Goal: Task Accomplishment & Management: Use online tool/utility

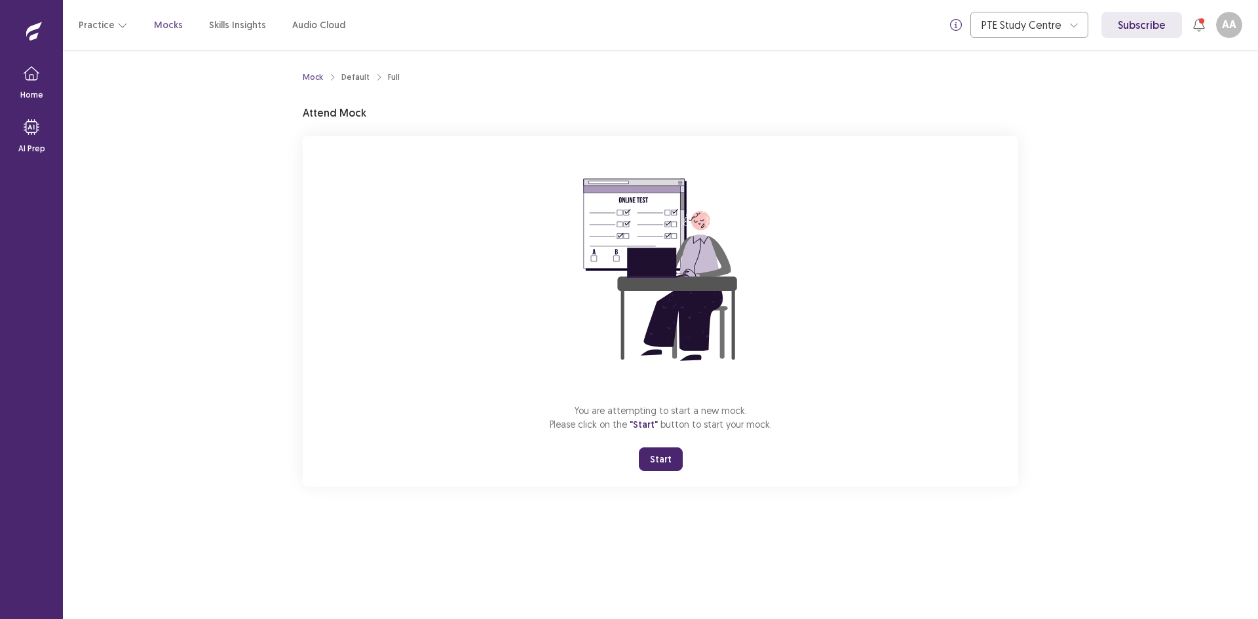
click at [664, 460] on button "Start" at bounding box center [661, 460] width 44 height 24
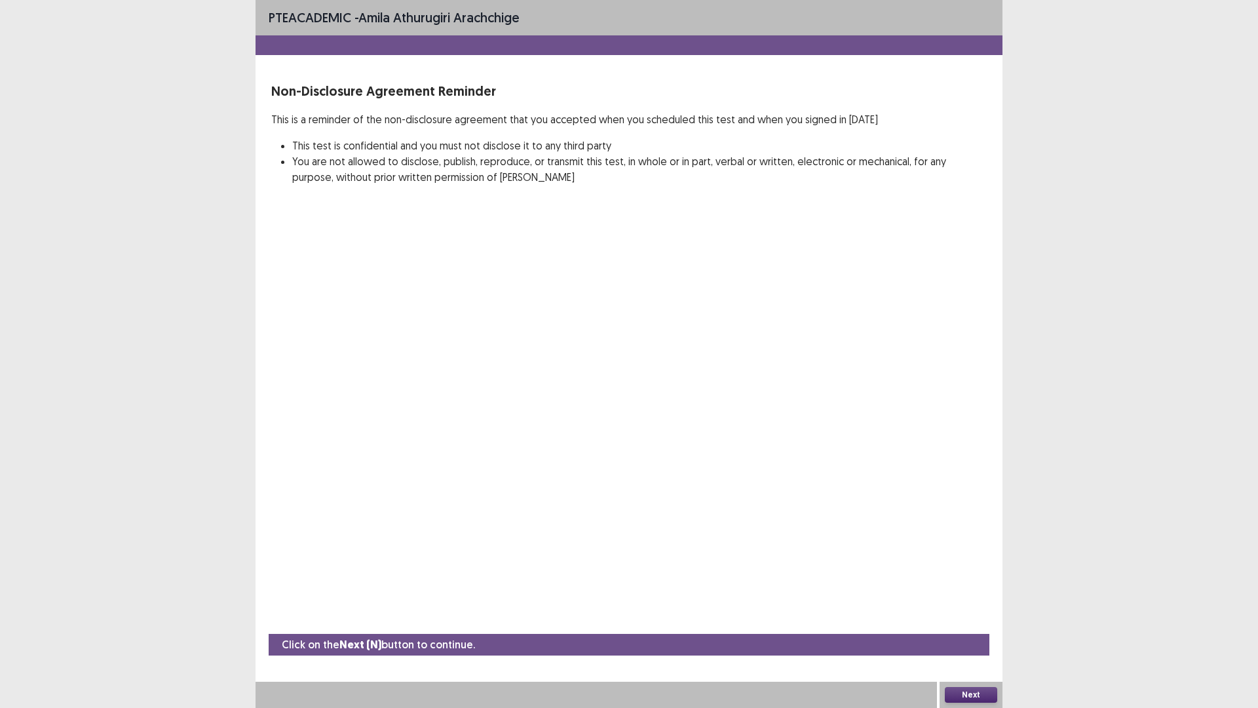
click at [0, 397] on div "PTE academic - amila athurugiri arachchige Non-Disclosure Agreement Reminder Th…" at bounding box center [629, 354] width 1258 height 708
click at [1133, 596] on div "PTE academic - amila athurugiri arachchige Non-Disclosure Agreement Reminder Th…" at bounding box center [629, 354] width 1258 height 708
click at [979, 619] on button "Next" at bounding box center [971, 695] width 52 height 16
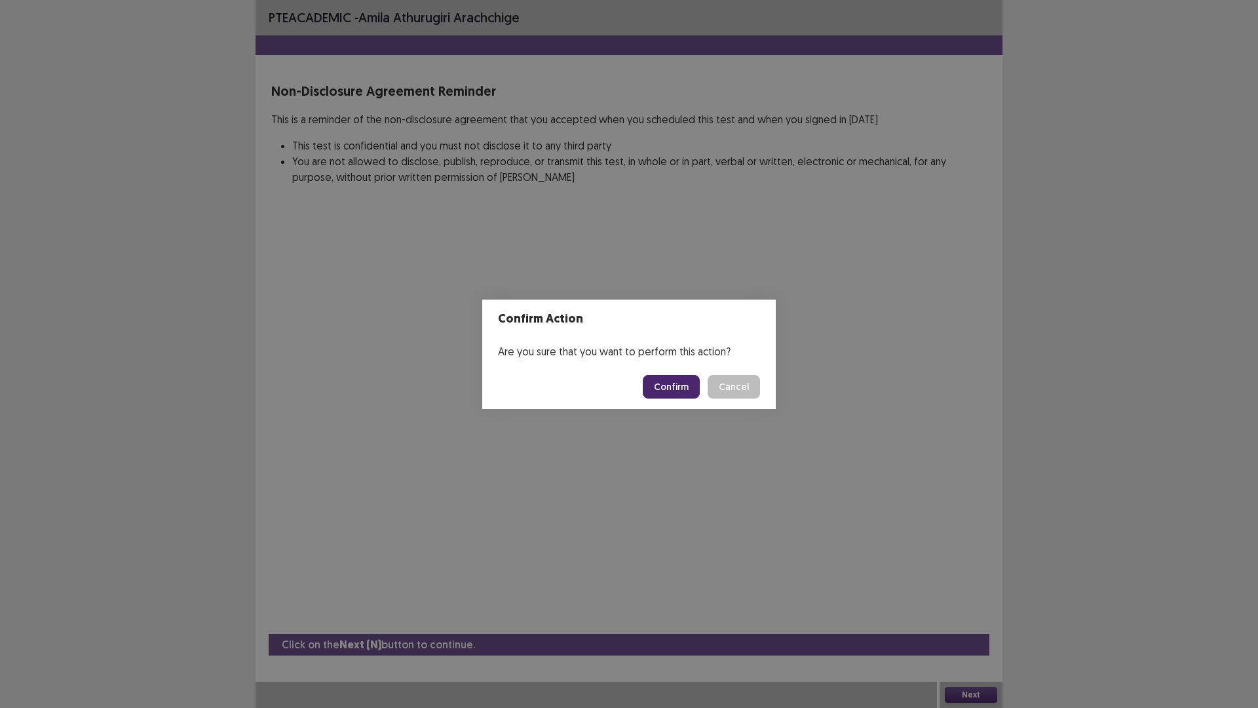
click at [747, 392] on button "Cancel" at bounding box center [734, 387] width 52 height 24
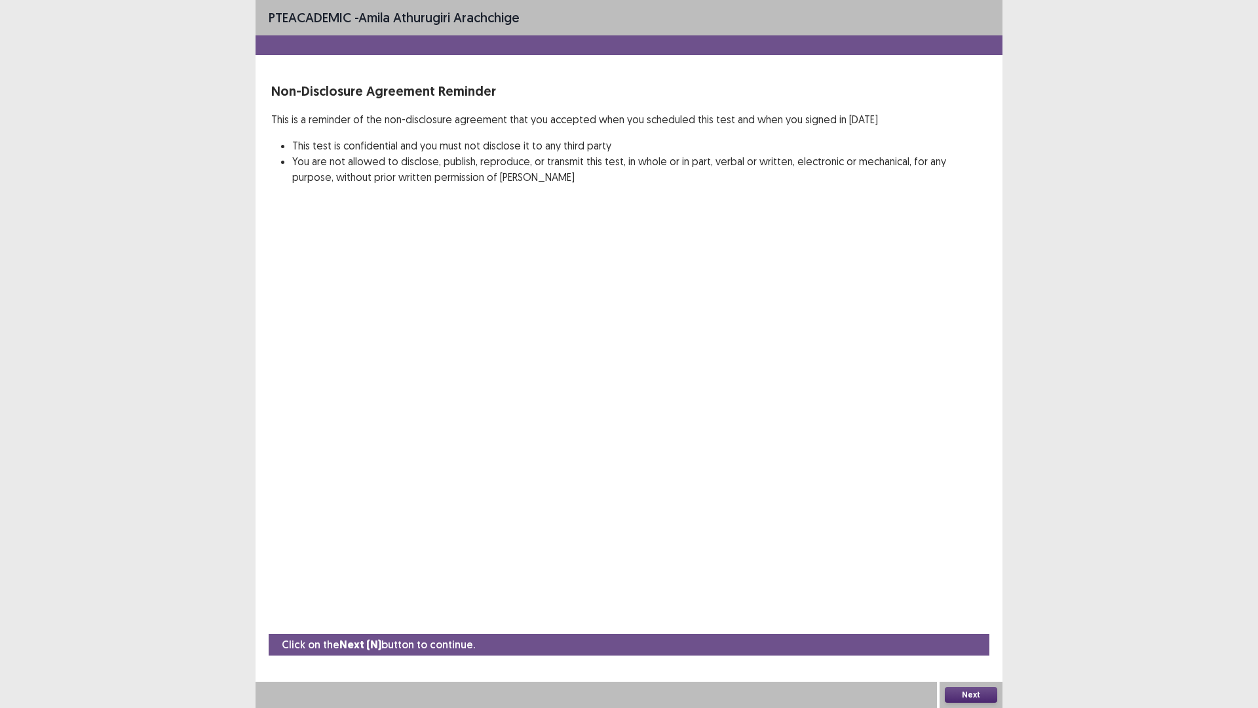
drag, startPoint x: 1145, startPoint y: 275, endPoint x: 1187, endPoint y: 276, distance: 41.3
click at [1187, 276] on div "PTE academic - amila athurugiri arachchige Non-Disclosure Agreement Reminder Th…" at bounding box center [629, 354] width 1258 height 708
click at [957, 619] on button "Next" at bounding box center [971, 695] width 52 height 16
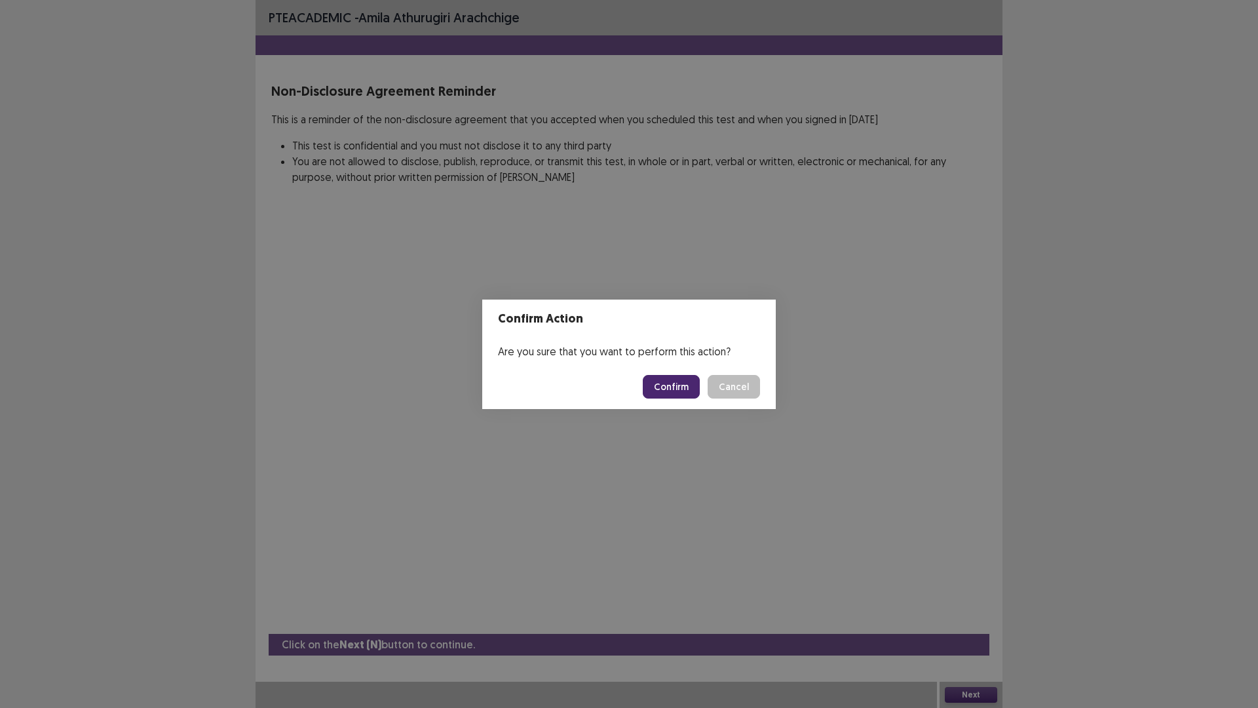
click at [665, 383] on button "Confirm" at bounding box center [671, 387] width 57 height 24
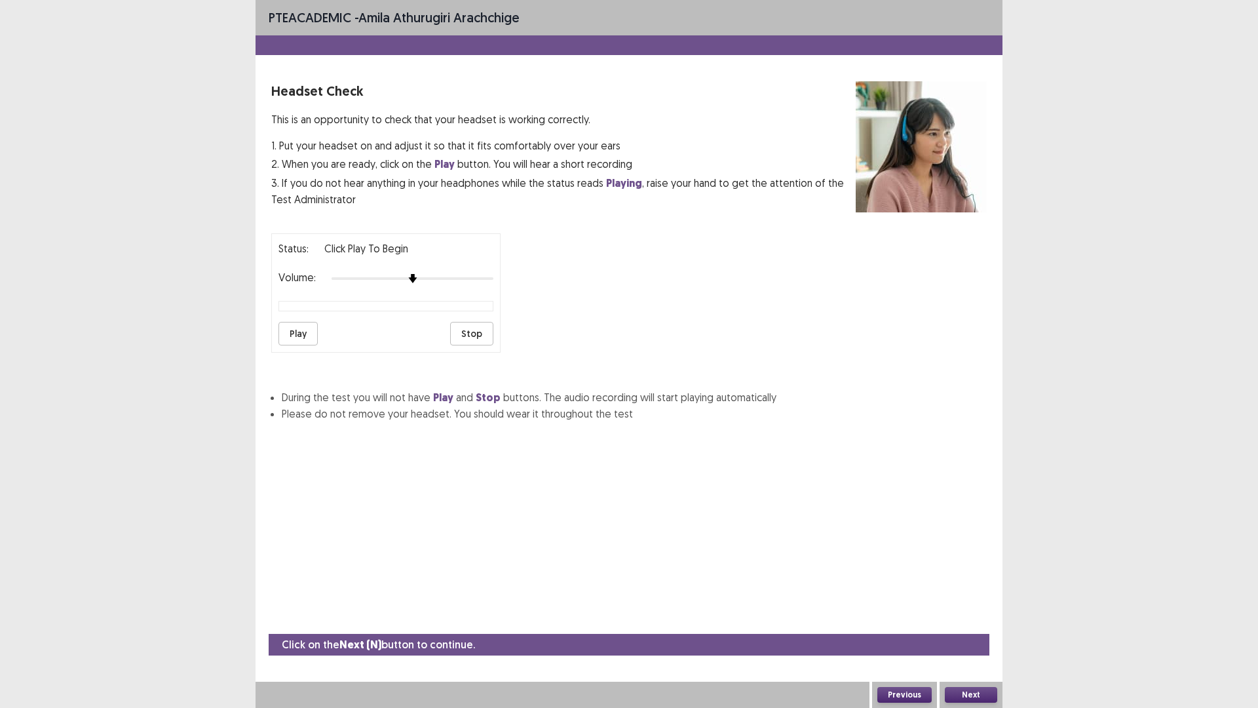
click at [910, 619] on button "Previous" at bounding box center [904, 695] width 54 height 16
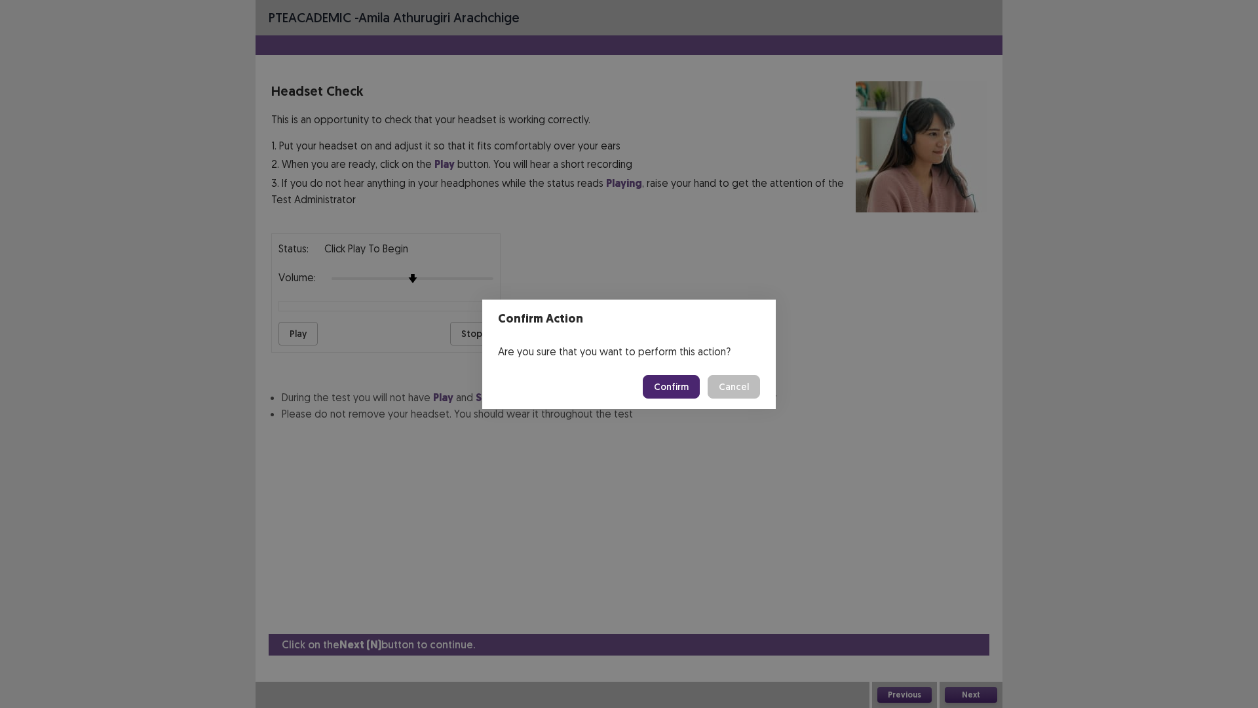
click at [654, 390] on button "Confirm" at bounding box center [671, 387] width 57 height 24
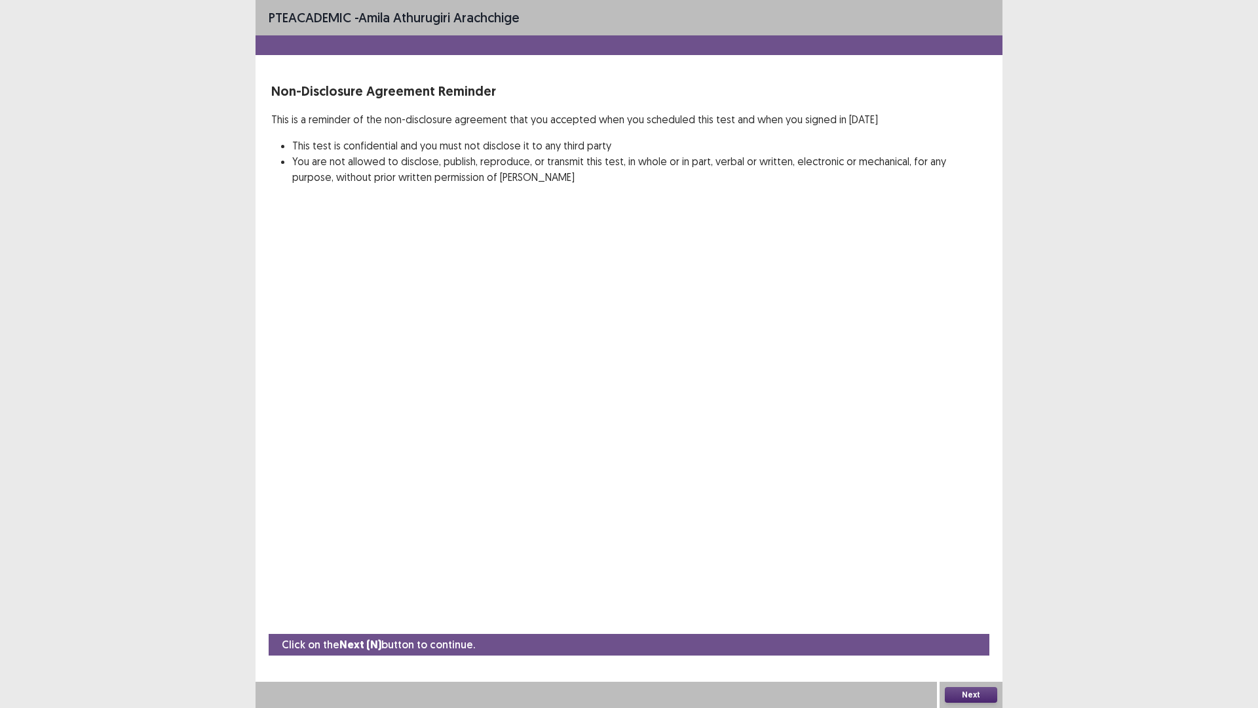
click at [965, 619] on button "Next" at bounding box center [971, 695] width 52 height 16
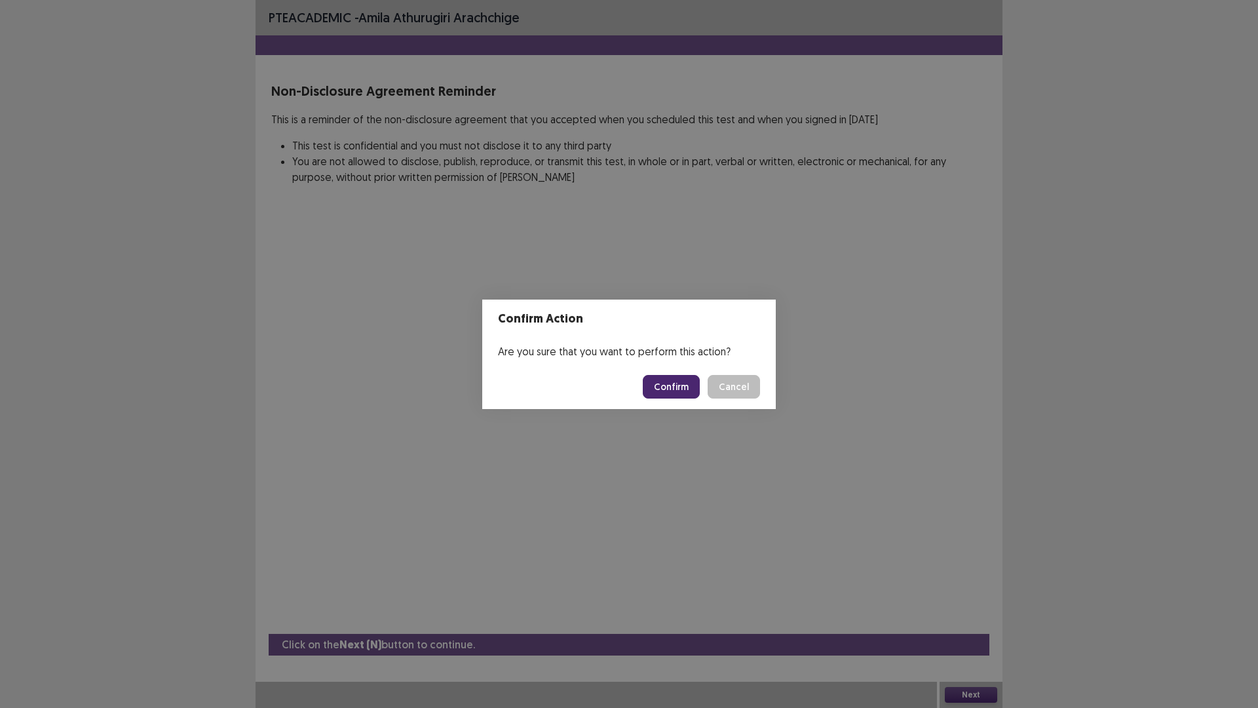
click at [688, 391] on button "Confirm" at bounding box center [671, 387] width 57 height 24
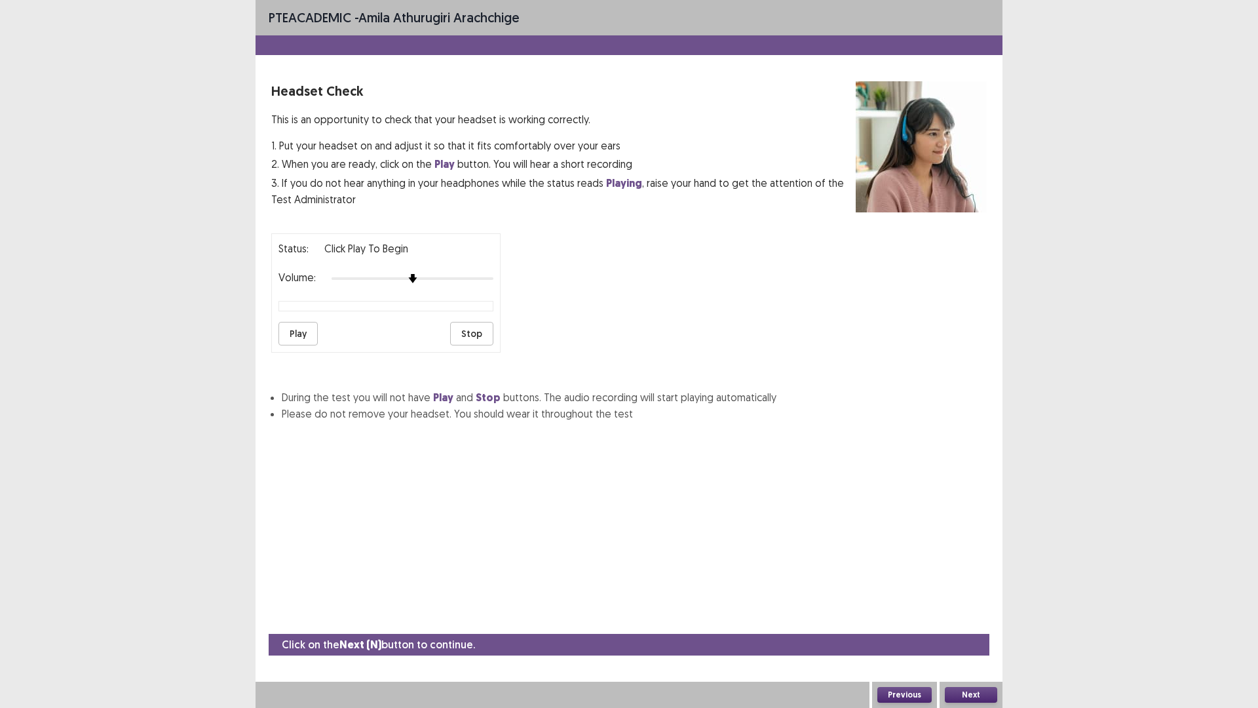
click at [303, 341] on button "Play" at bounding box center [298, 334] width 39 height 24
click at [976, 619] on button "Next" at bounding box center [971, 695] width 52 height 16
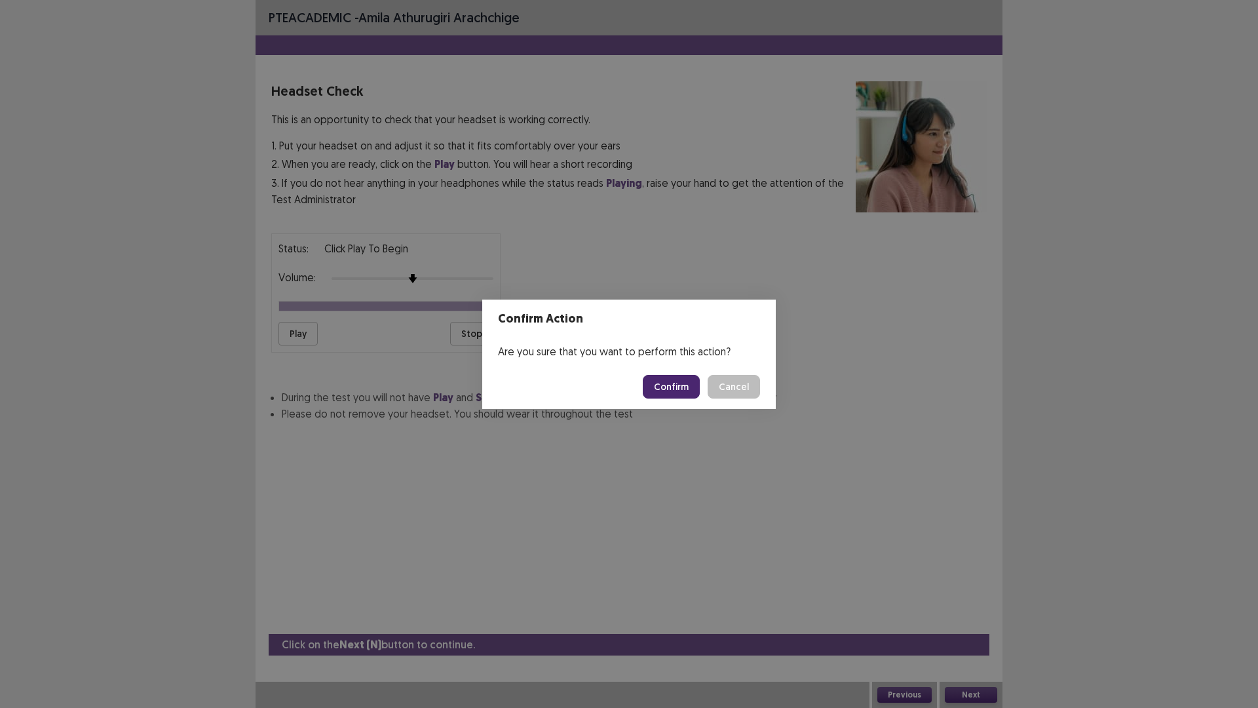
click at [674, 379] on button "Confirm" at bounding box center [671, 387] width 57 height 24
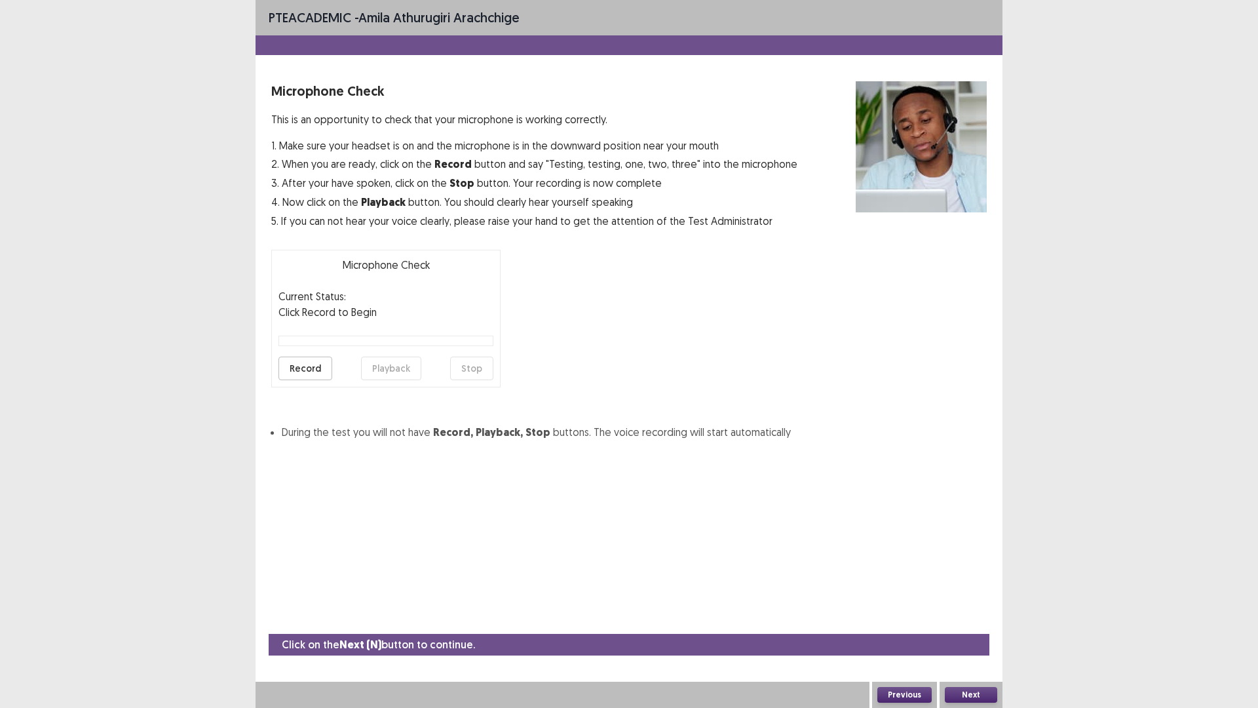
click at [276, 353] on div "Microphone Check Current Status: Click Record to Begin Record Playback Stop" at bounding box center [385, 319] width 229 height 138
drag, startPoint x: 294, startPoint y: 364, endPoint x: 302, endPoint y: 364, distance: 7.9
click at [297, 364] on button "Record" at bounding box center [306, 368] width 54 height 24
click at [972, 619] on button "Next" at bounding box center [971, 695] width 52 height 16
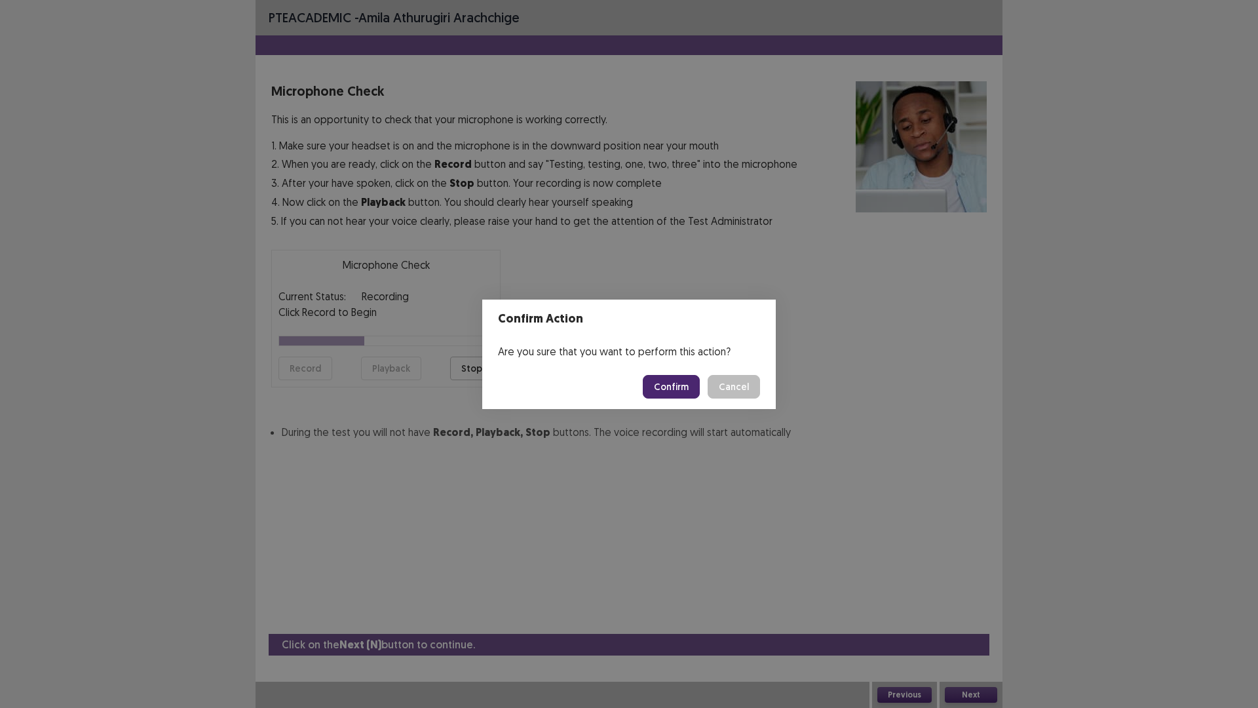
click at [605, 500] on div "Confirm Action Are you sure that you want to perform this action? Confirm Cancel" at bounding box center [629, 354] width 1258 height 708
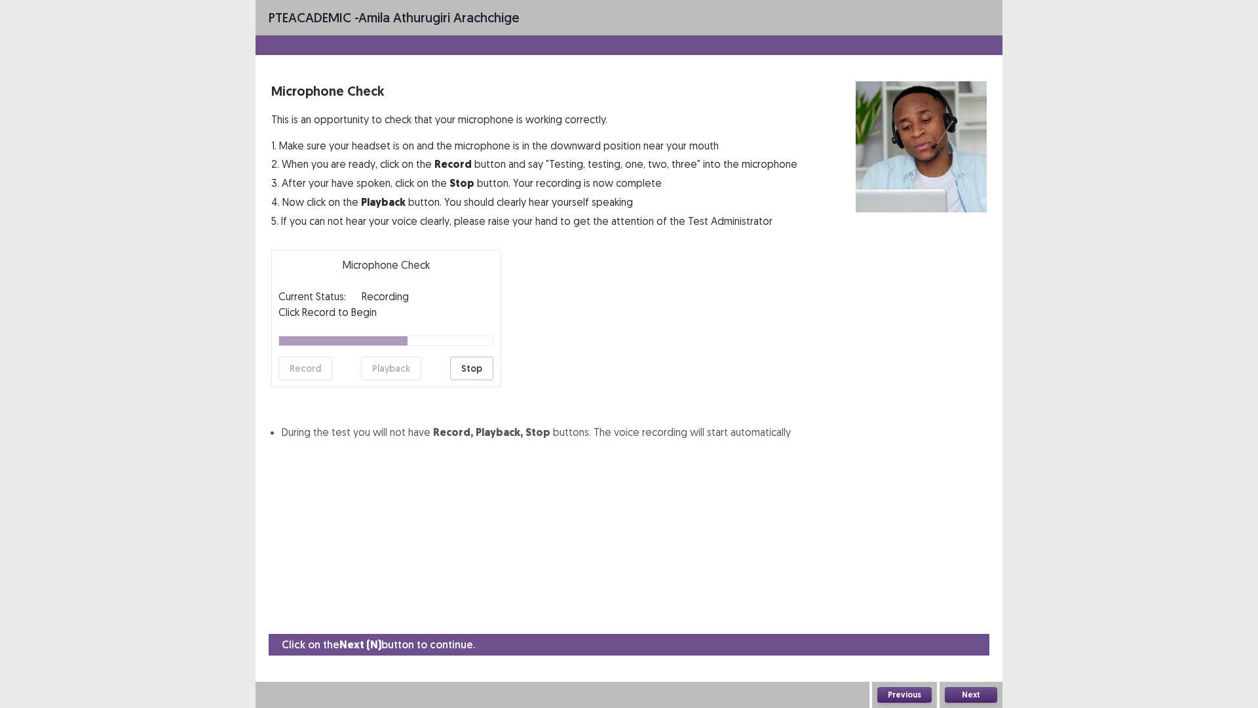
click at [468, 371] on button "Stop" at bounding box center [471, 368] width 43 height 24
click at [386, 363] on button "Playback" at bounding box center [391, 368] width 60 height 24
click at [990, 619] on button "Next" at bounding box center [971, 695] width 52 height 16
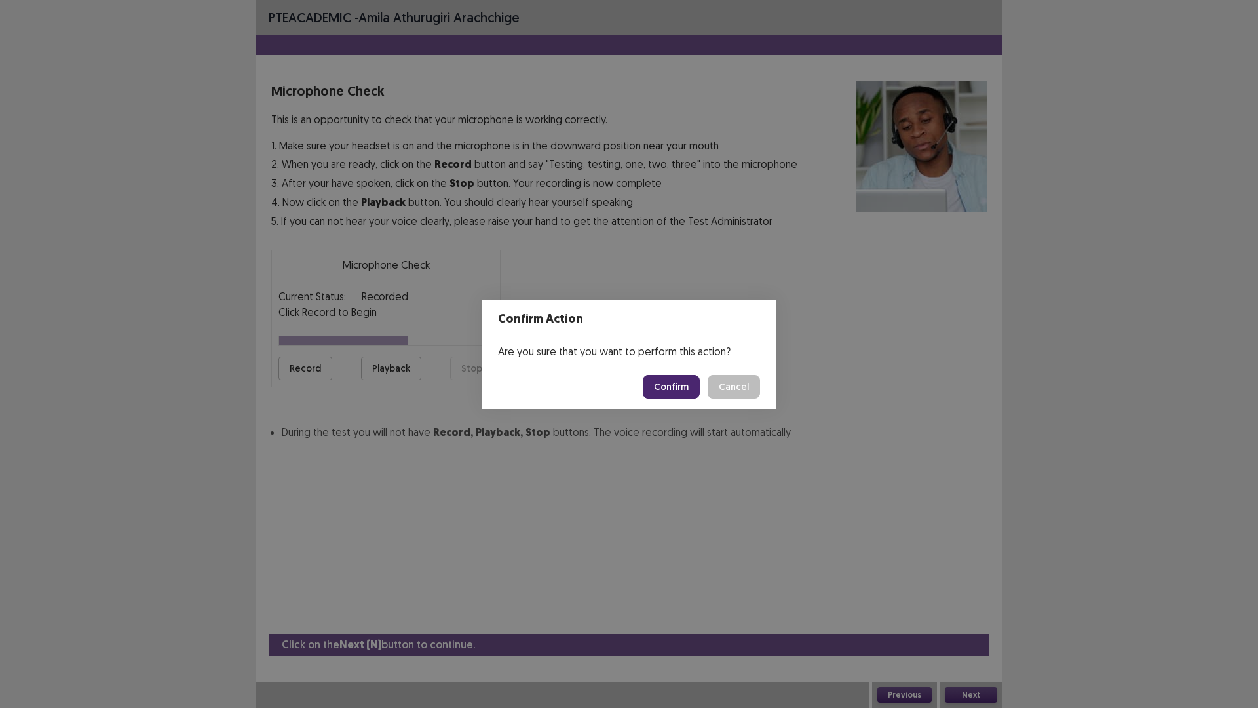
click at [666, 397] on button "Confirm" at bounding box center [671, 387] width 57 height 24
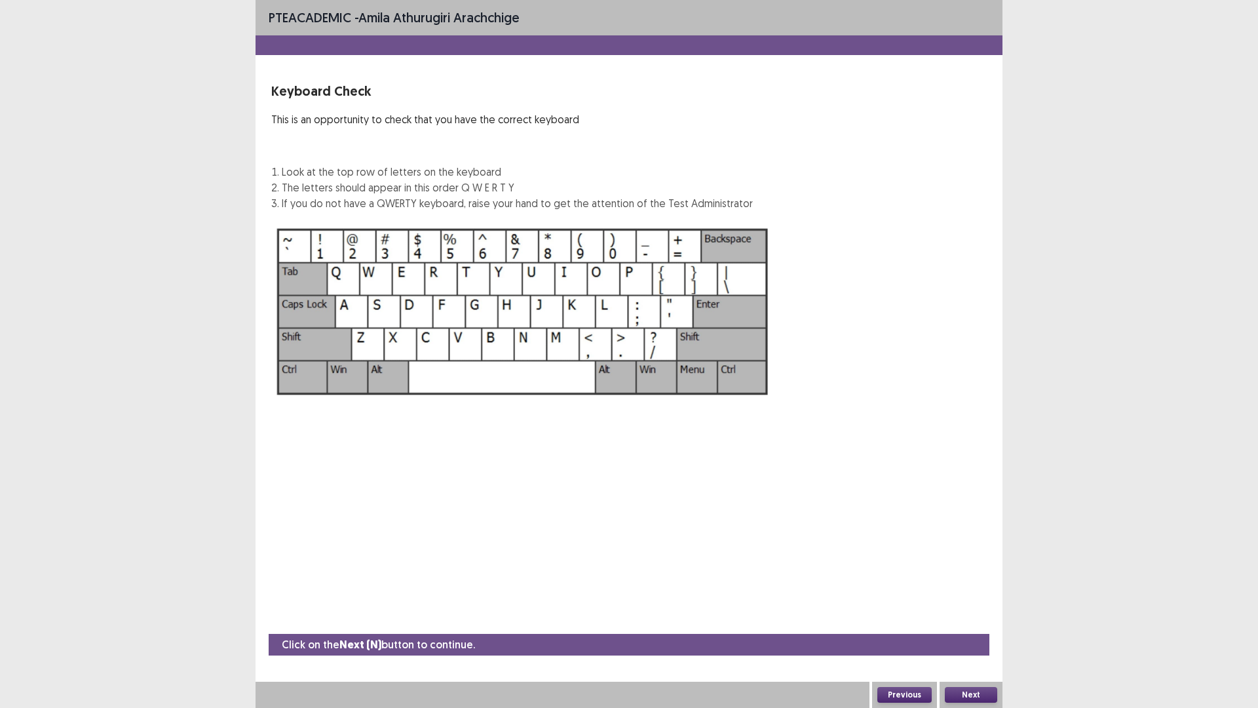
click at [970, 619] on button "Next" at bounding box center [971, 695] width 52 height 16
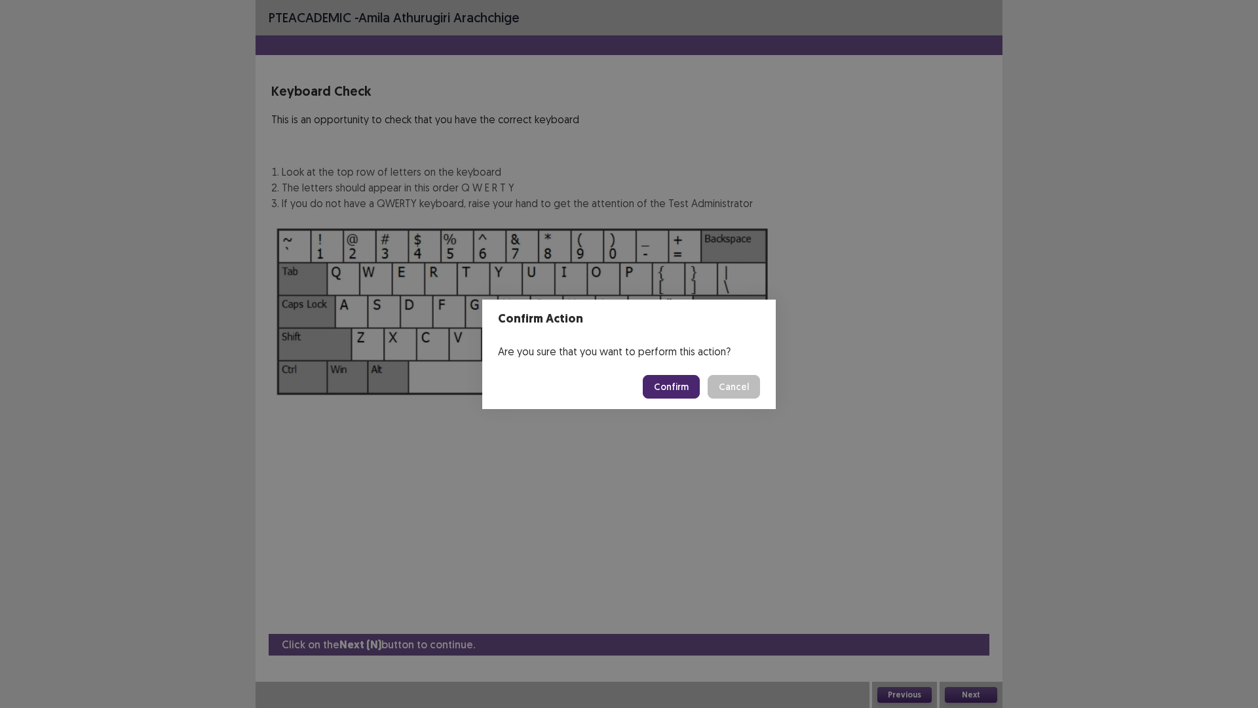
click at [695, 394] on button "Confirm" at bounding box center [671, 387] width 57 height 24
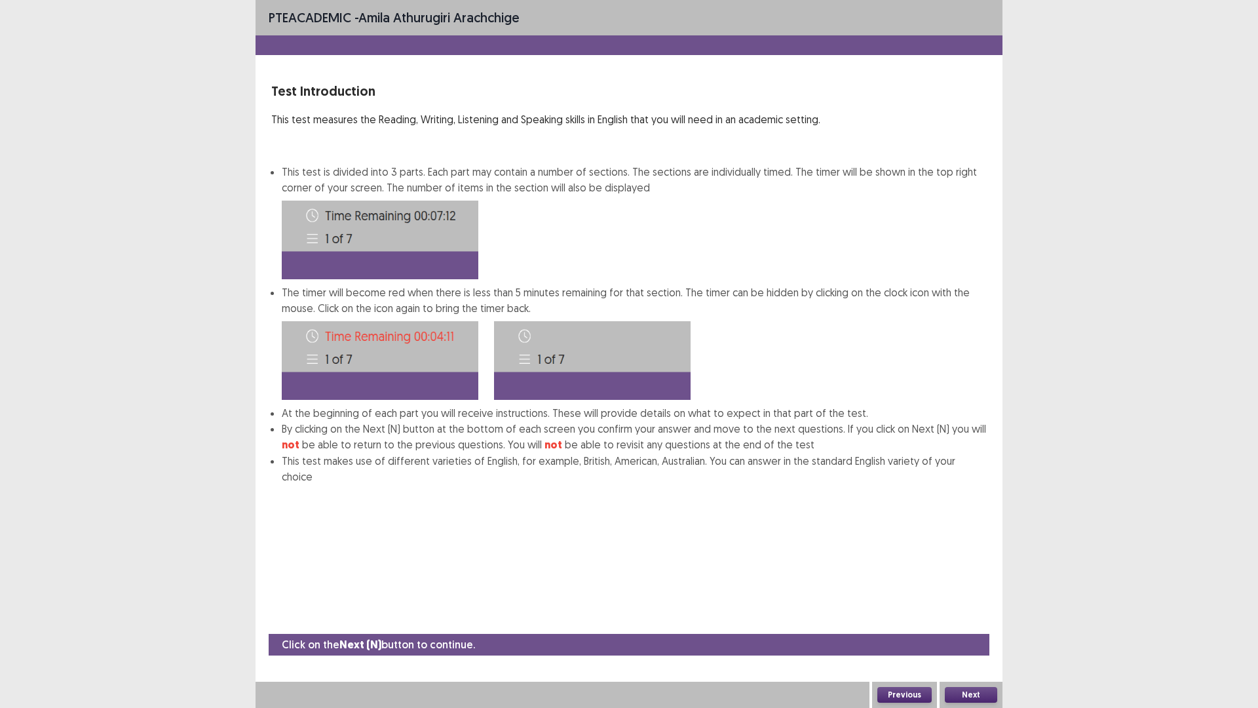
click at [970, 619] on button "Next" at bounding box center [971, 695] width 52 height 16
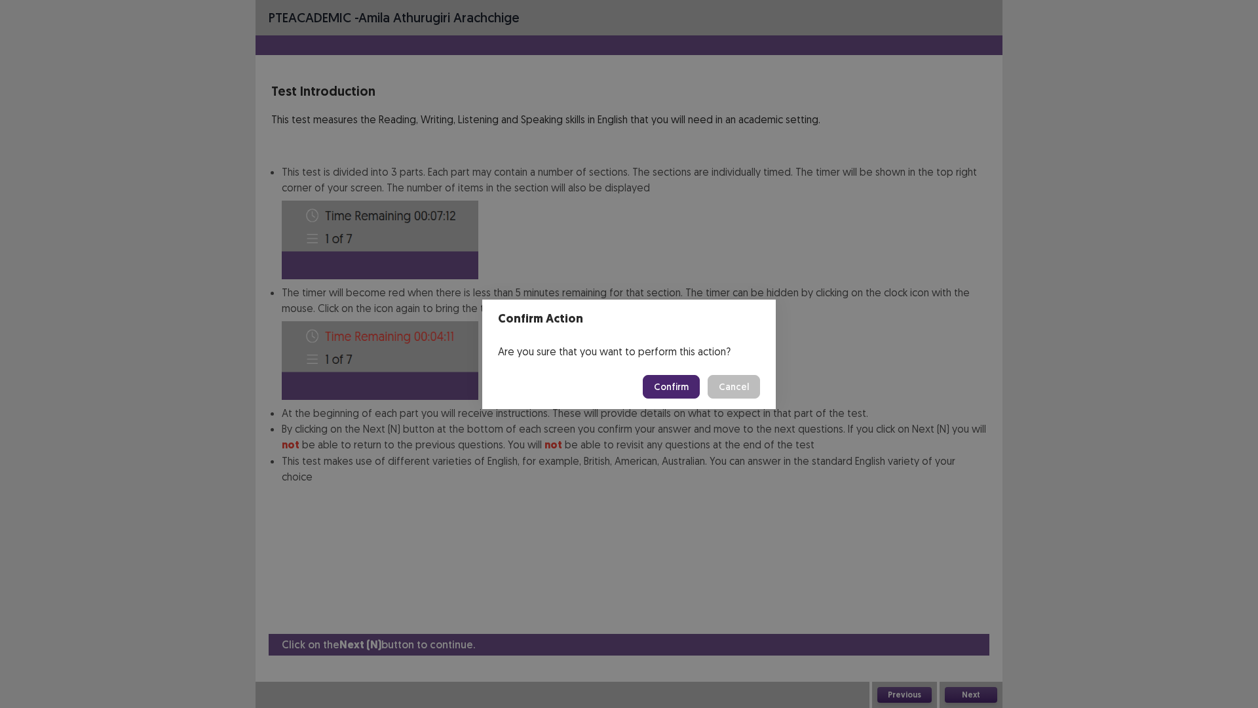
click at [676, 387] on button "Confirm" at bounding box center [671, 387] width 57 height 24
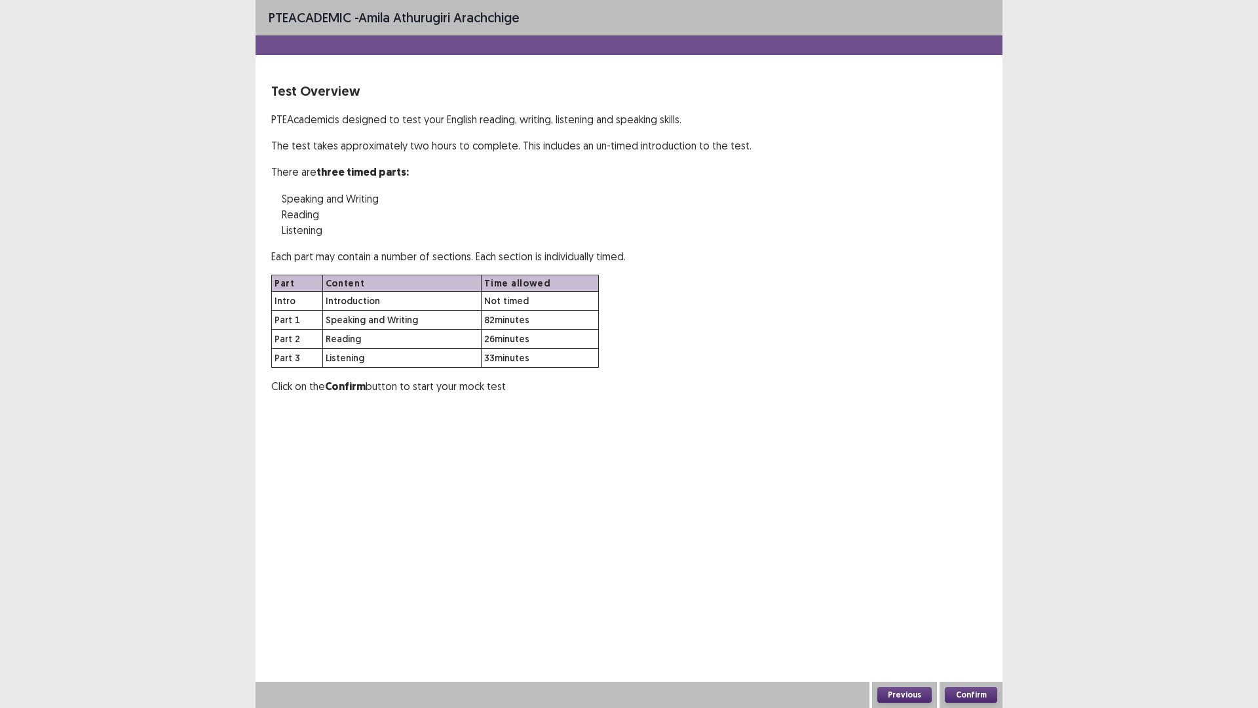
click at [969, 619] on button "Confirm" at bounding box center [971, 695] width 52 height 16
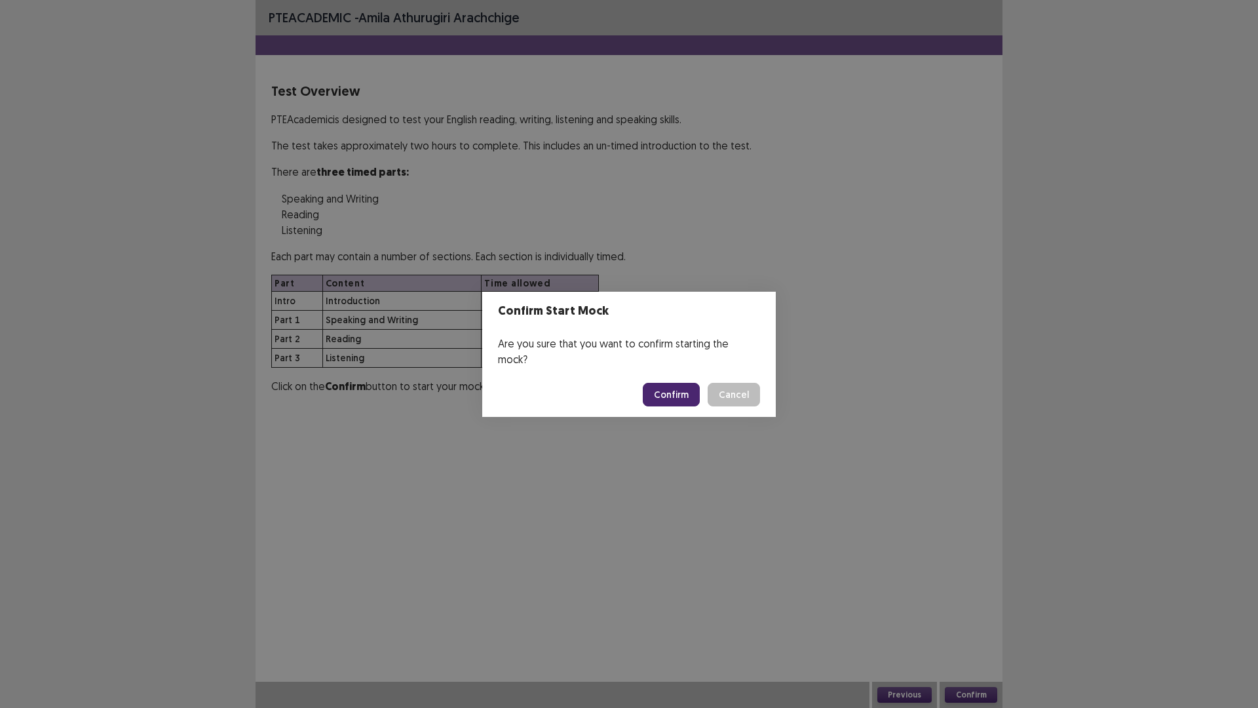
click at [713, 416] on div "Confirm Start Mock Are you sure that you want to confirm starting the mock? Con…" at bounding box center [629, 354] width 1258 height 708
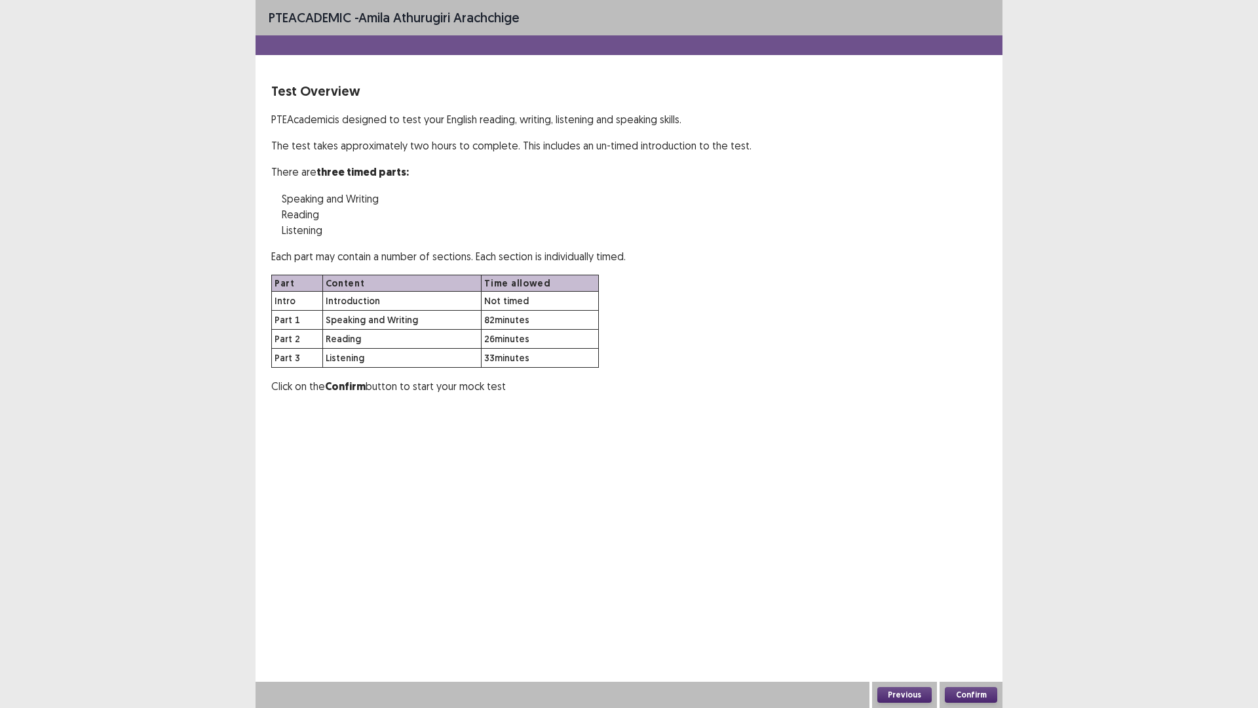
click at [961, 619] on button "Confirm" at bounding box center [971, 695] width 52 height 16
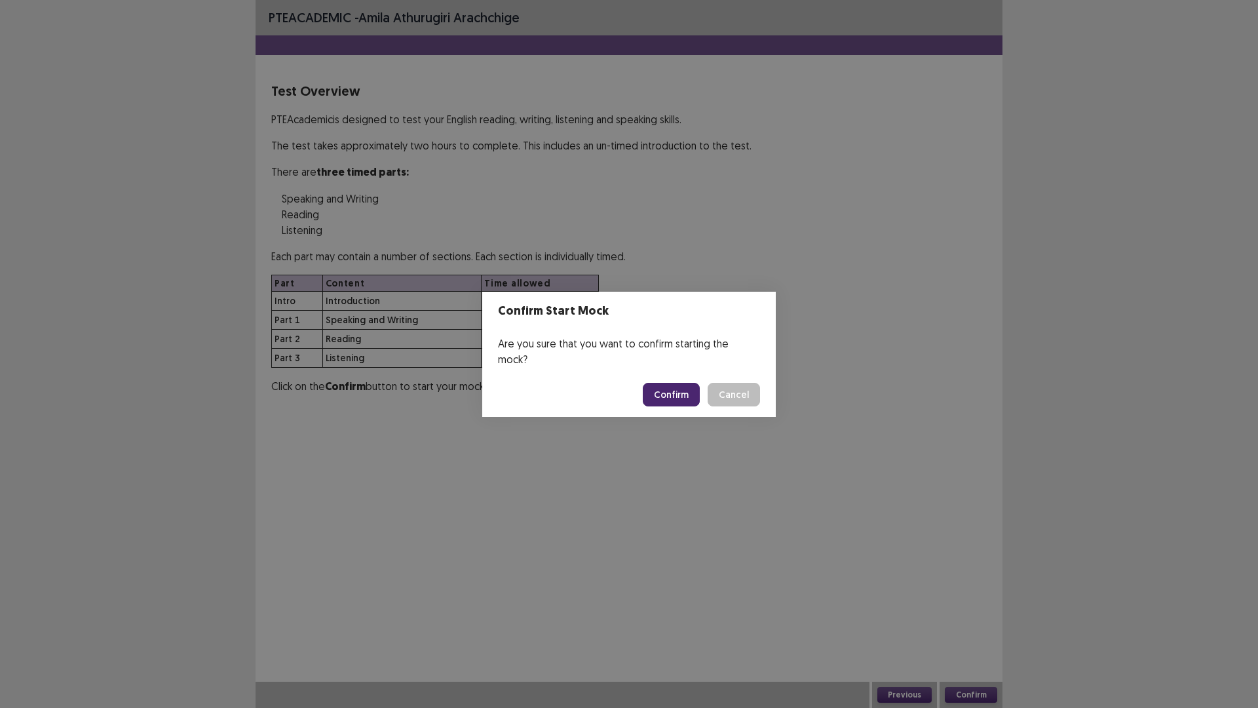
click at [666, 391] on button "Confirm" at bounding box center [671, 395] width 57 height 24
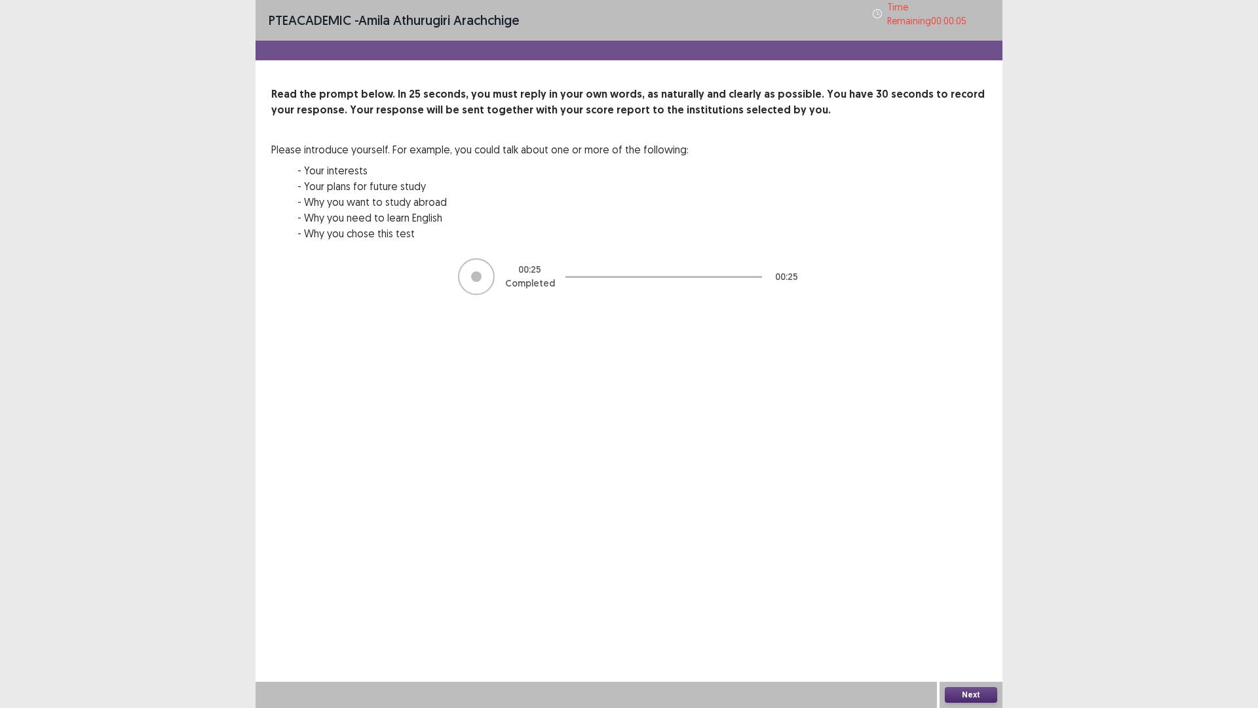
click at [967, 619] on button "Next" at bounding box center [971, 695] width 52 height 16
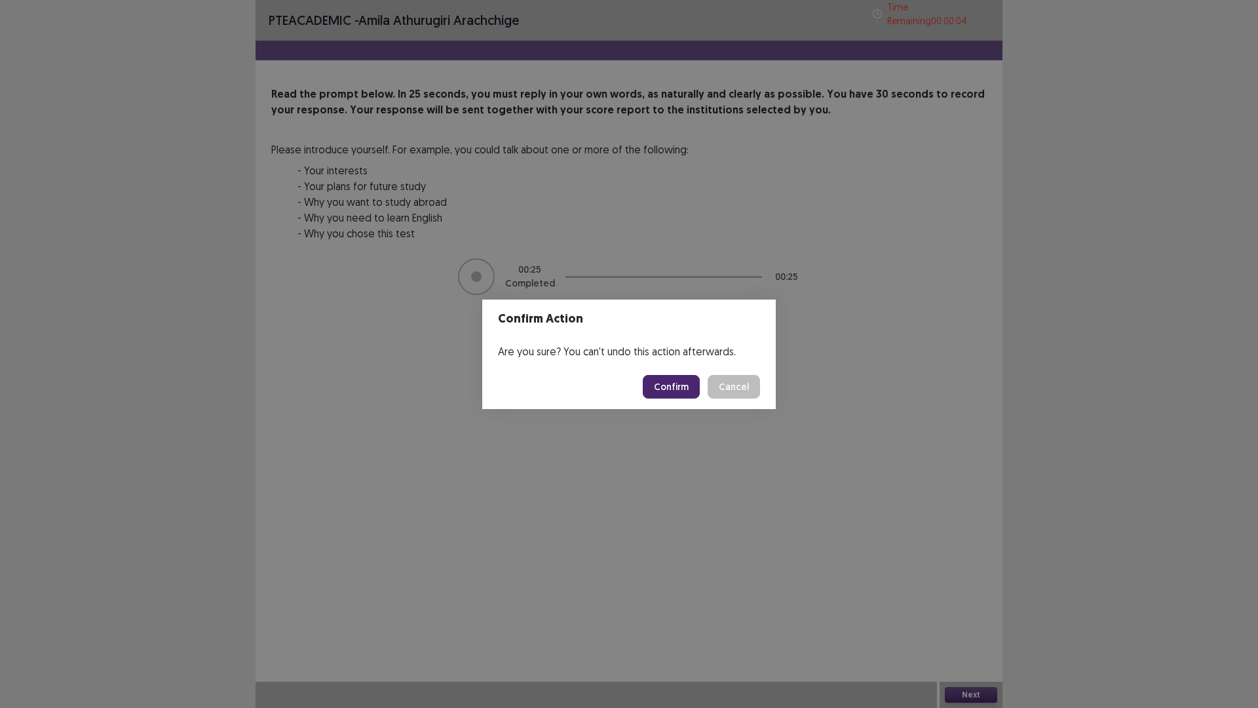
click at [674, 388] on button "Confirm" at bounding box center [671, 387] width 57 height 24
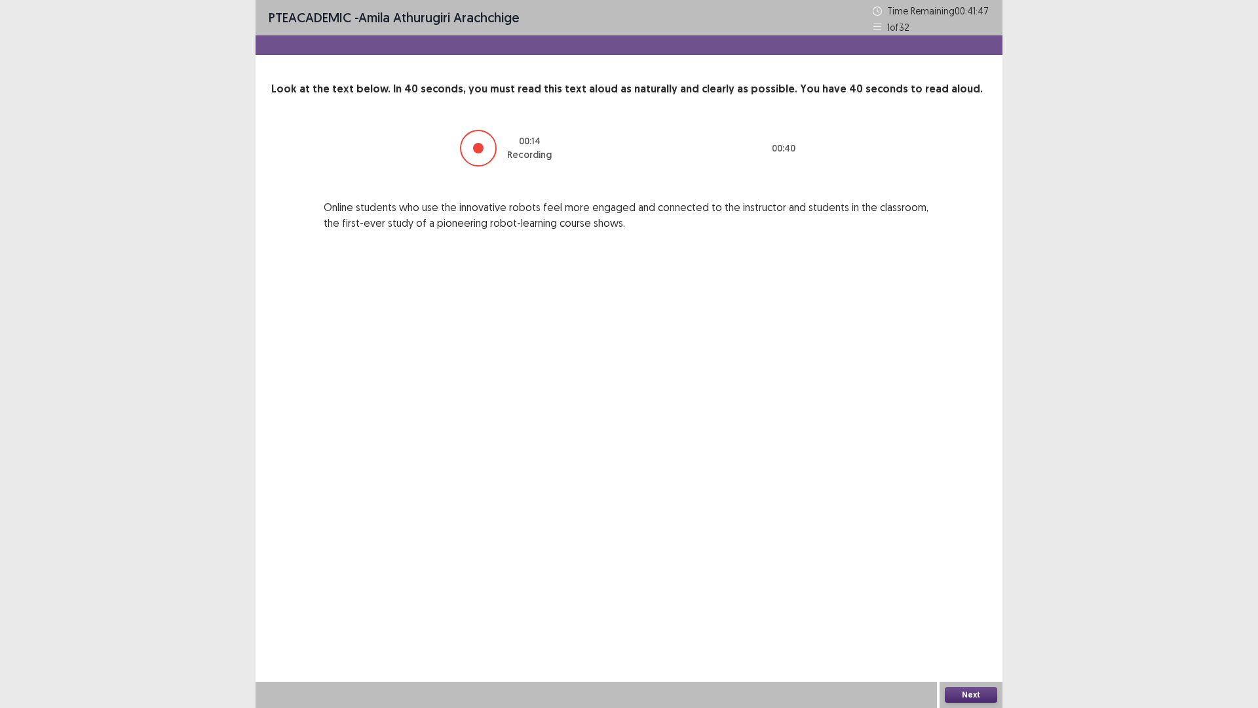
click at [951, 619] on button "Next" at bounding box center [971, 695] width 52 height 16
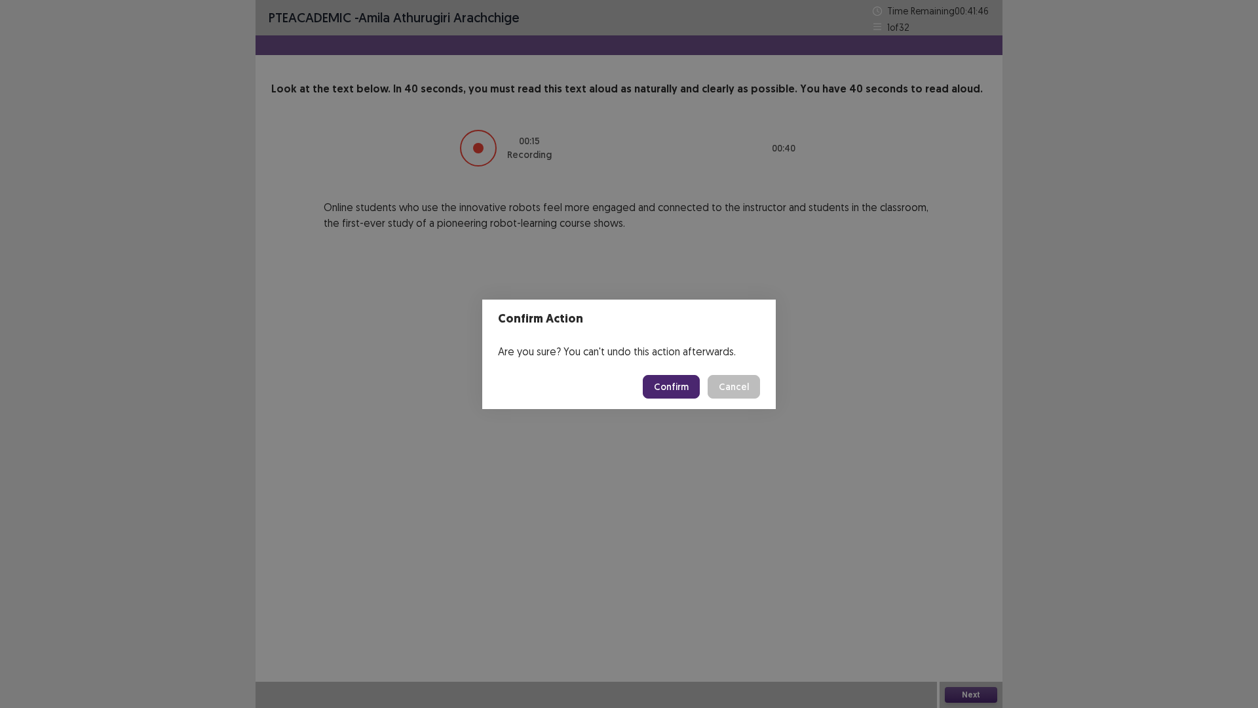
click at [670, 381] on button "Confirm" at bounding box center [671, 387] width 57 height 24
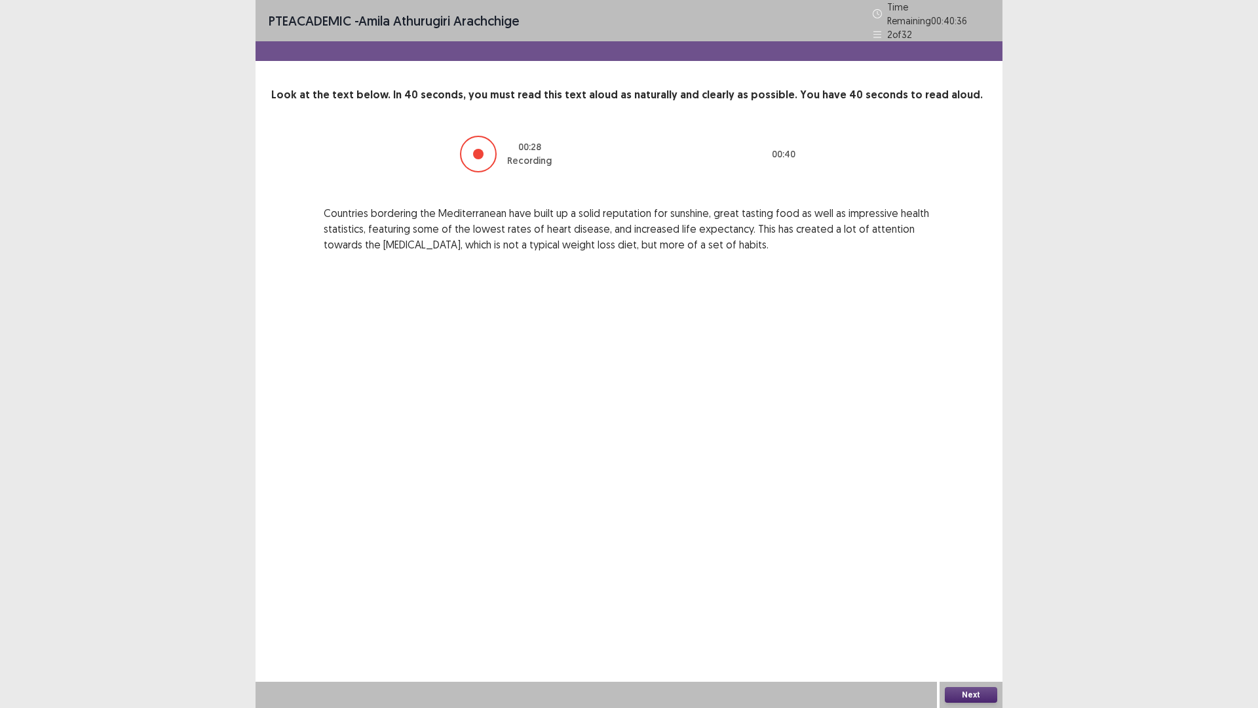
click at [969, 619] on button "Next" at bounding box center [971, 695] width 52 height 16
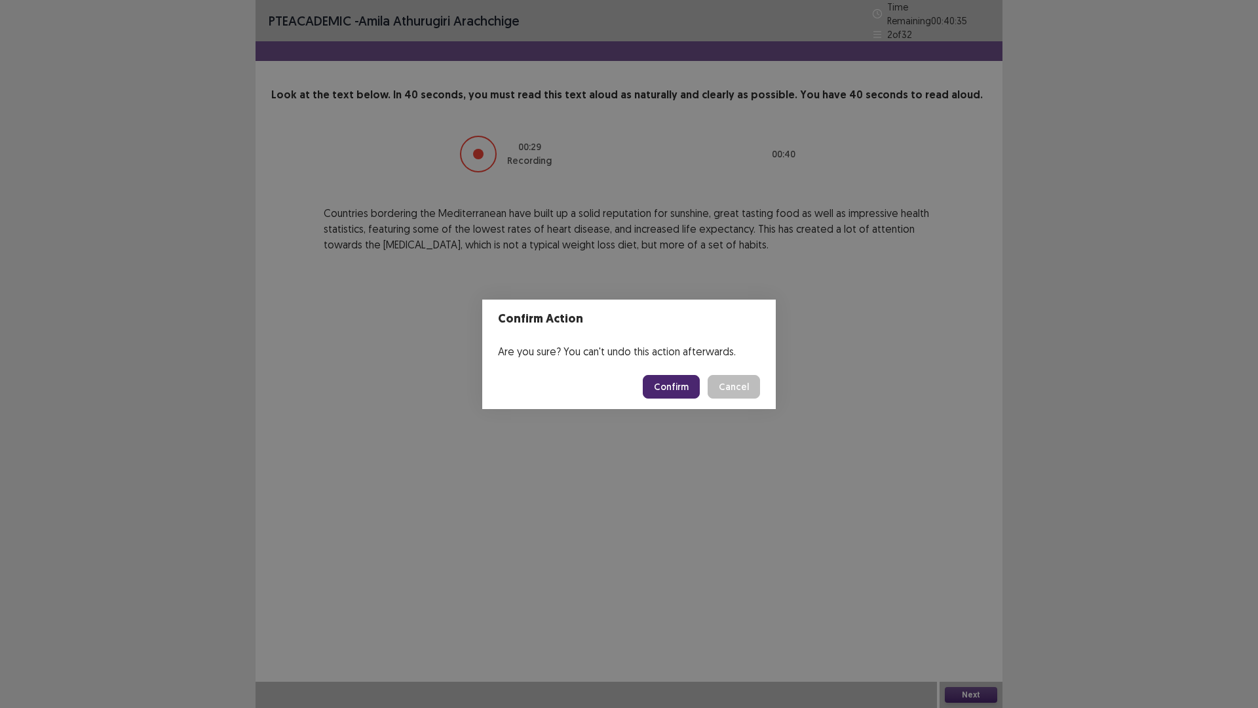
click at [674, 382] on button "Confirm" at bounding box center [671, 387] width 57 height 24
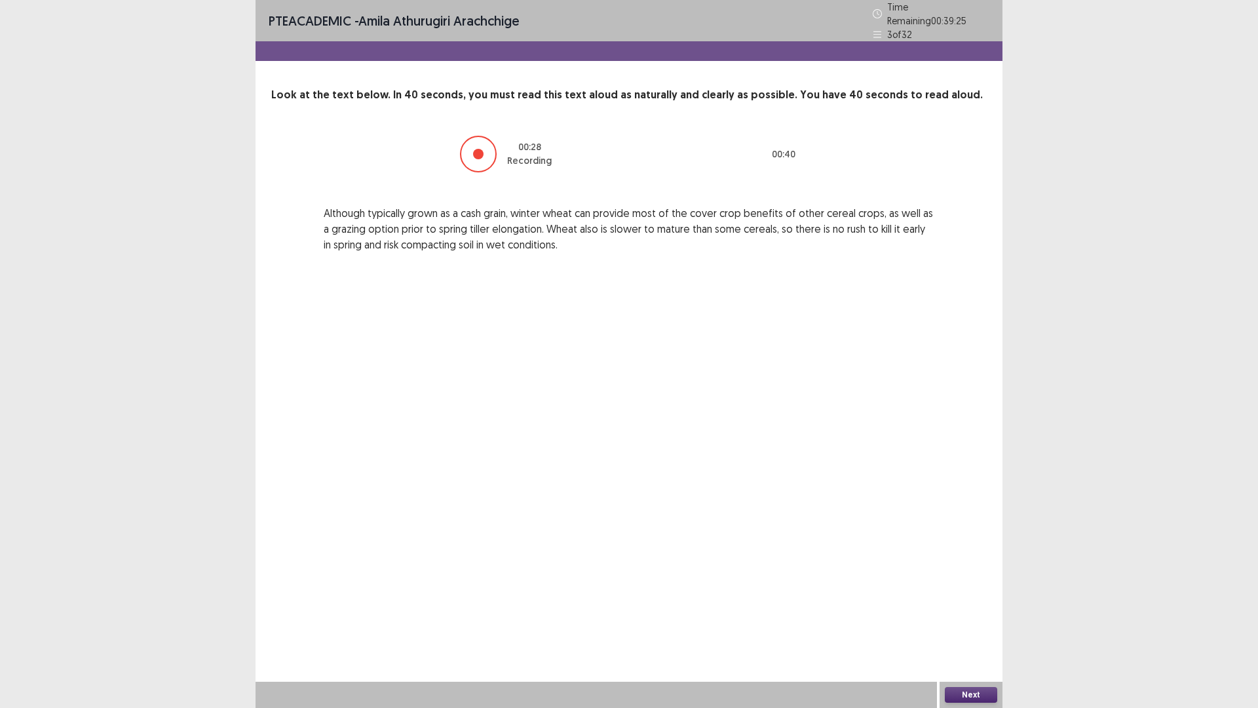
click at [960, 619] on div "Next" at bounding box center [971, 695] width 63 height 26
click at [967, 619] on button "Next" at bounding box center [971, 695] width 52 height 16
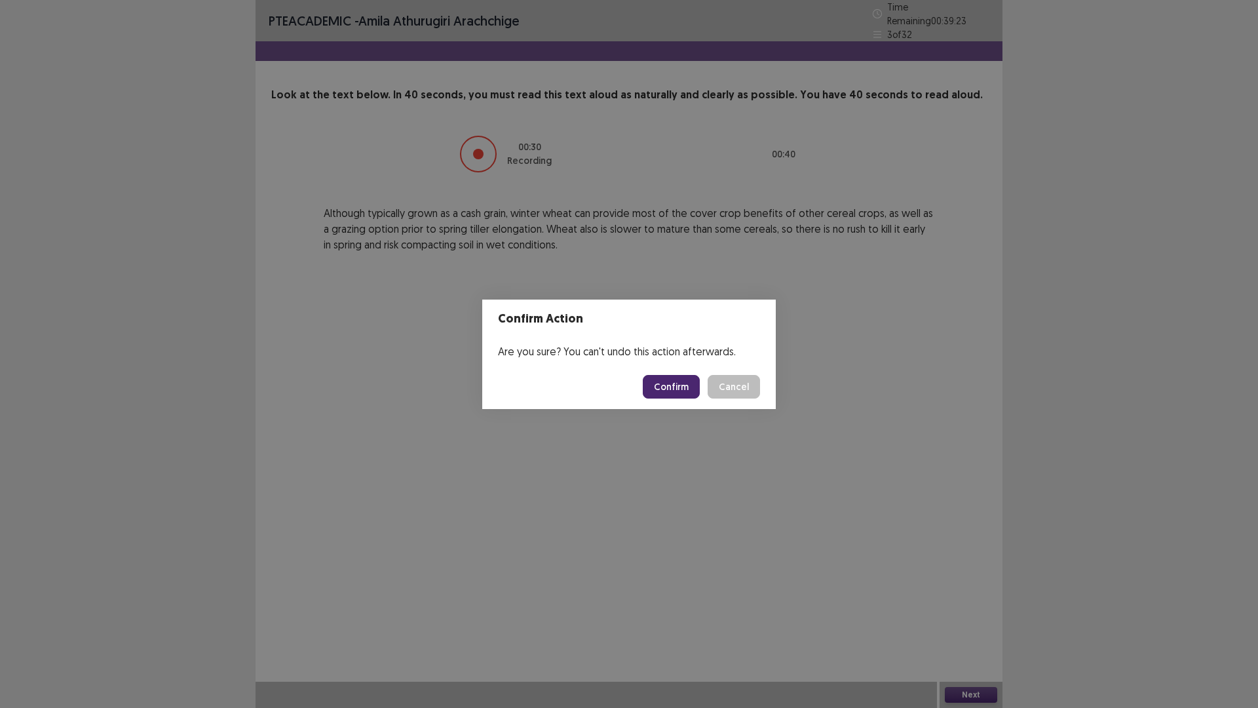
click at [686, 389] on button "Confirm" at bounding box center [671, 387] width 57 height 24
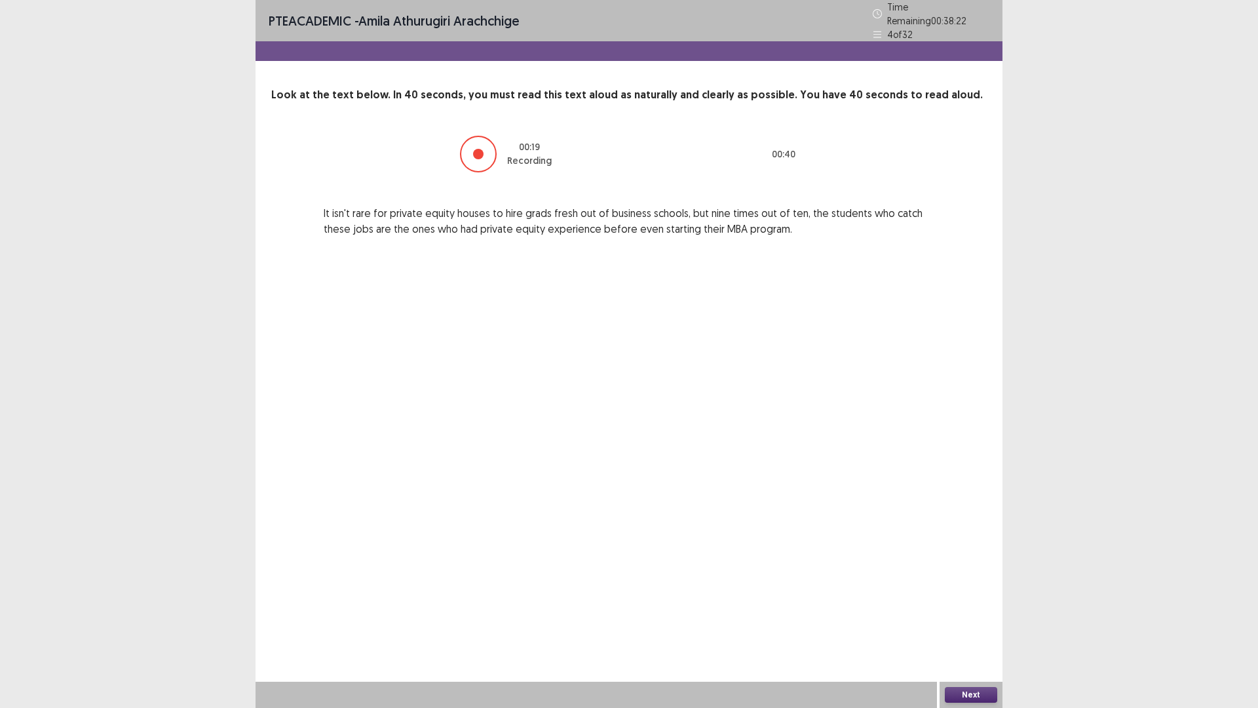
click at [990, 619] on button "Next" at bounding box center [971, 695] width 52 height 16
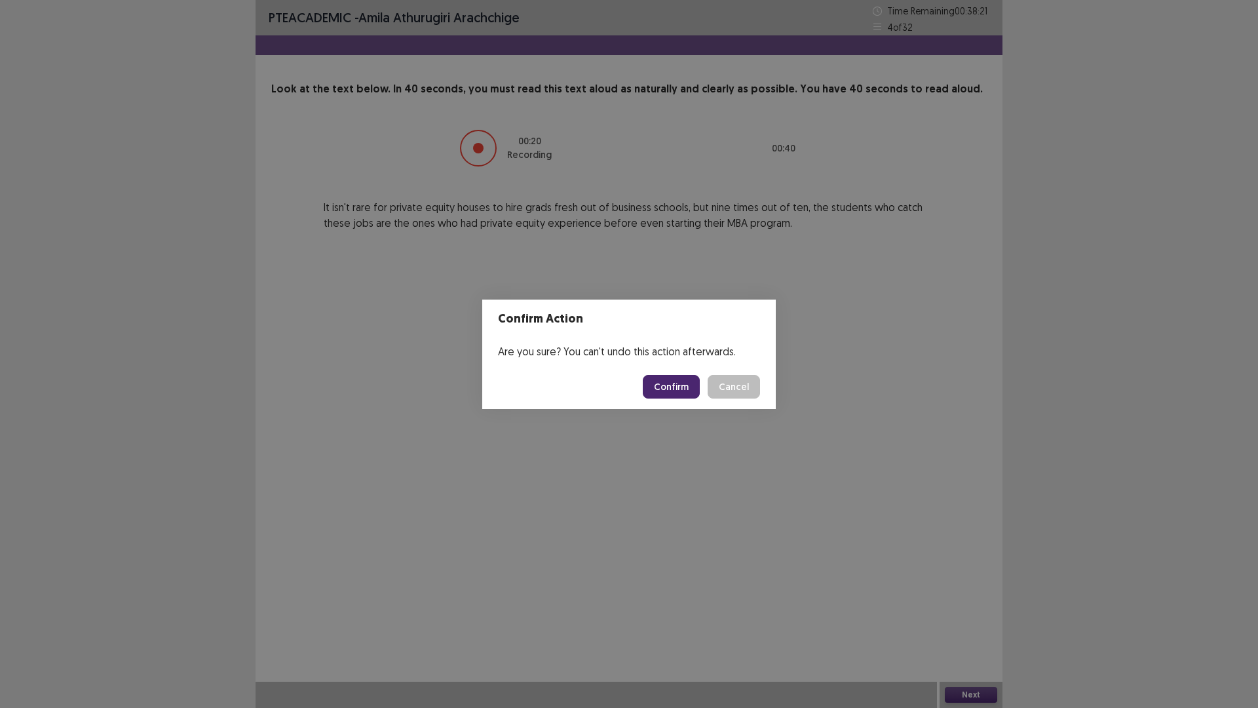
click at [670, 378] on button "Confirm" at bounding box center [671, 387] width 57 height 24
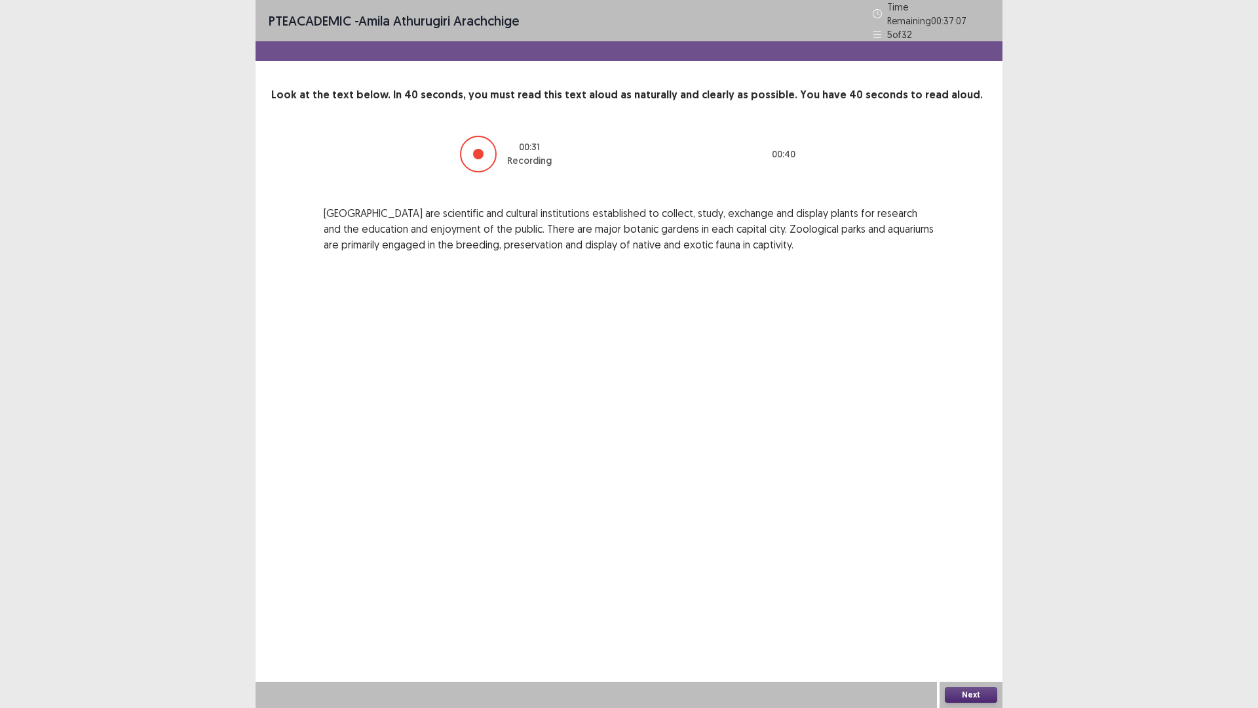
click at [997, 619] on button "Next" at bounding box center [971, 695] width 52 height 16
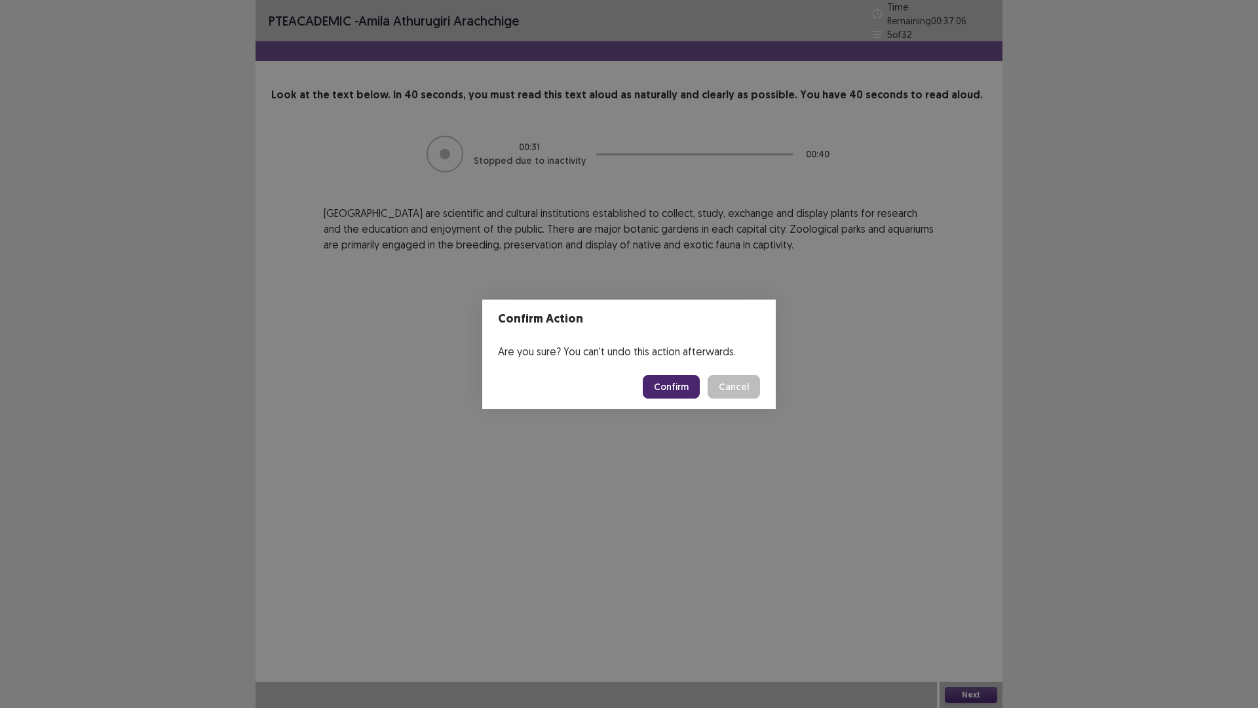
click at [683, 385] on button "Confirm" at bounding box center [671, 387] width 57 height 24
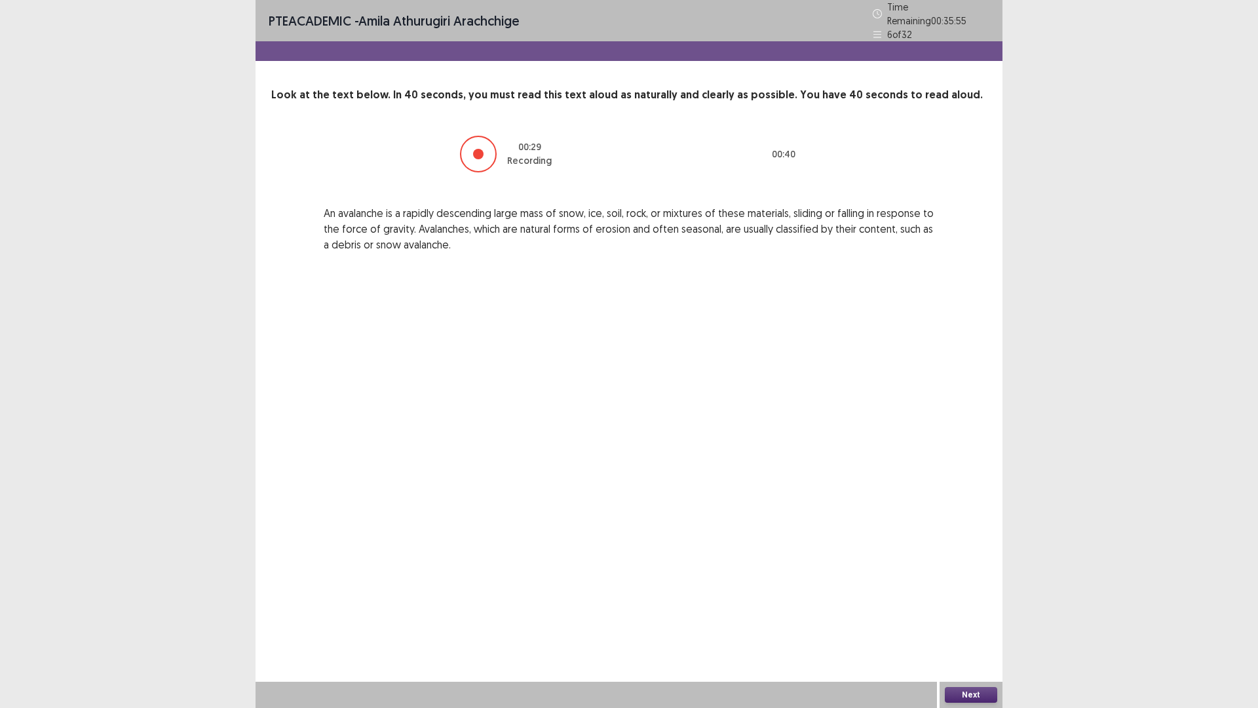
click at [958, 619] on button "Next" at bounding box center [971, 695] width 52 height 16
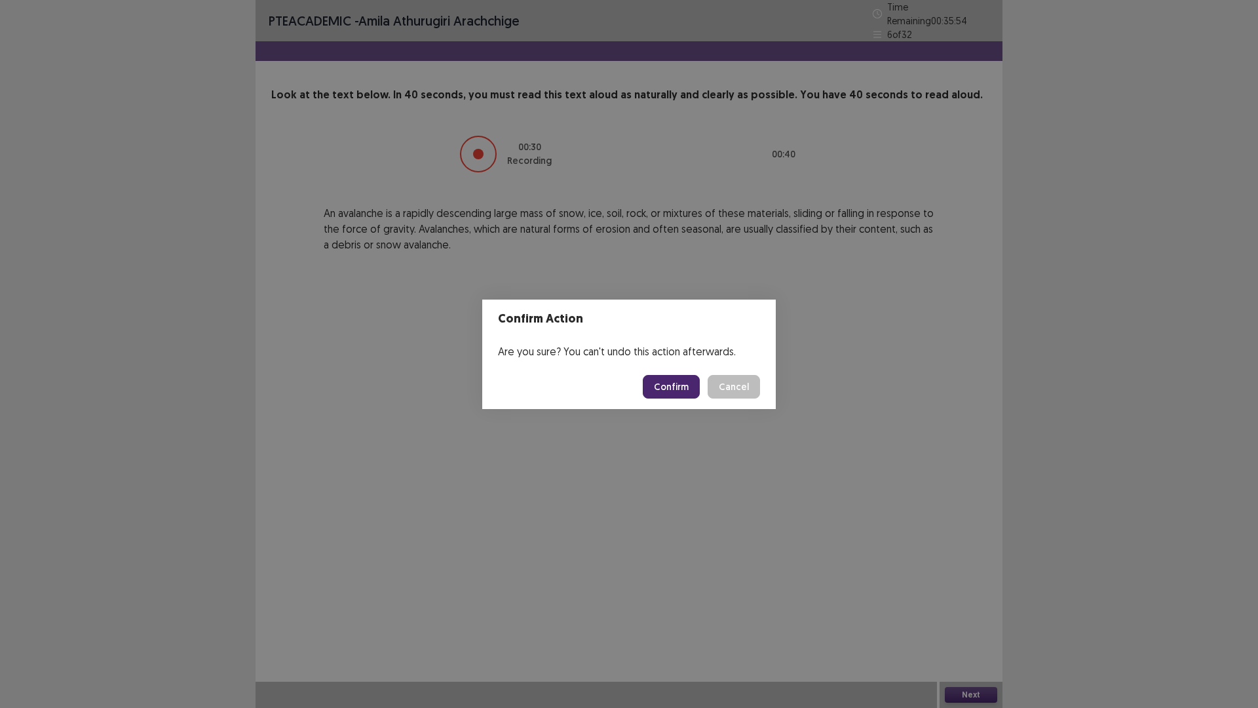
click at [683, 387] on button "Confirm" at bounding box center [671, 387] width 57 height 24
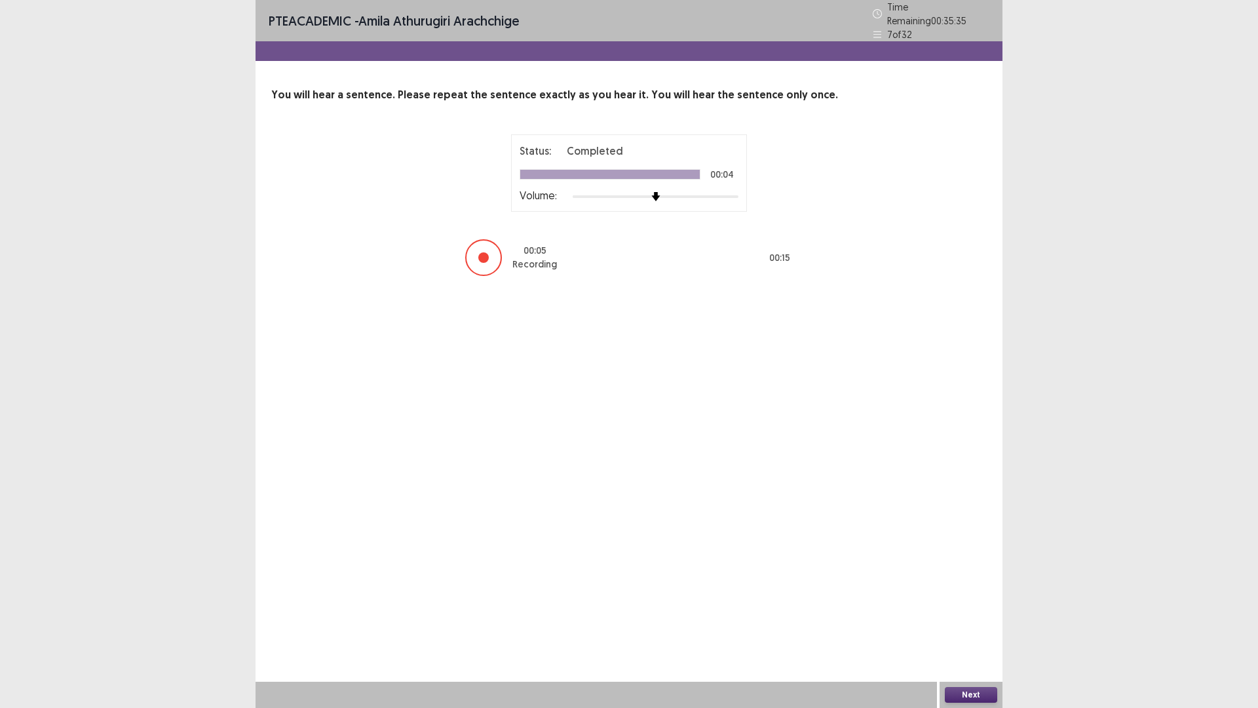
click at [982, 619] on button "Next" at bounding box center [971, 695] width 52 height 16
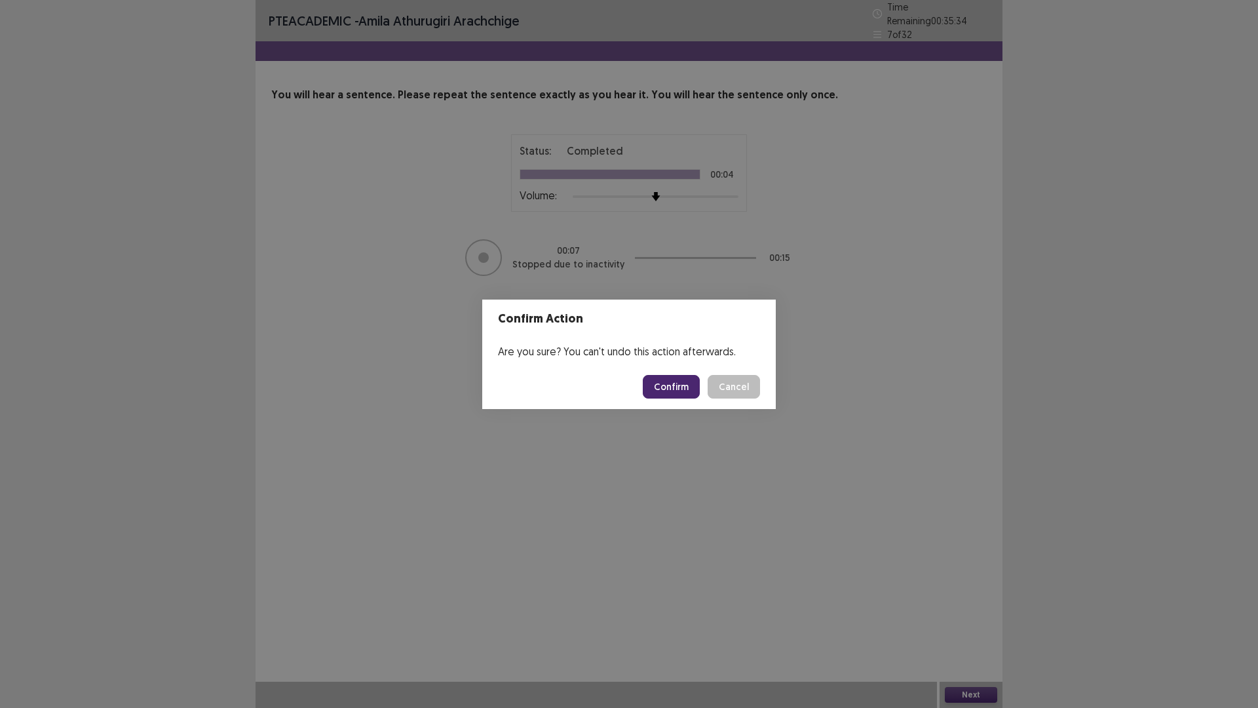
click at [650, 372] on footer "Confirm Cancel" at bounding box center [629, 386] width 294 height 45
click at [663, 387] on button "Confirm" at bounding box center [671, 387] width 57 height 24
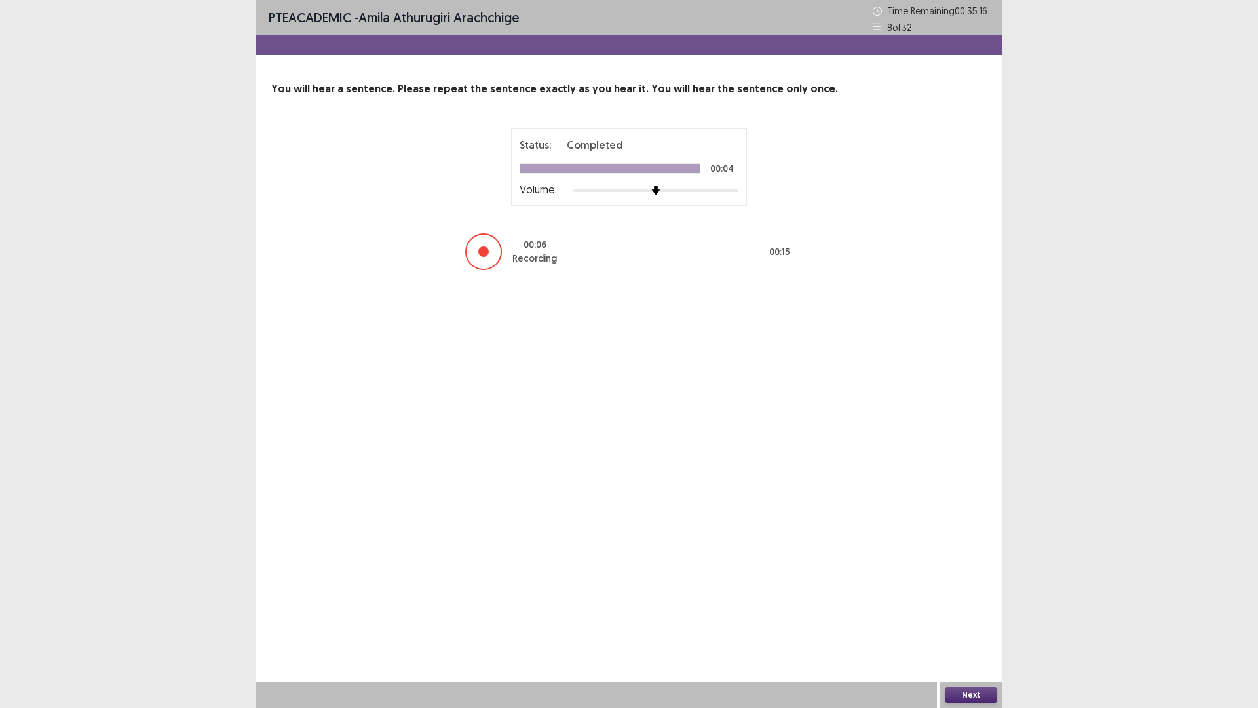
click at [968, 619] on button "Next" at bounding box center [971, 695] width 52 height 16
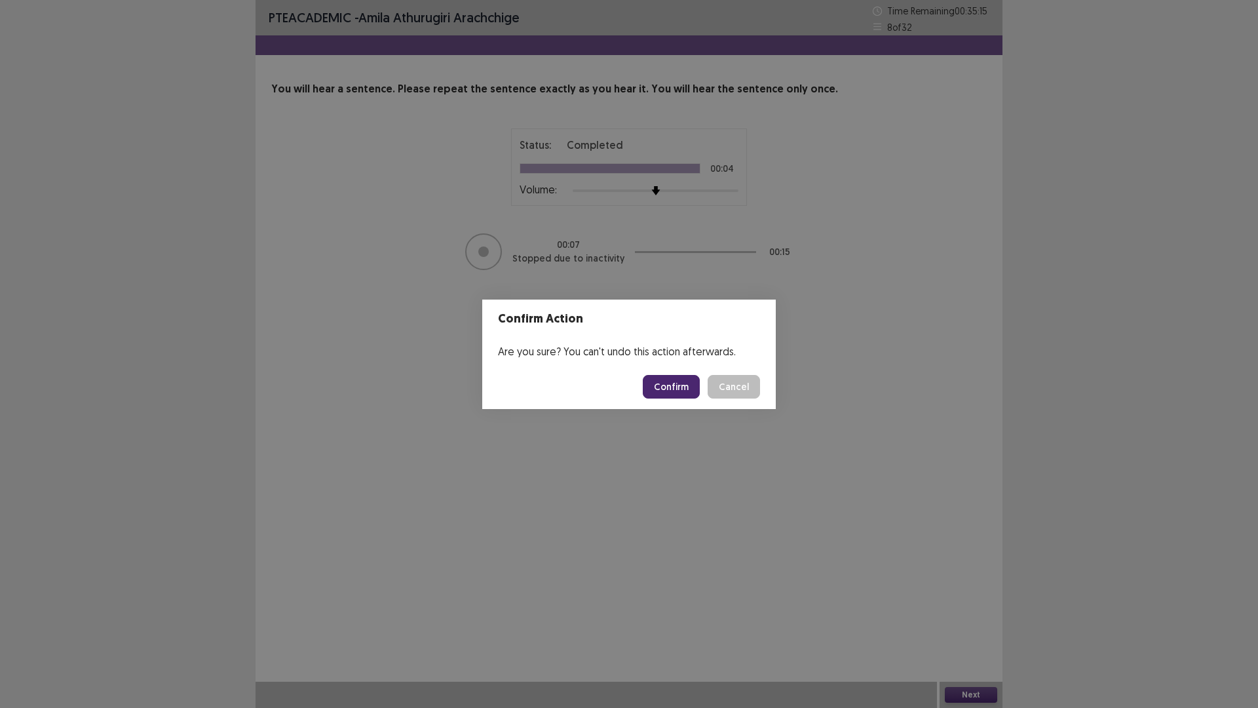
click at [652, 387] on button "Confirm" at bounding box center [671, 387] width 57 height 24
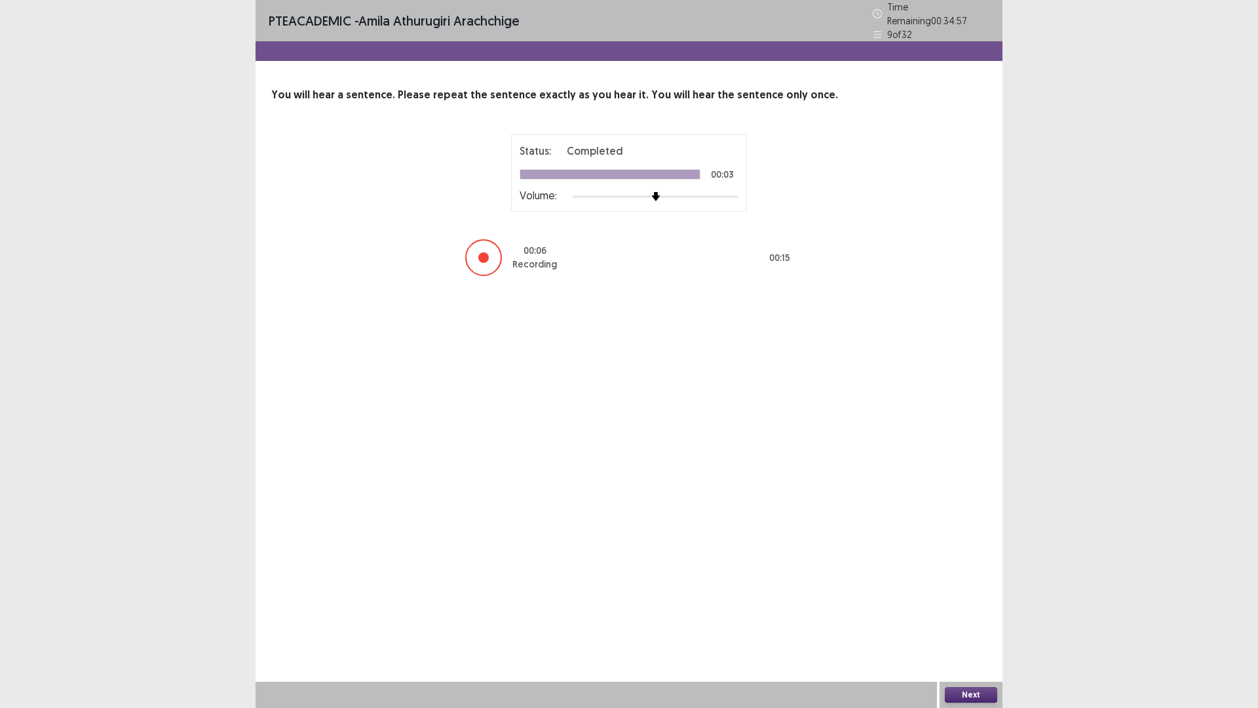
click at [959, 619] on button "Next" at bounding box center [971, 695] width 52 height 16
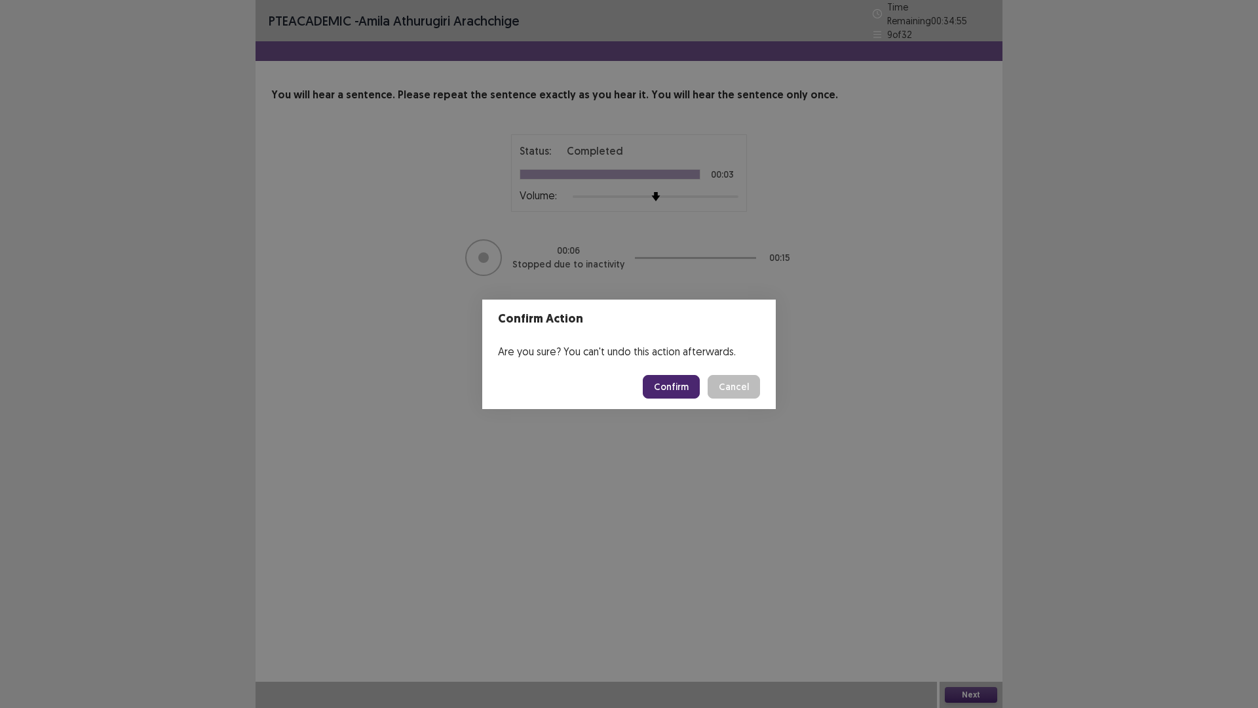
click at [683, 391] on button "Confirm" at bounding box center [671, 387] width 57 height 24
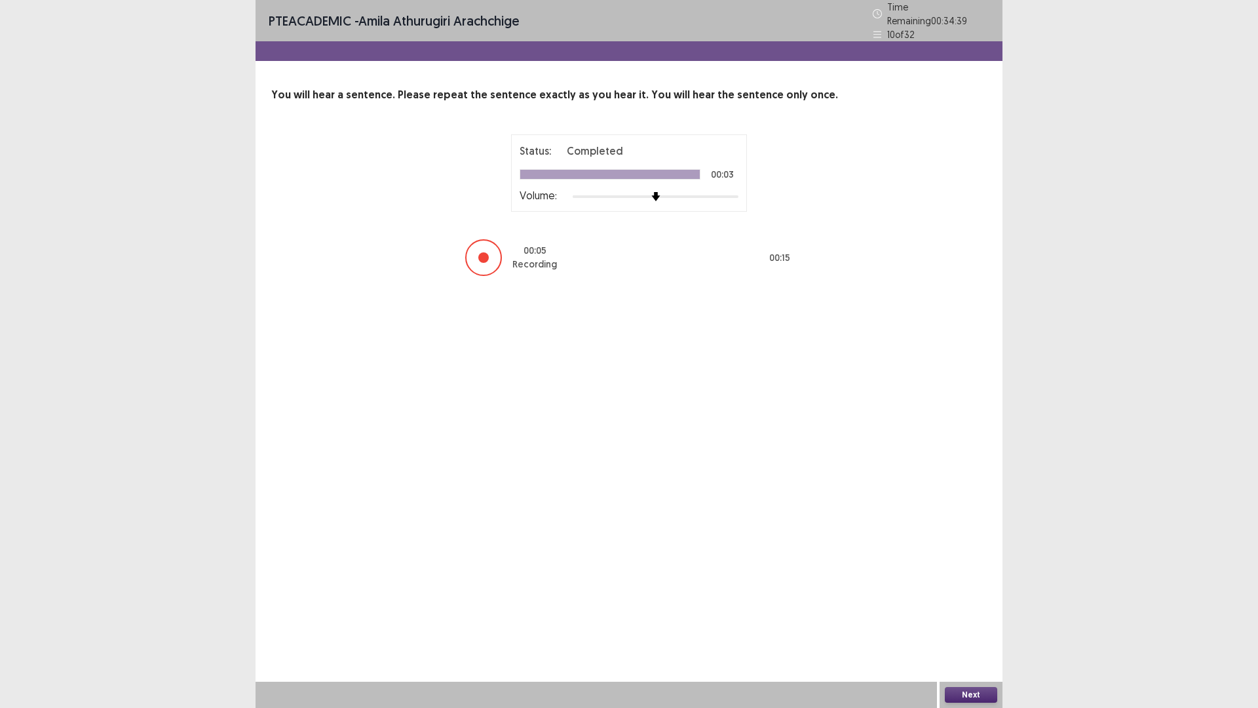
click at [970, 619] on button "Next" at bounding box center [971, 695] width 52 height 16
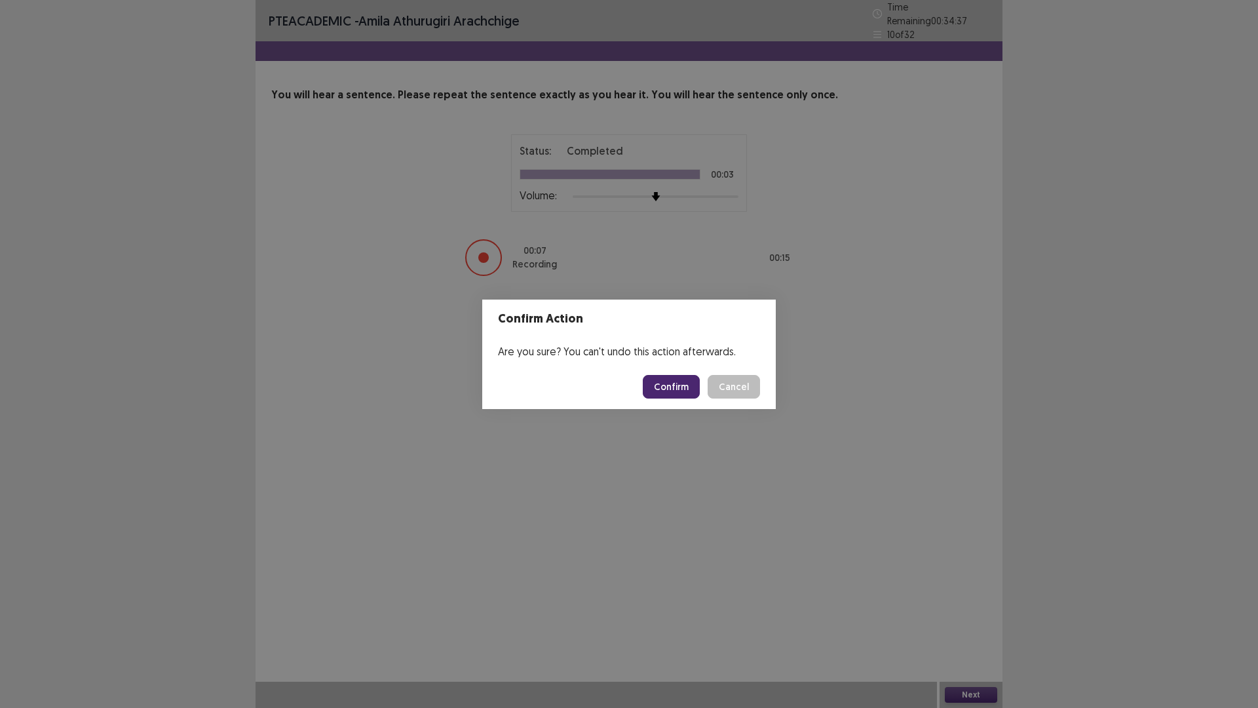
click at [664, 391] on button "Confirm" at bounding box center [671, 387] width 57 height 24
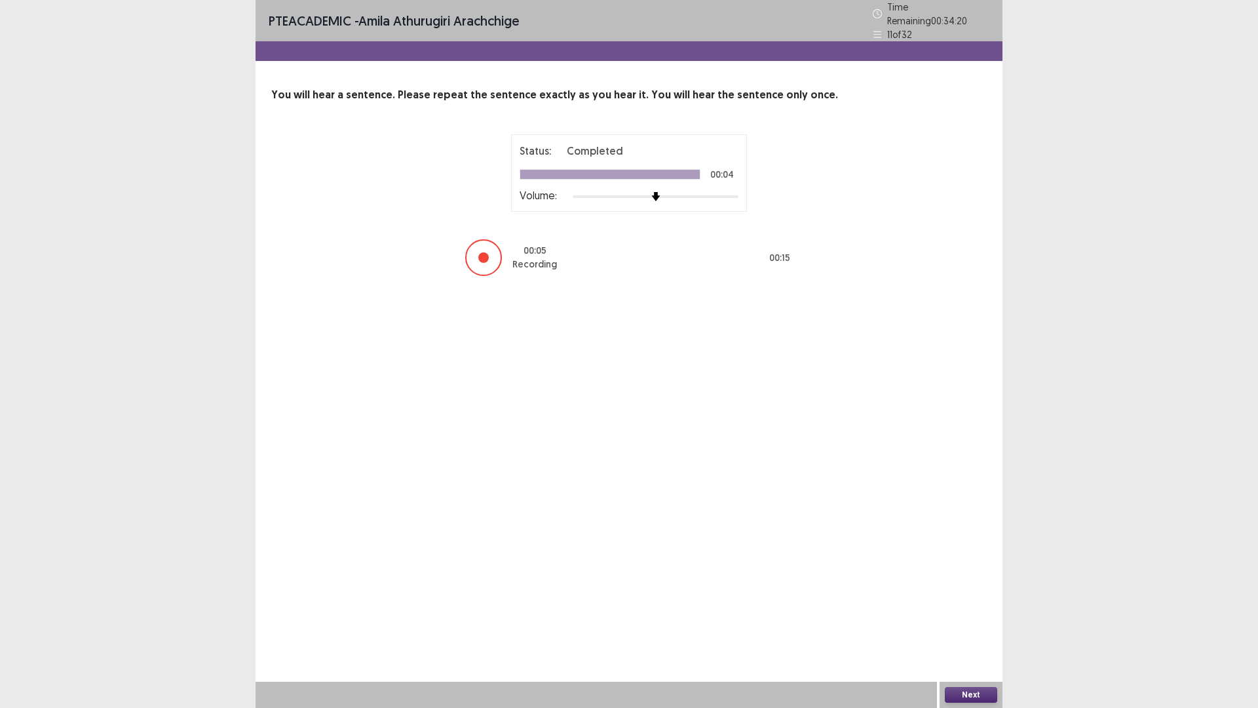
click at [971, 619] on button "Next" at bounding box center [971, 695] width 52 height 16
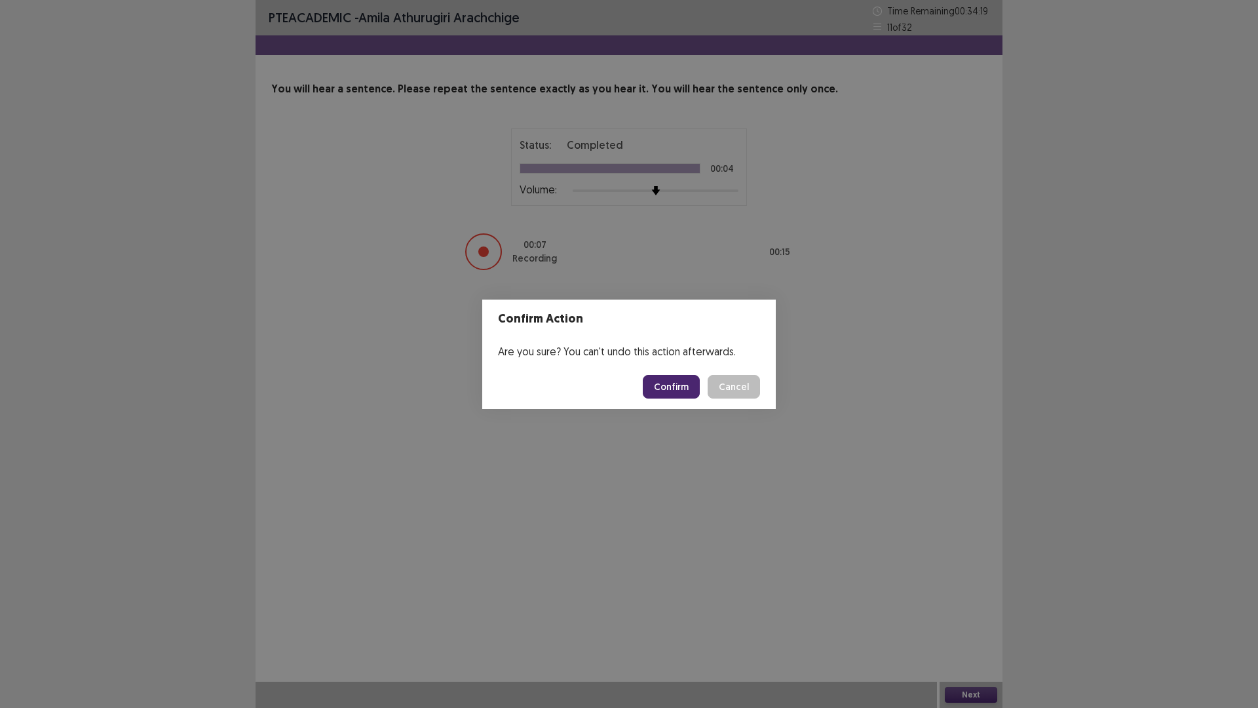
click at [663, 387] on button "Confirm" at bounding box center [671, 387] width 57 height 24
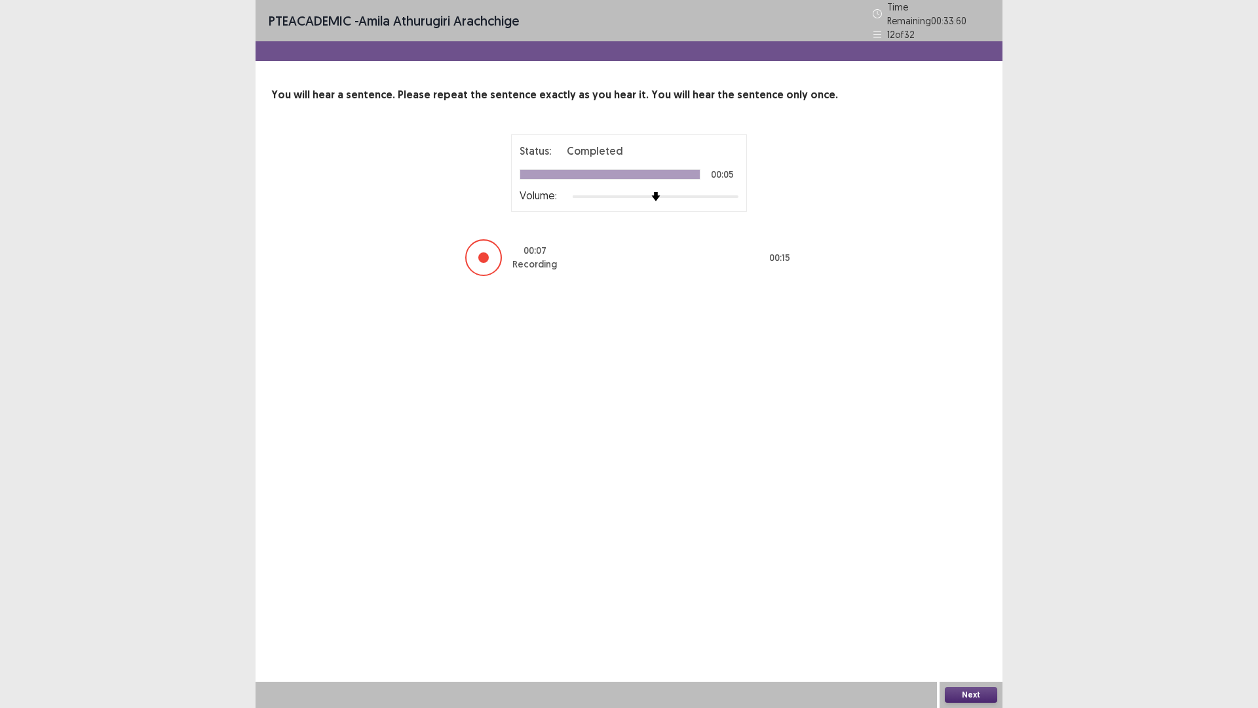
click at [987, 619] on button "Next" at bounding box center [971, 695] width 52 height 16
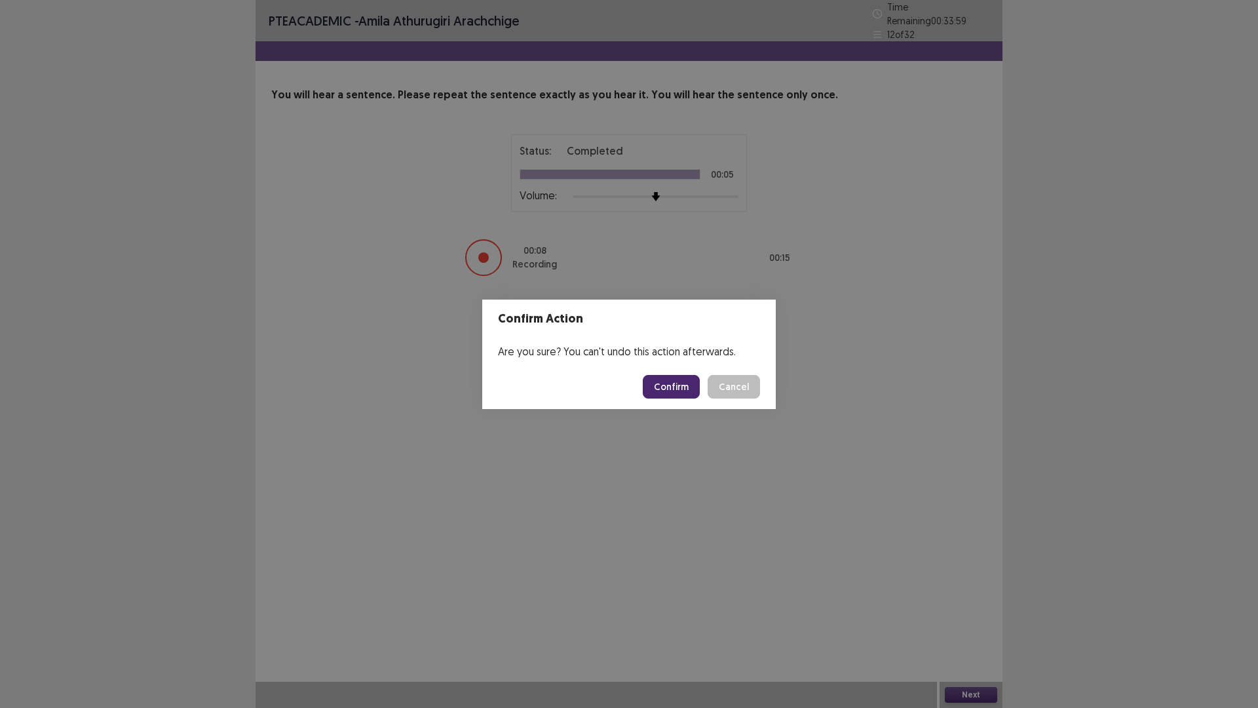
click at [670, 393] on button "Confirm" at bounding box center [671, 387] width 57 height 24
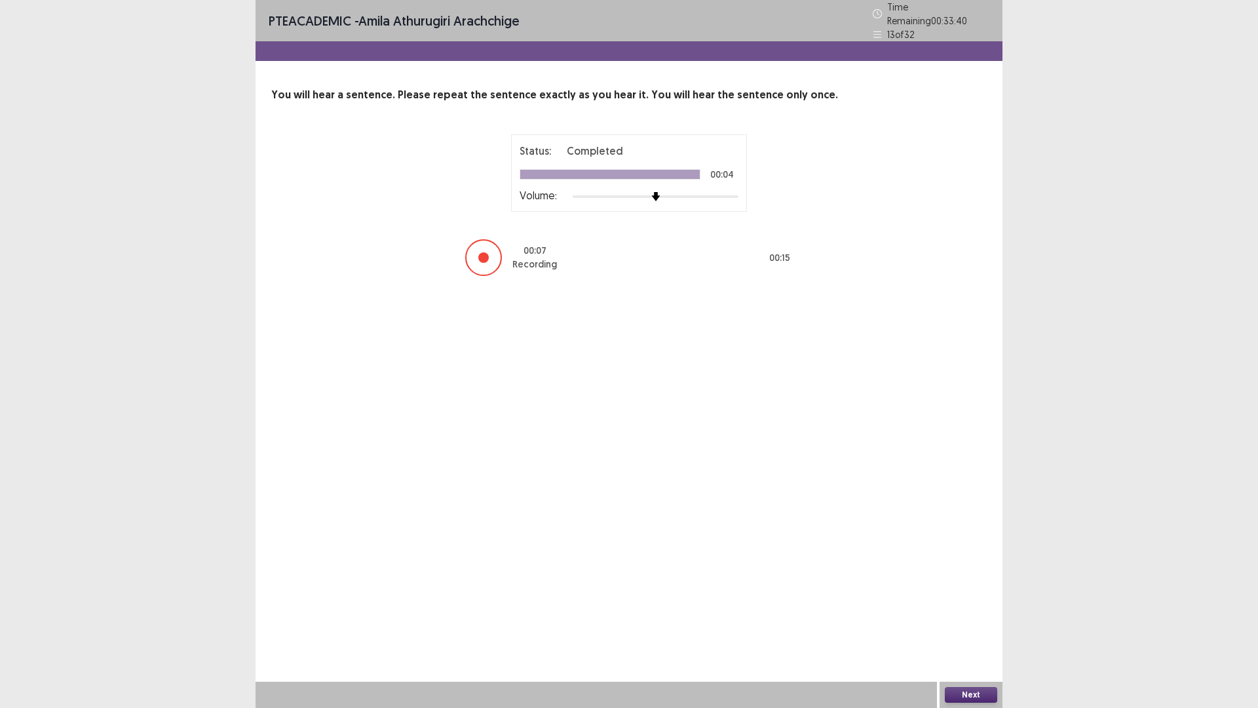
click at [964, 619] on button "Next" at bounding box center [971, 695] width 52 height 16
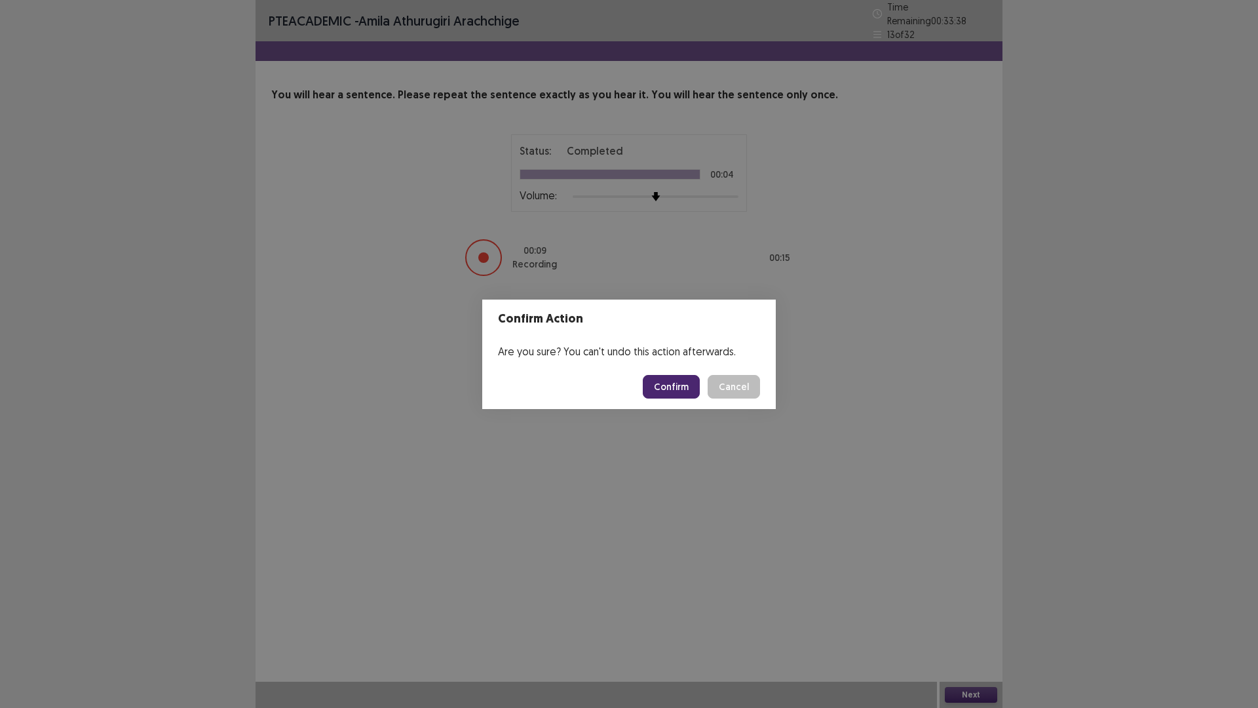
click at [675, 394] on button "Confirm" at bounding box center [671, 387] width 57 height 24
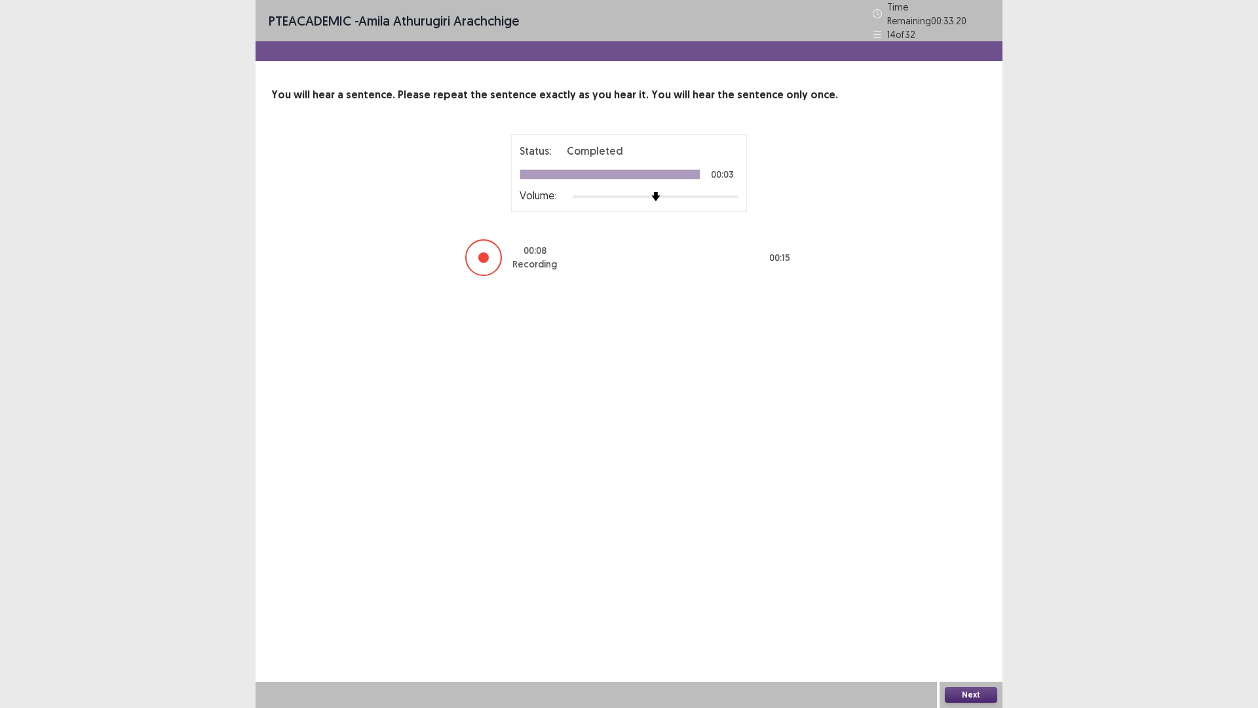
click at [963, 619] on button "Next" at bounding box center [971, 695] width 52 height 16
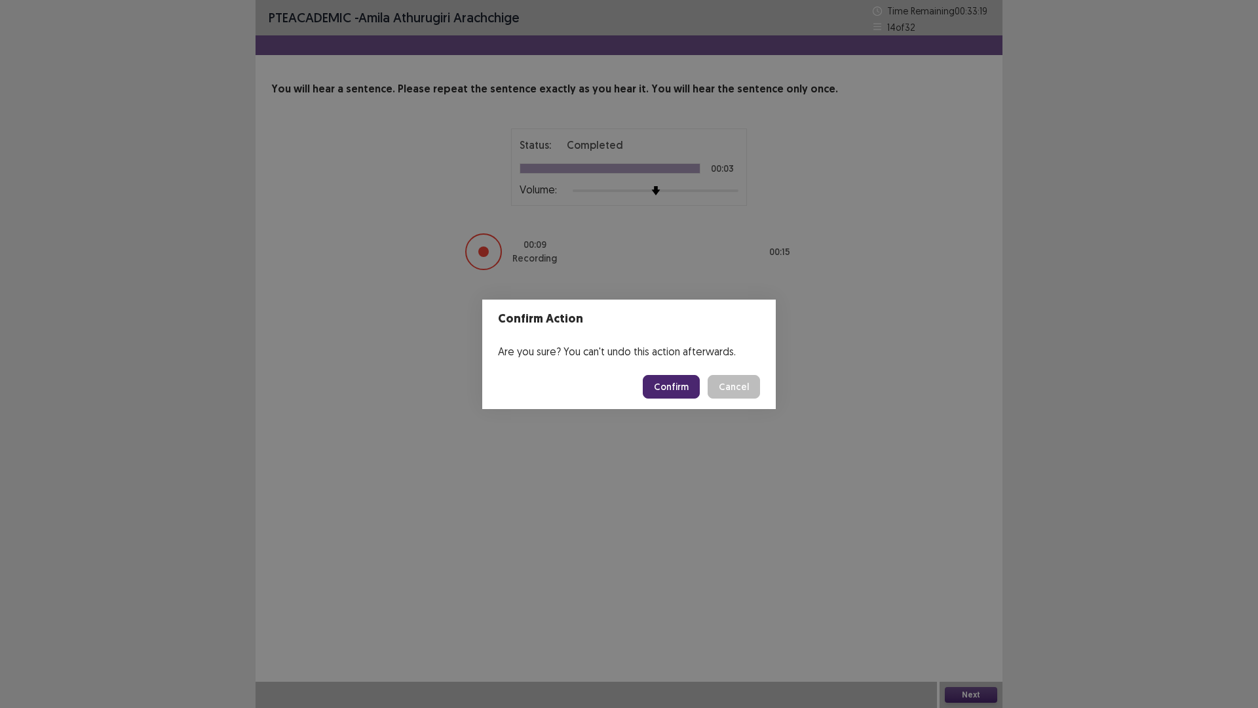
click at [676, 379] on button "Confirm" at bounding box center [671, 387] width 57 height 24
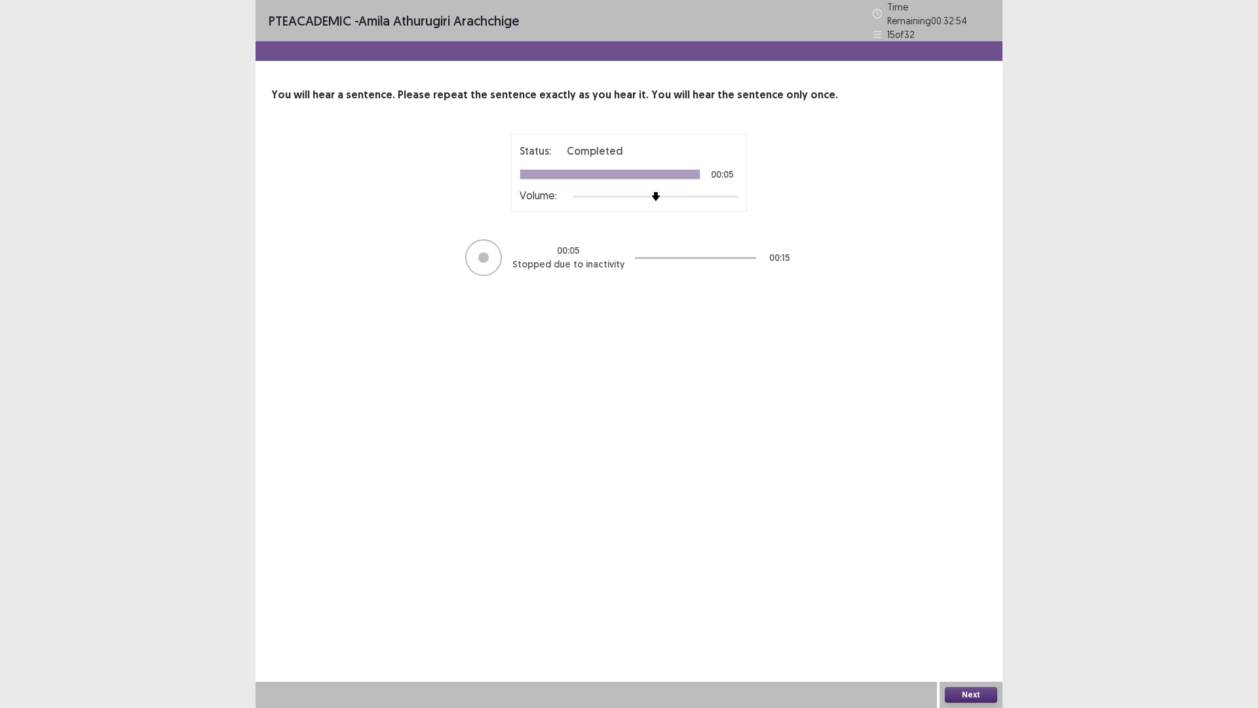
click at [967, 619] on button "Next" at bounding box center [971, 695] width 52 height 16
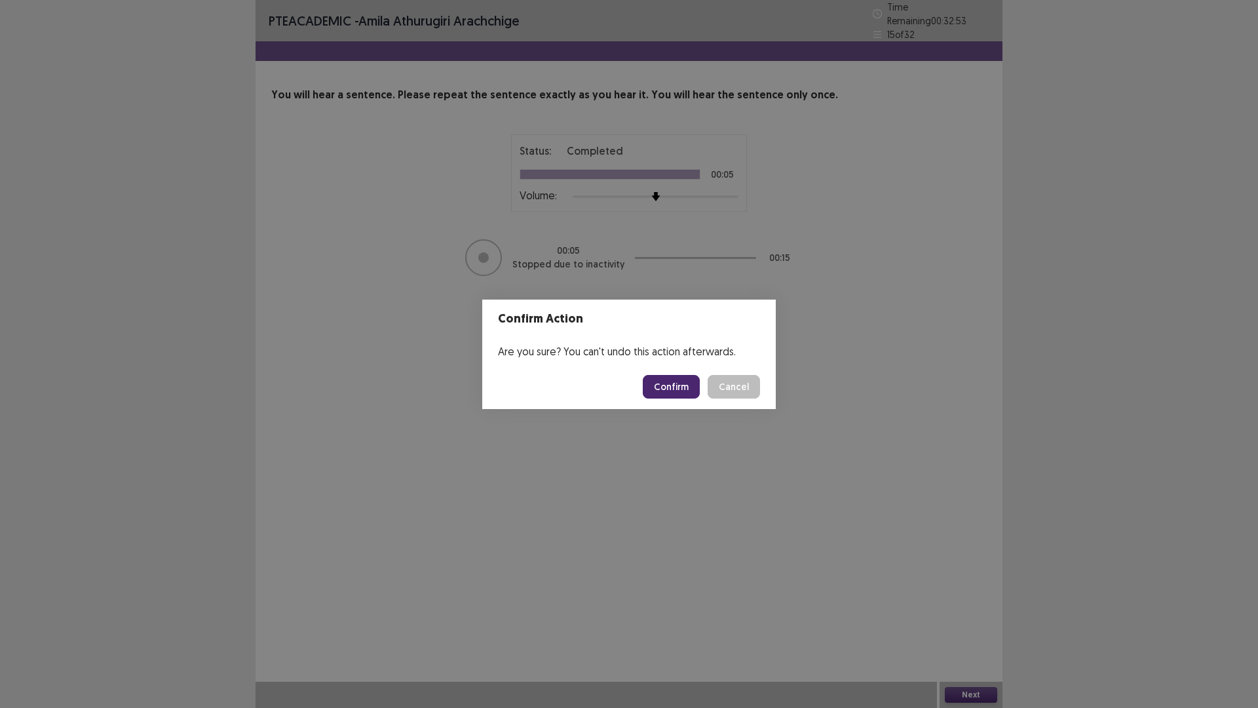
click at [671, 382] on button "Confirm" at bounding box center [671, 387] width 57 height 24
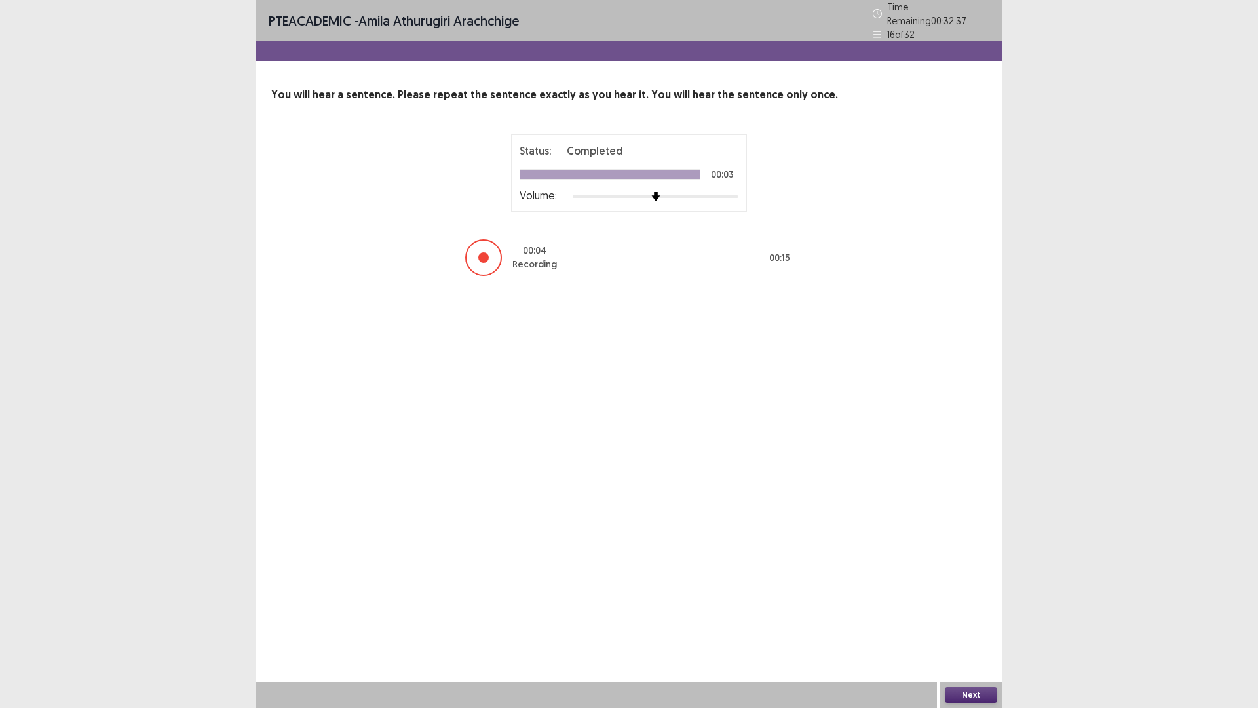
click at [970, 619] on button "Next" at bounding box center [971, 695] width 52 height 16
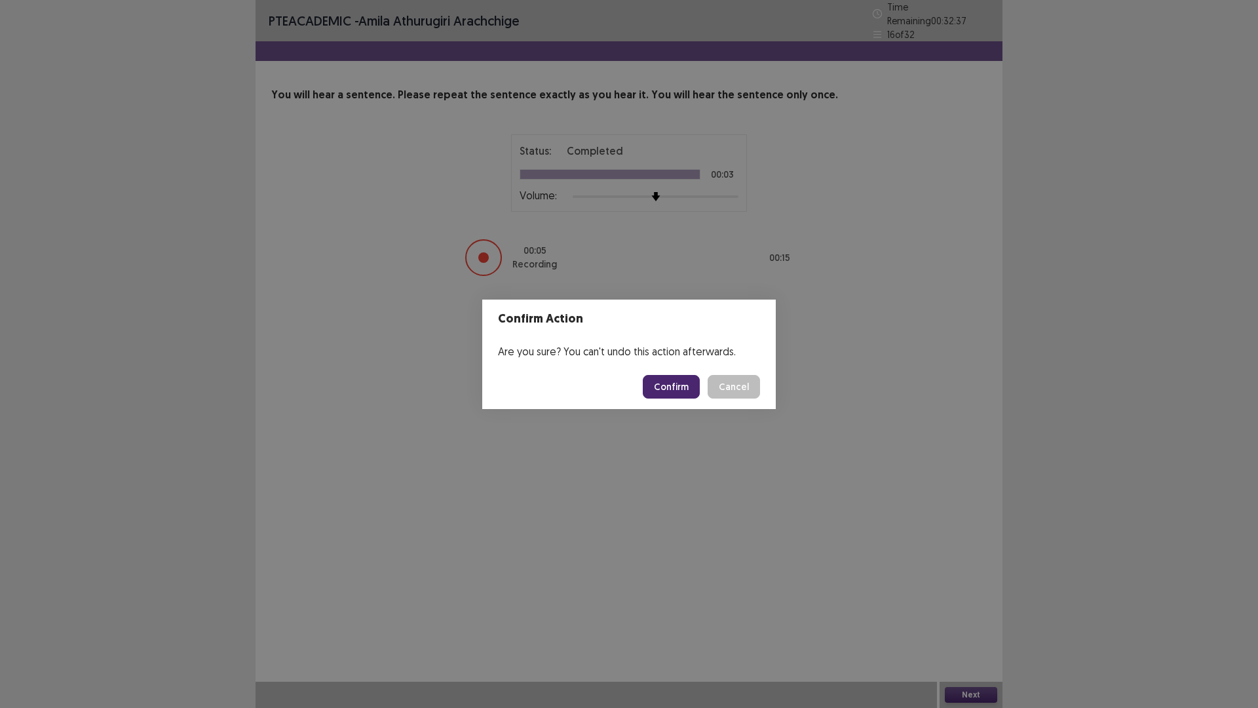
click at [673, 386] on button "Confirm" at bounding box center [671, 387] width 57 height 24
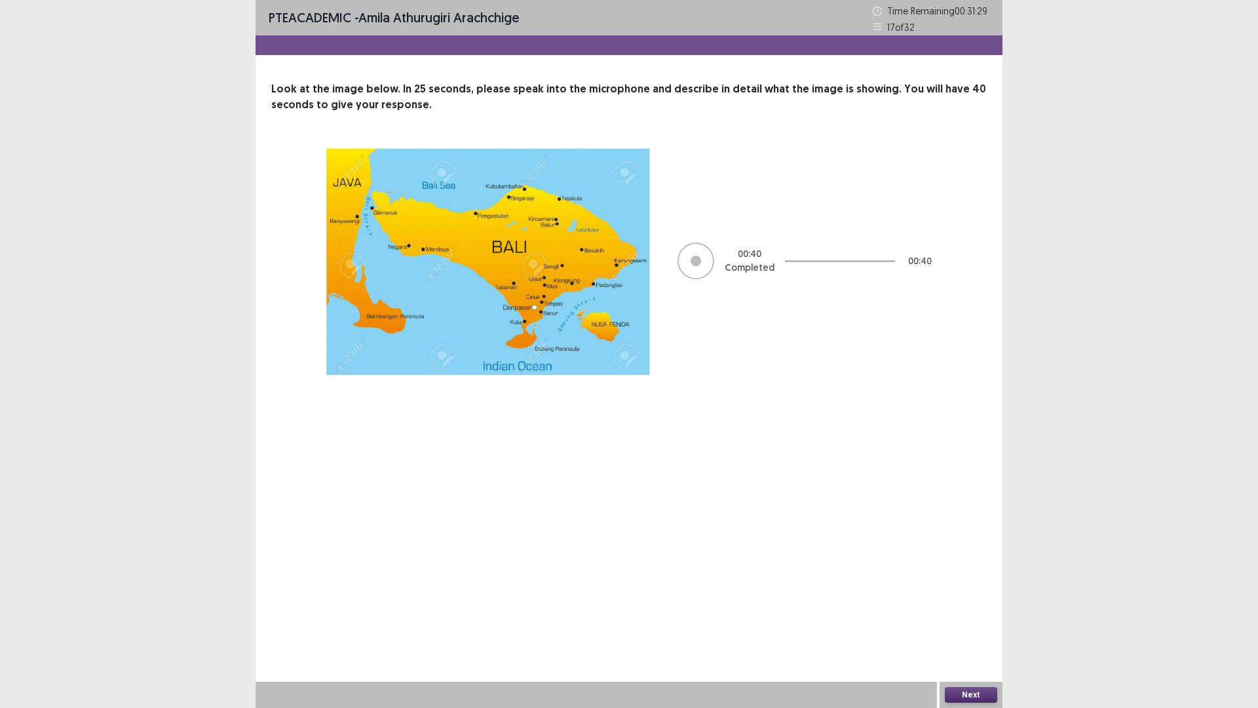
click at [956, 619] on button "Next" at bounding box center [971, 695] width 52 height 16
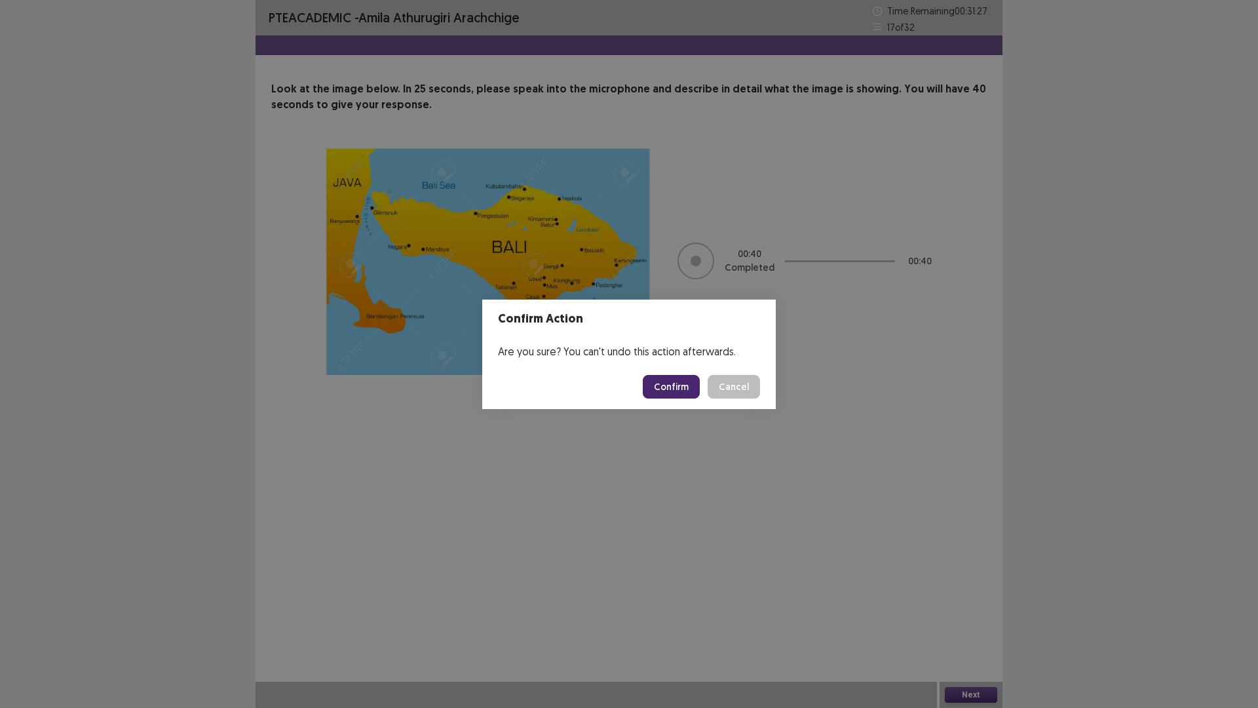
click at [669, 393] on button "Confirm" at bounding box center [671, 387] width 57 height 24
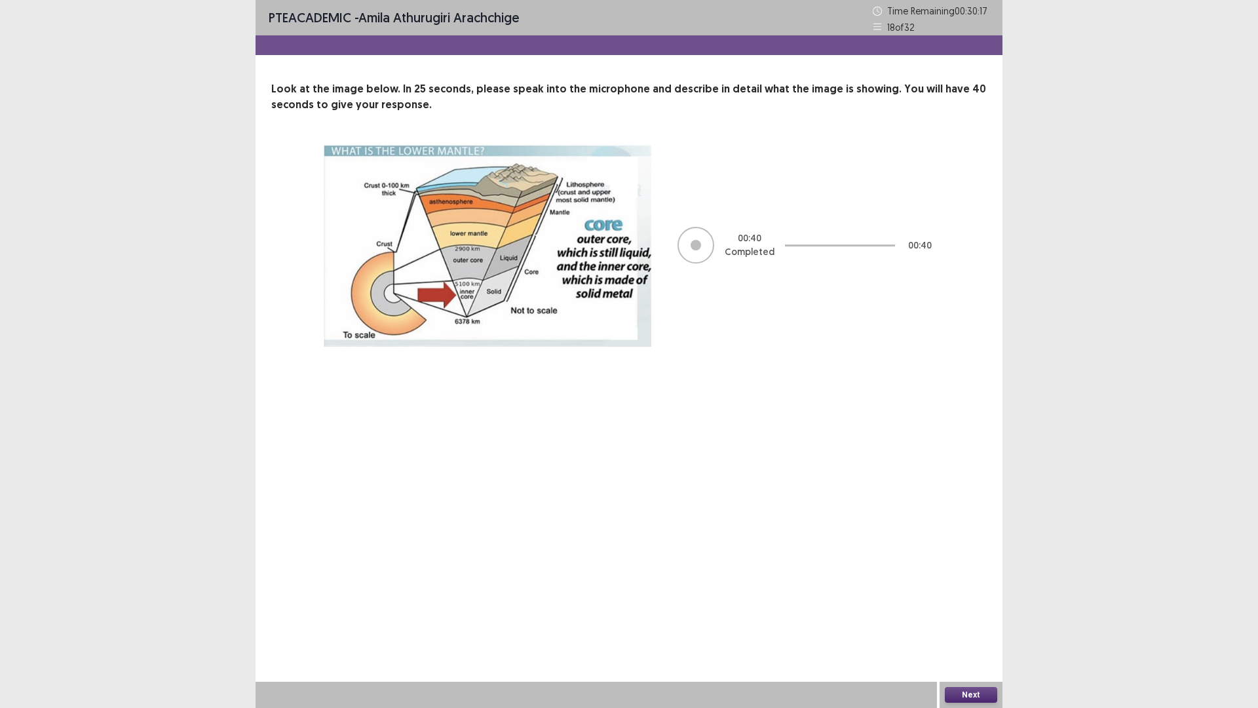
click at [967, 619] on button "Next" at bounding box center [971, 695] width 52 height 16
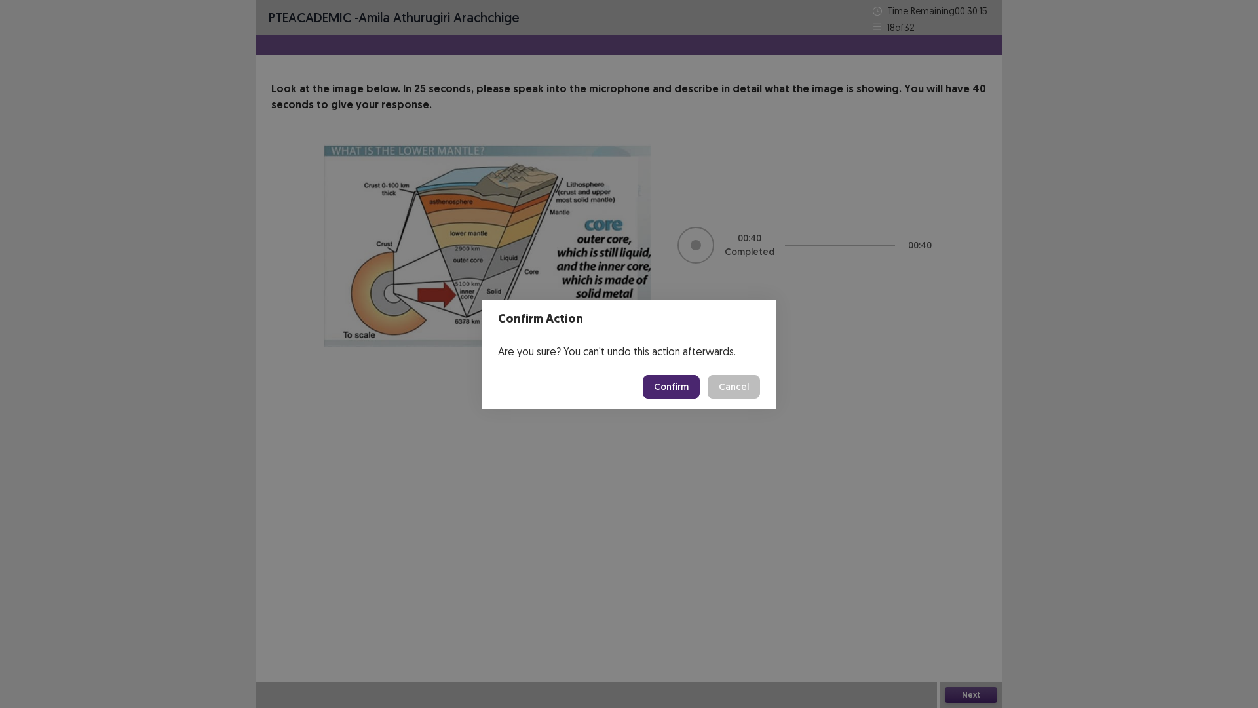
click at [664, 391] on button "Confirm" at bounding box center [671, 387] width 57 height 24
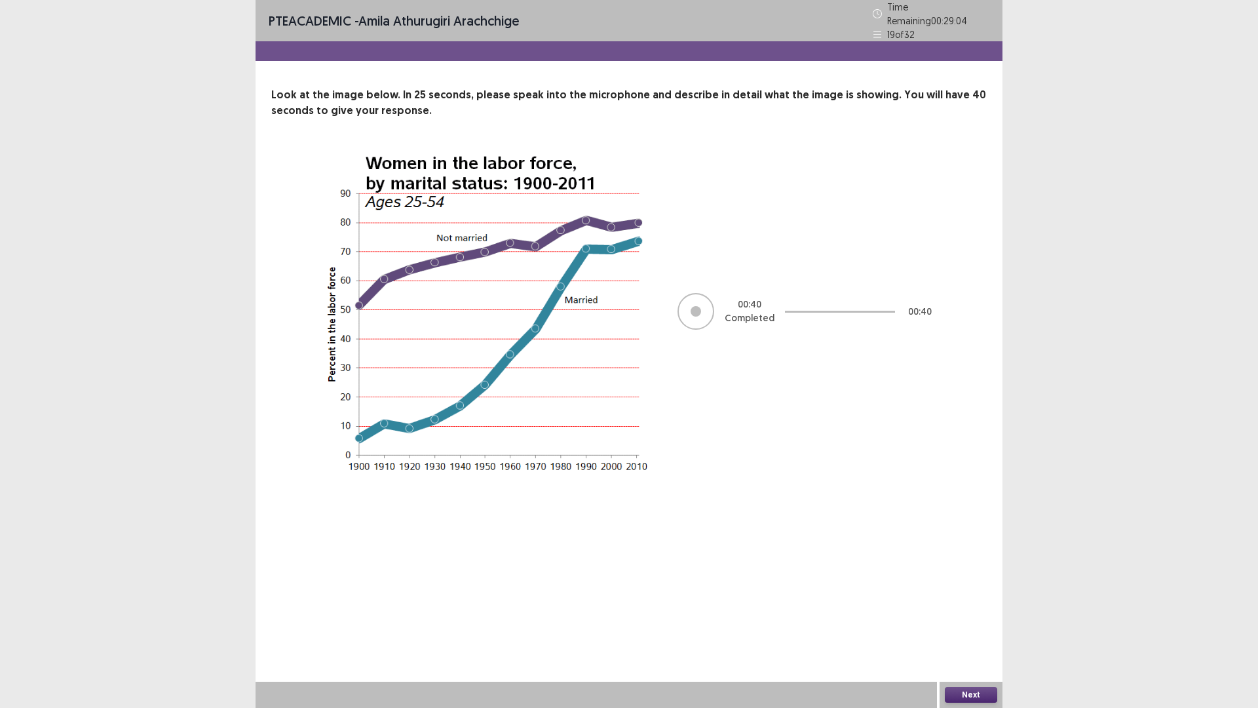
click at [953, 619] on button "Next" at bounding box center [971, 695] width 52 height 16
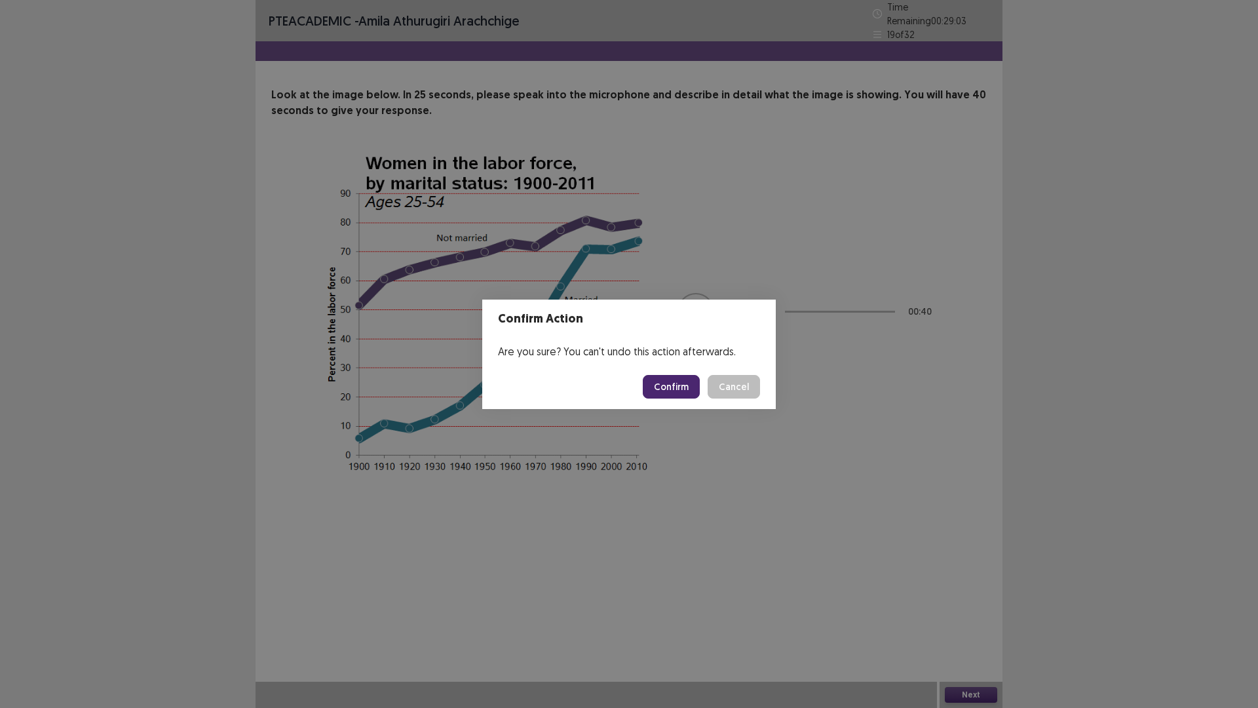
click at [678, 380] on button "Confirm" at bounding box center [671, 387] width 57 height 24
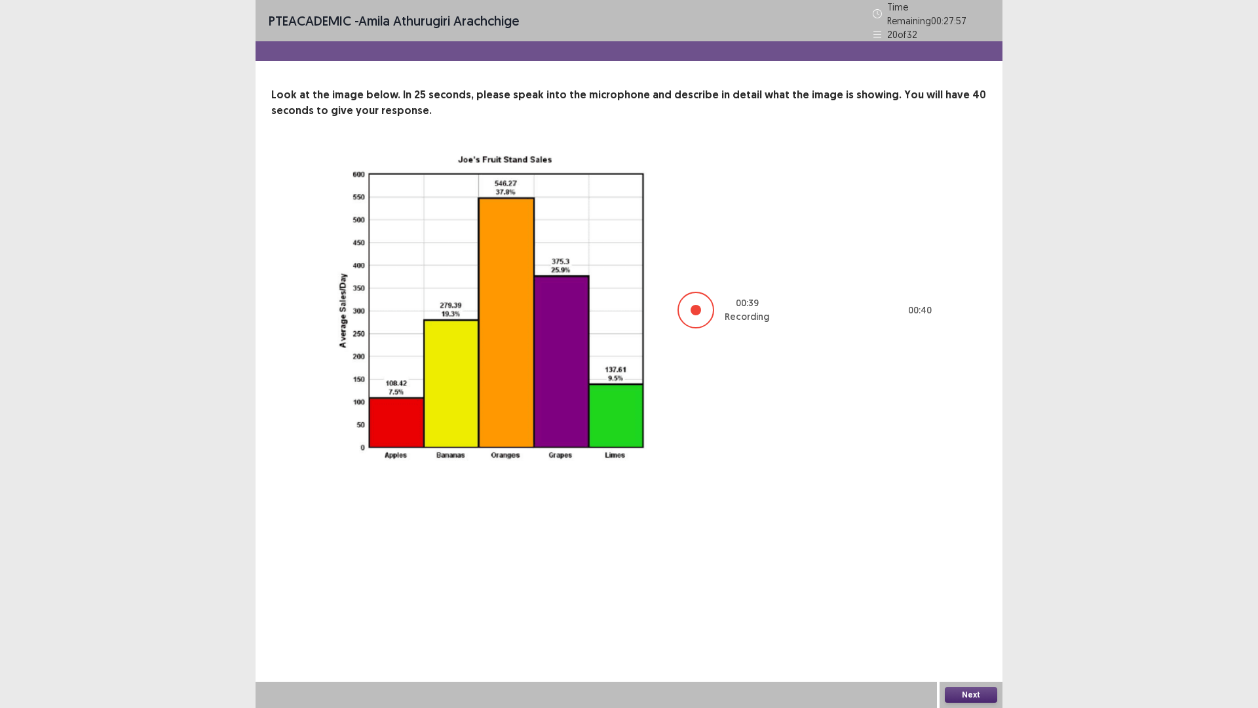
click at [965, 619] on button "Next" at bounding box center [971, 695] width 52 height 16
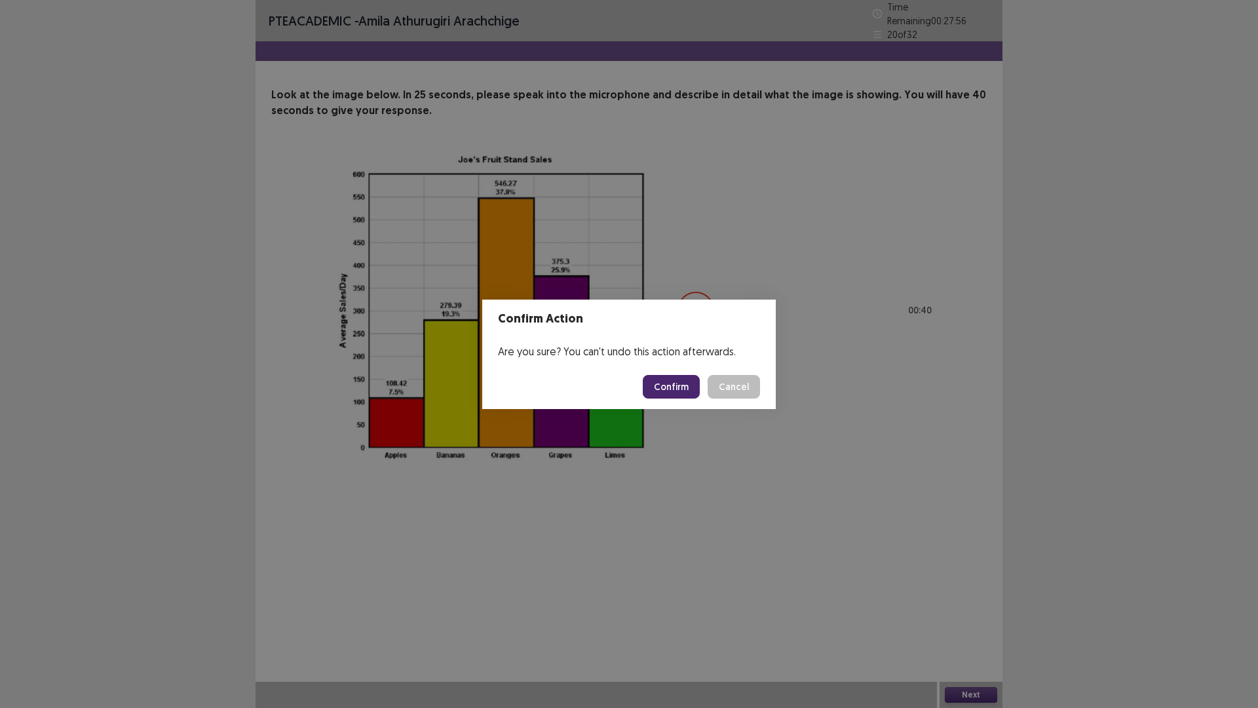
click at [674, 382] on button "Confirm" at bounding box center [671, 387] width 57 height 24
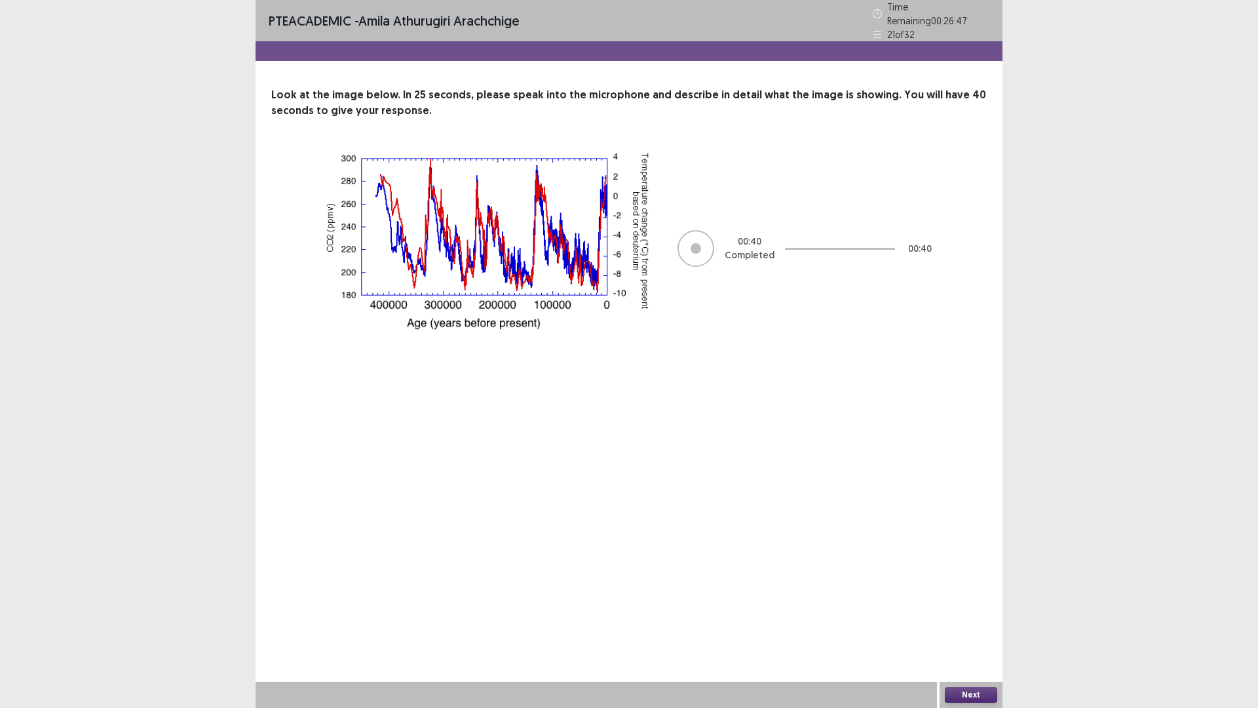
click at [969, 619] on button "Next" at bounding box center [971, 695] width 52 height 16
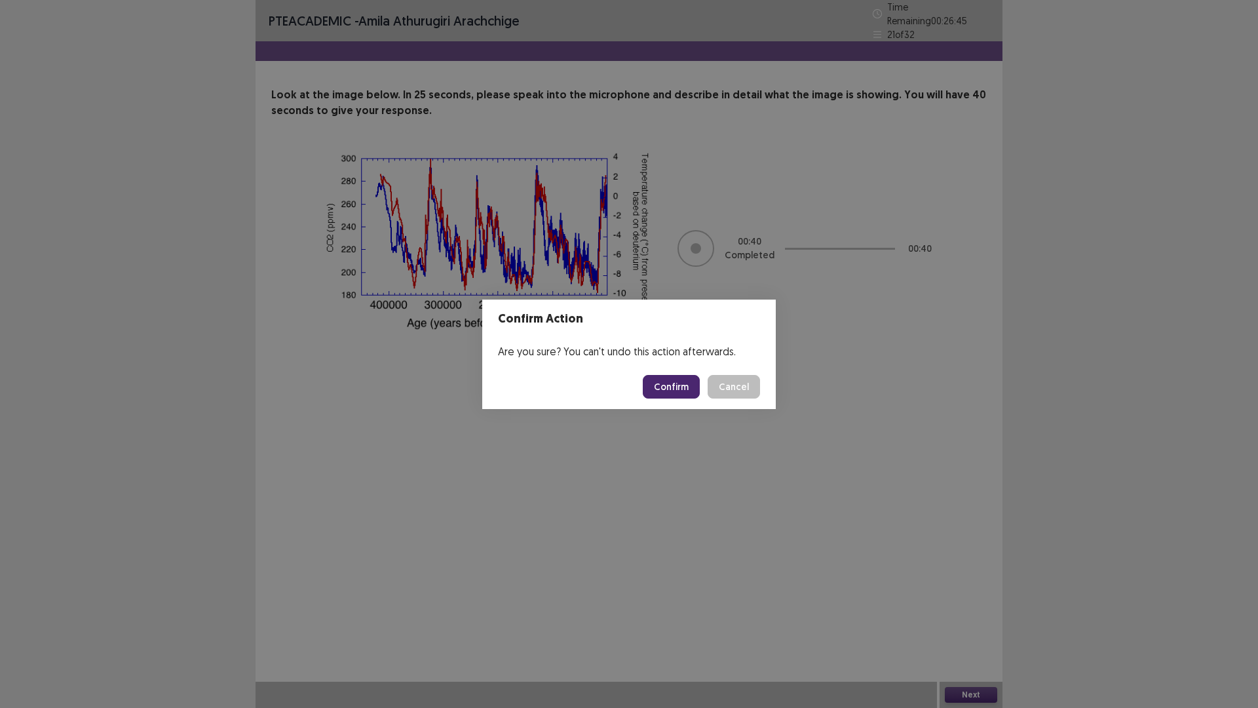
click at [663, 383] on button "Confirm" at bounding box center [671, 387] width 57 height 24
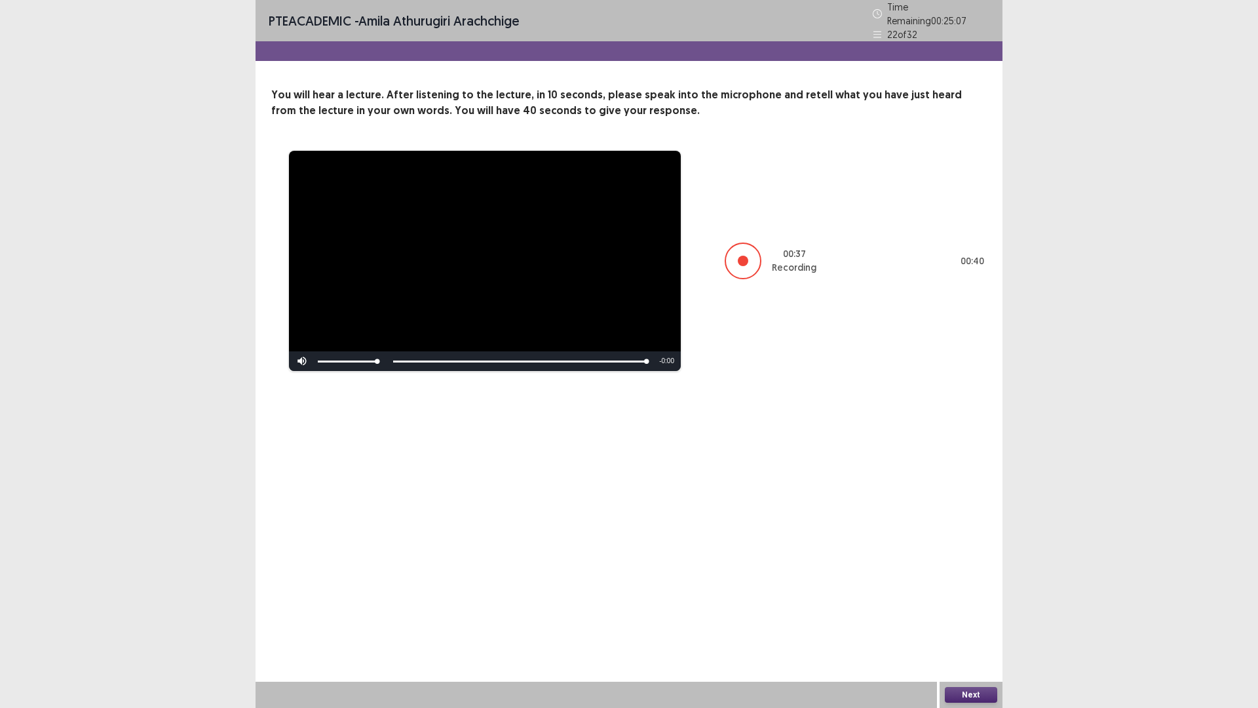
click at [962, 619] on div "Next" at bounding box center [971, 695] width 63 height 26
click at [969, 619] on button "Next" at bounding box center [971, 695] width 52 height 16
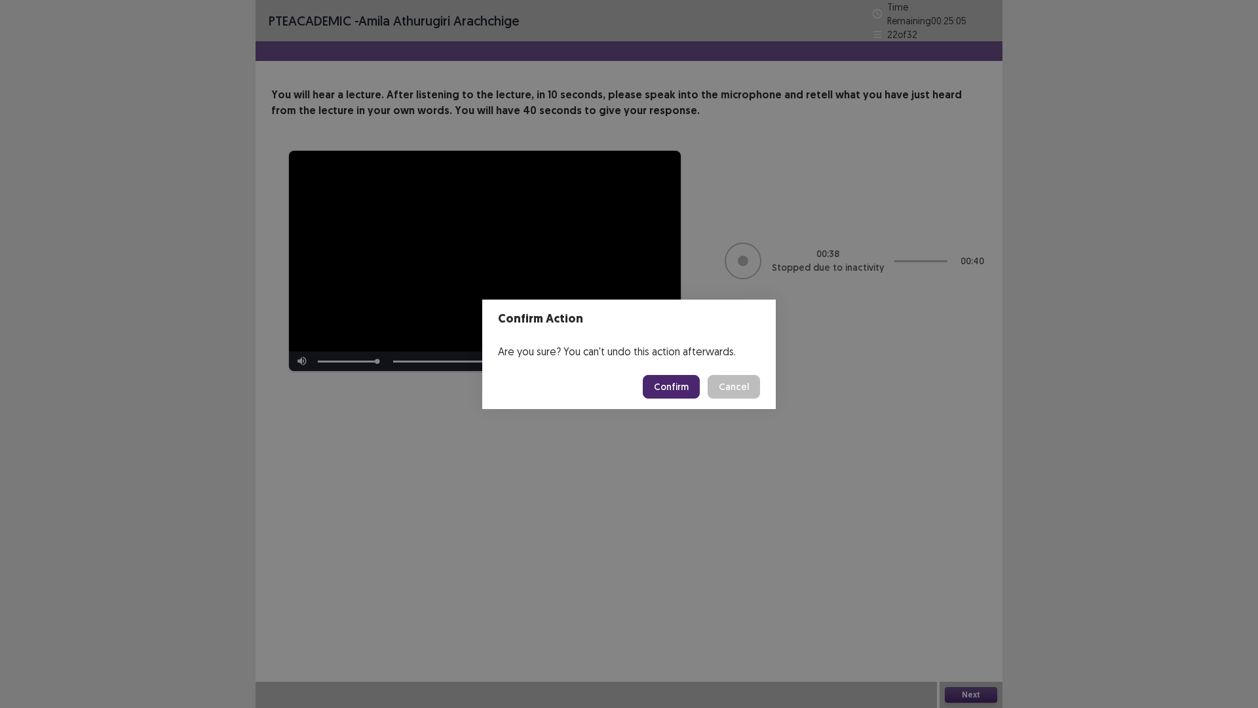
click at [683, 396] on button "Confirm" at bounding box center [671, 387] width 57 height 24
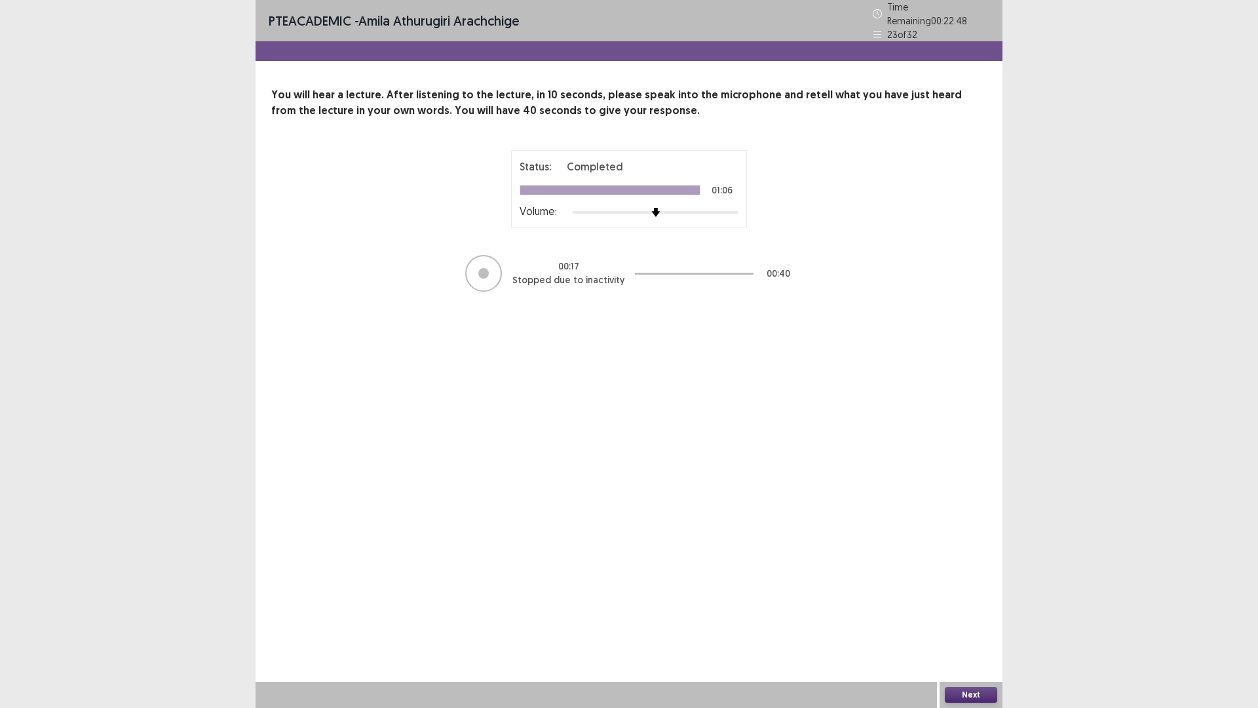
click at [963, 619] on button "Next" at bounding box center [971, 695] width 52 height 16
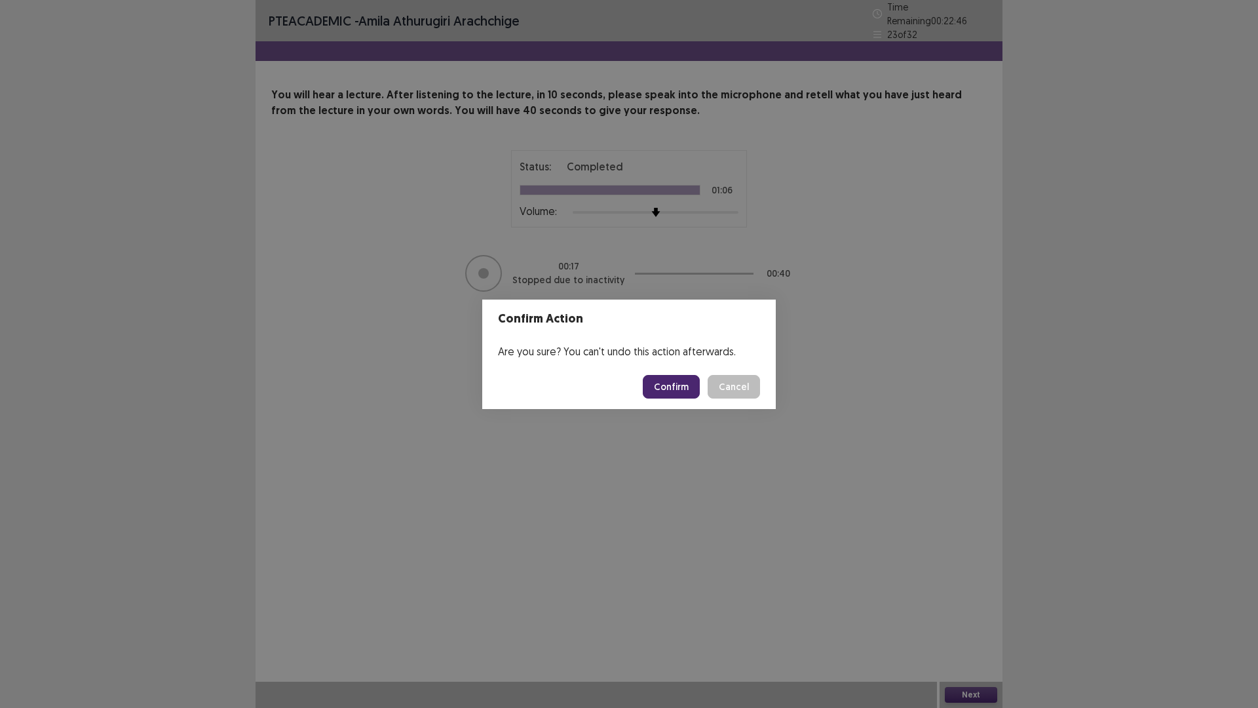
click at [680, 398] on button "Confirm" at bounding box center [671, 387] width 57 height 24
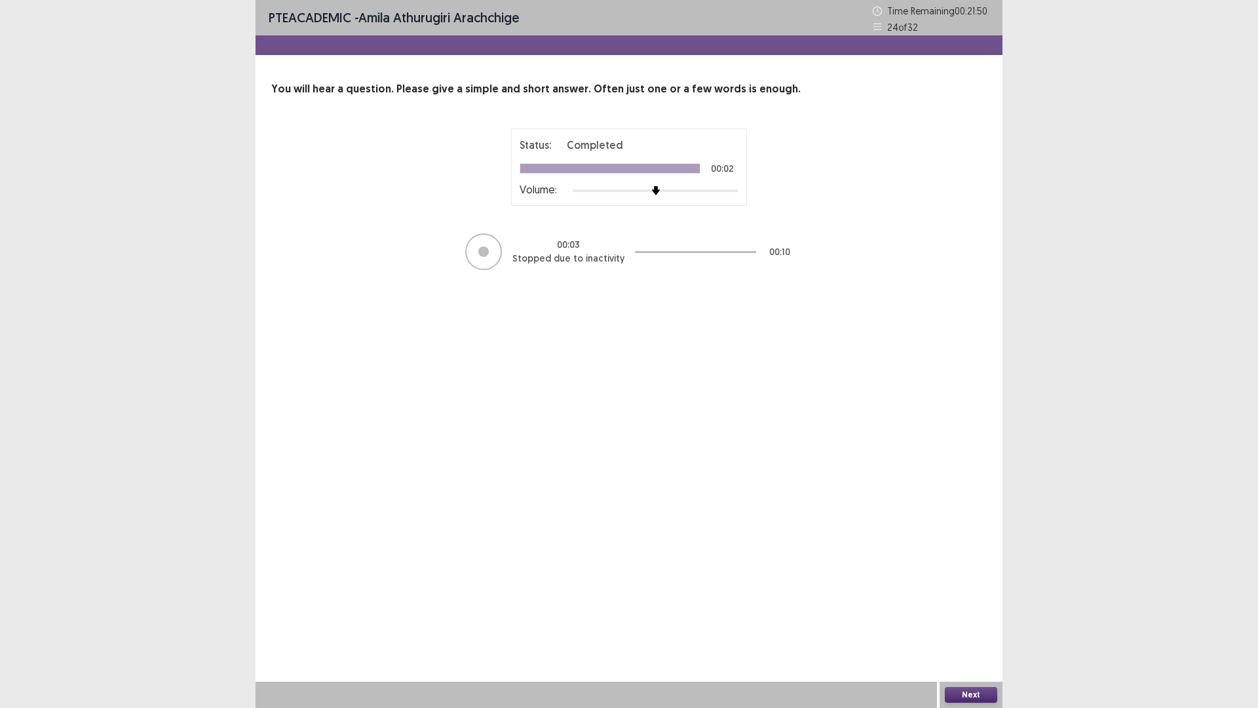
click at [959, 619] on button "Next" at bounding box center [971, 695] width 52 height 16
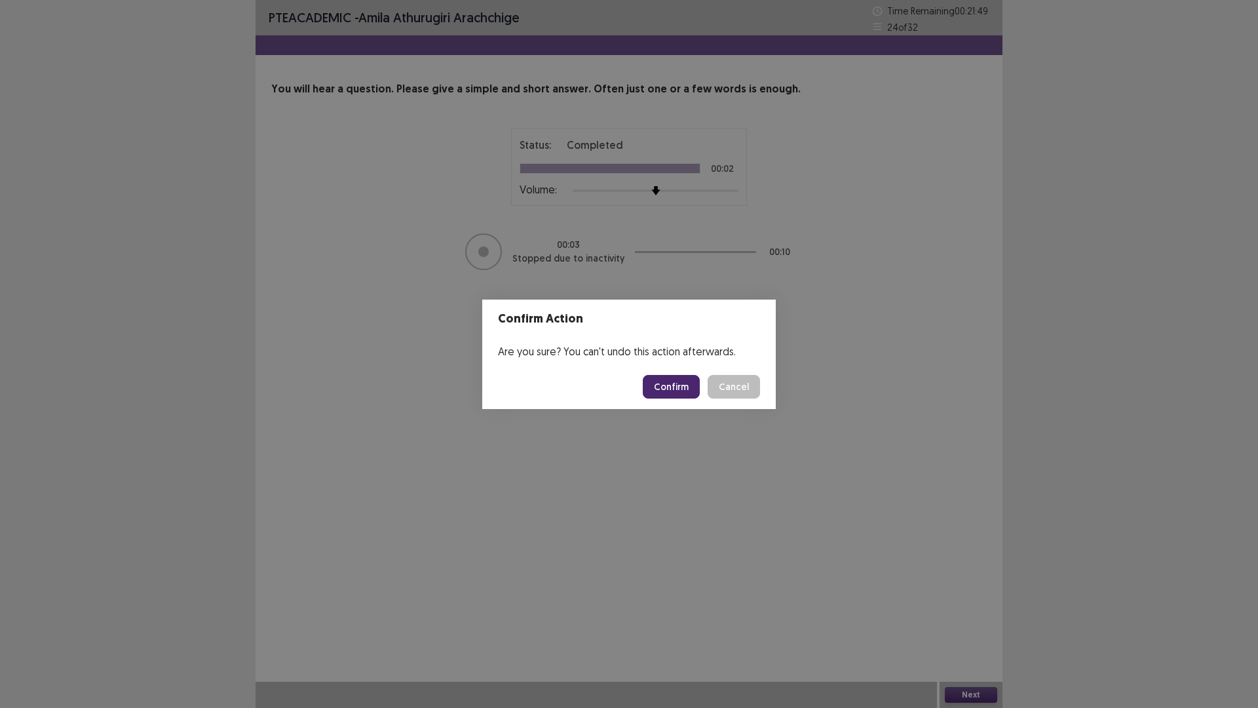
click at [666, 385] on button "Confirm" at bounding box center [671, 387] width 57 height 24
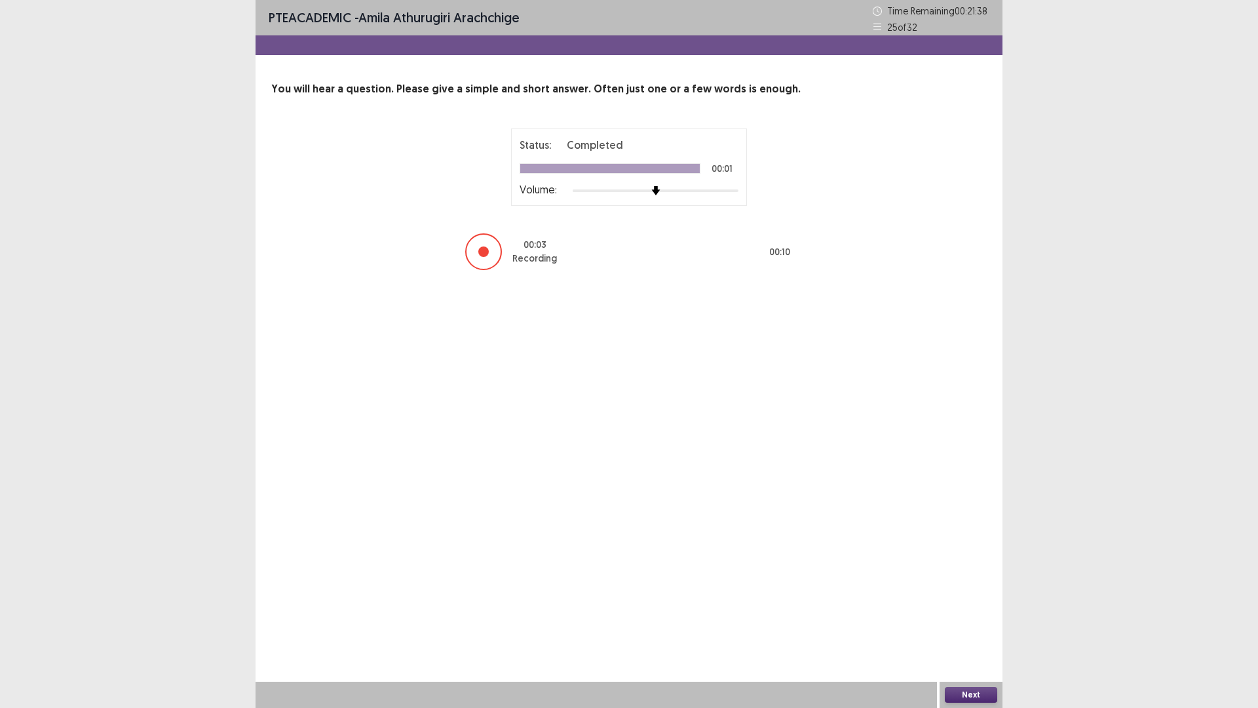
click at [979, 619] on button "Next" at bounding box center [971, 695] width 52 height 16
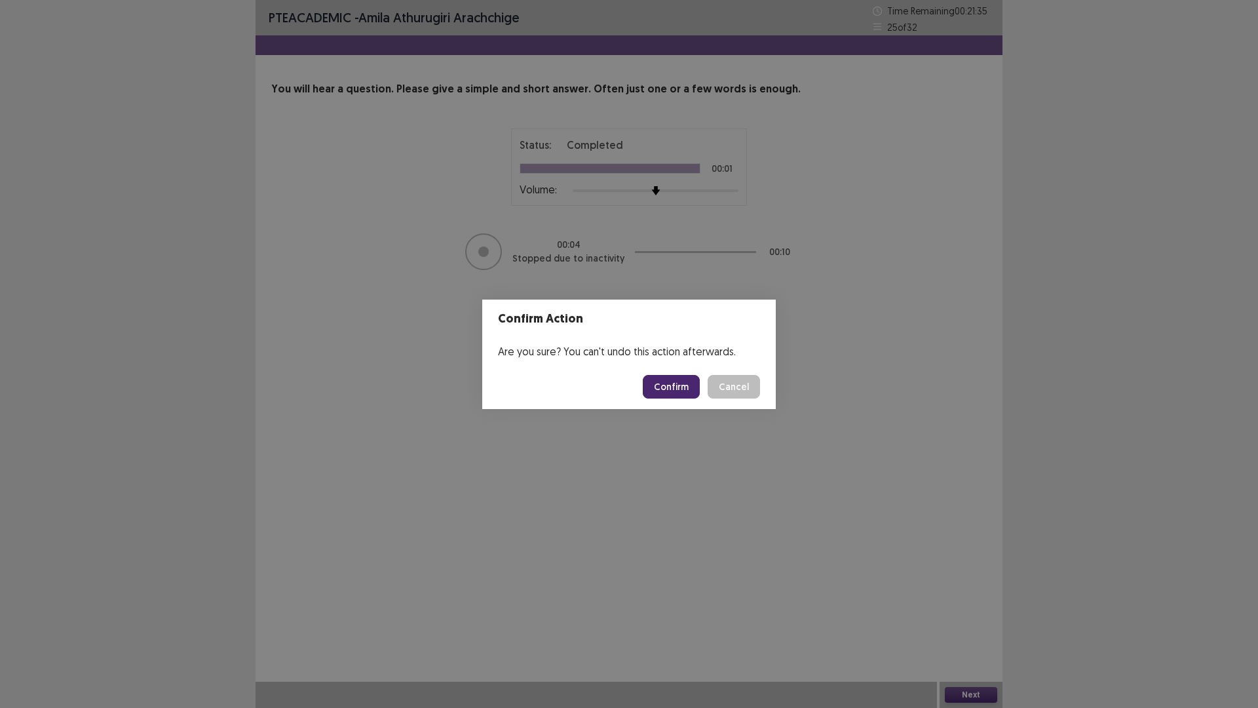
click at [673, 383] on button "Confirm" at bounding box center [671, 387] width 57 height 24
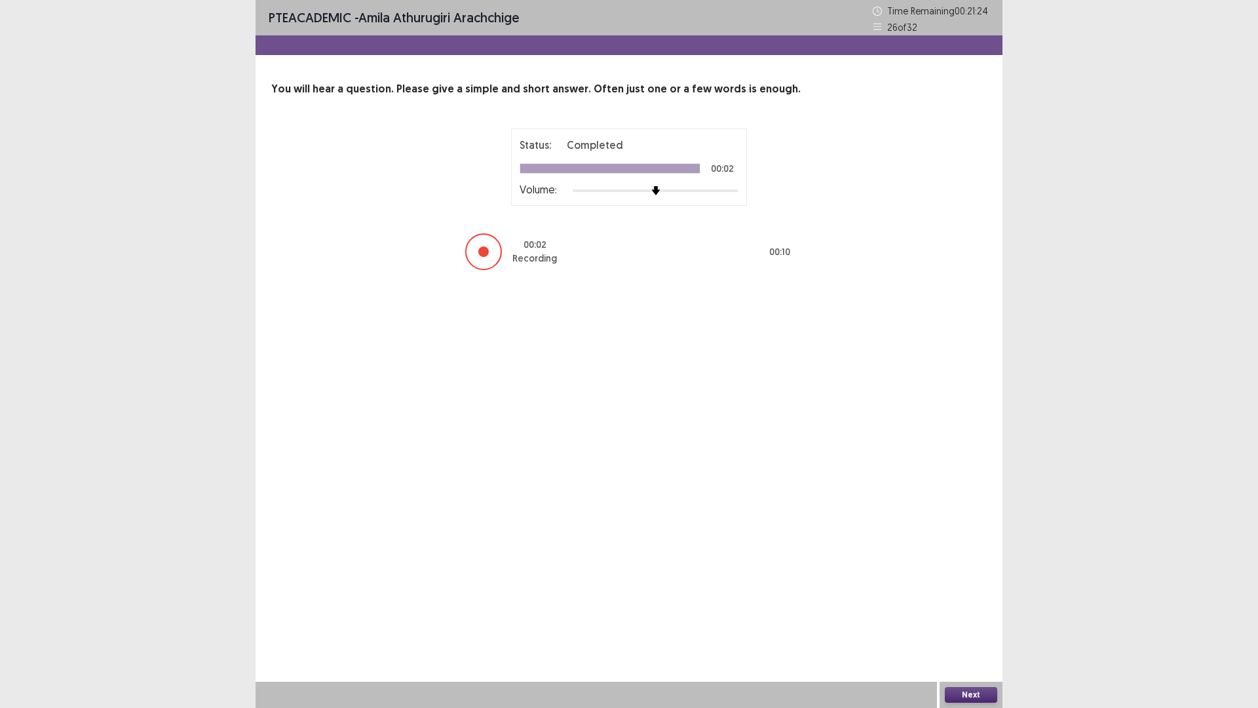
click at [969, 619] on button "Next" at bounding box center [971, 695] width 52 height 16
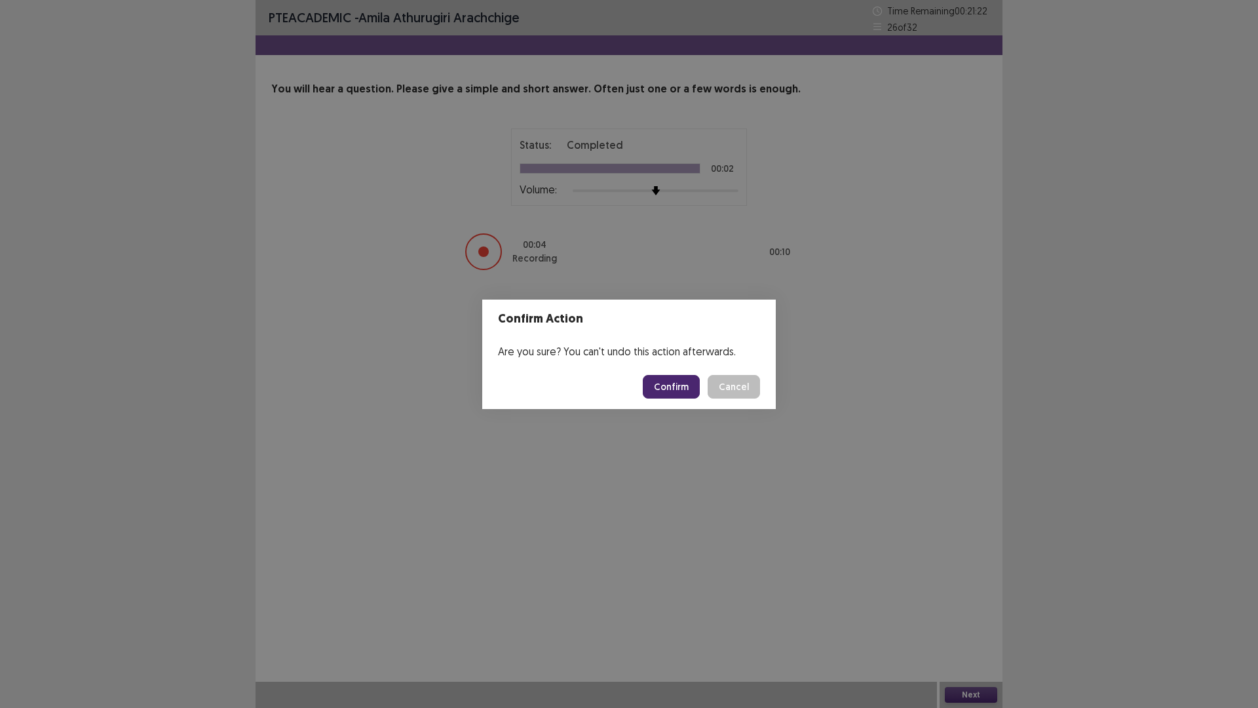
click at [672, 395] on button "Confirm" at bounding box center [671, 387] width 57 height 24
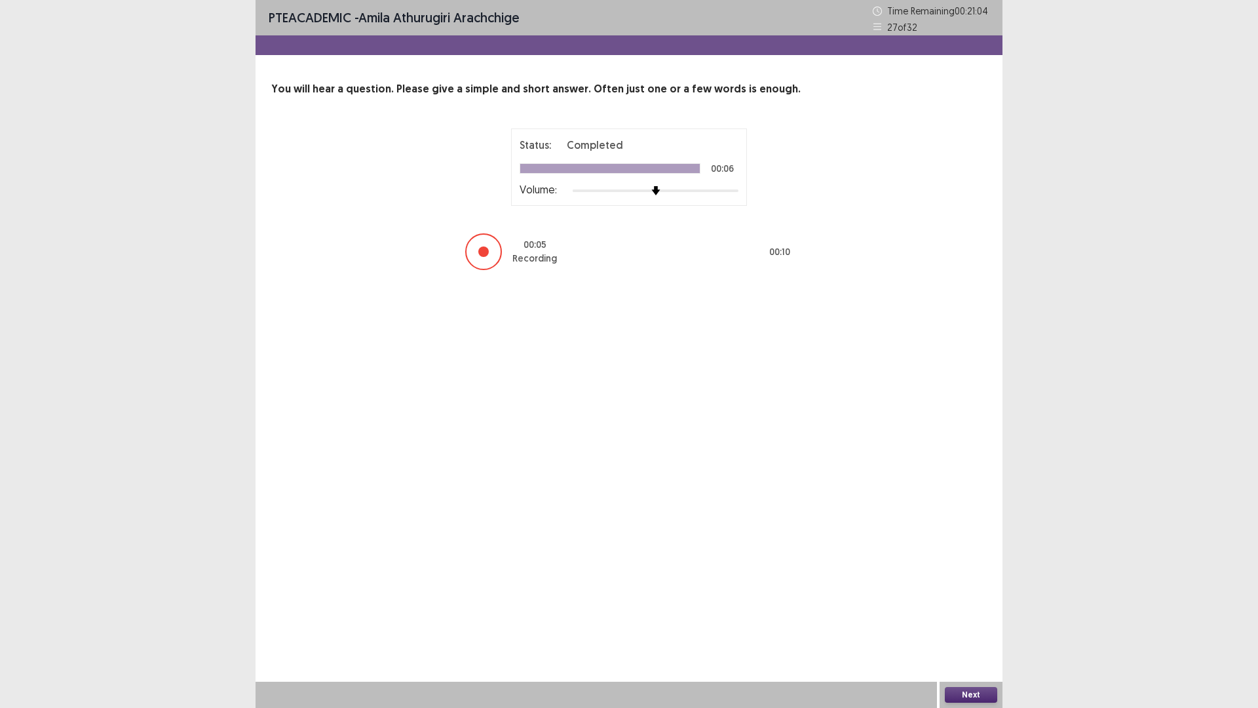
click at [966, 619] on button "Next" at bounding box center [971, 695] width 52 height 16
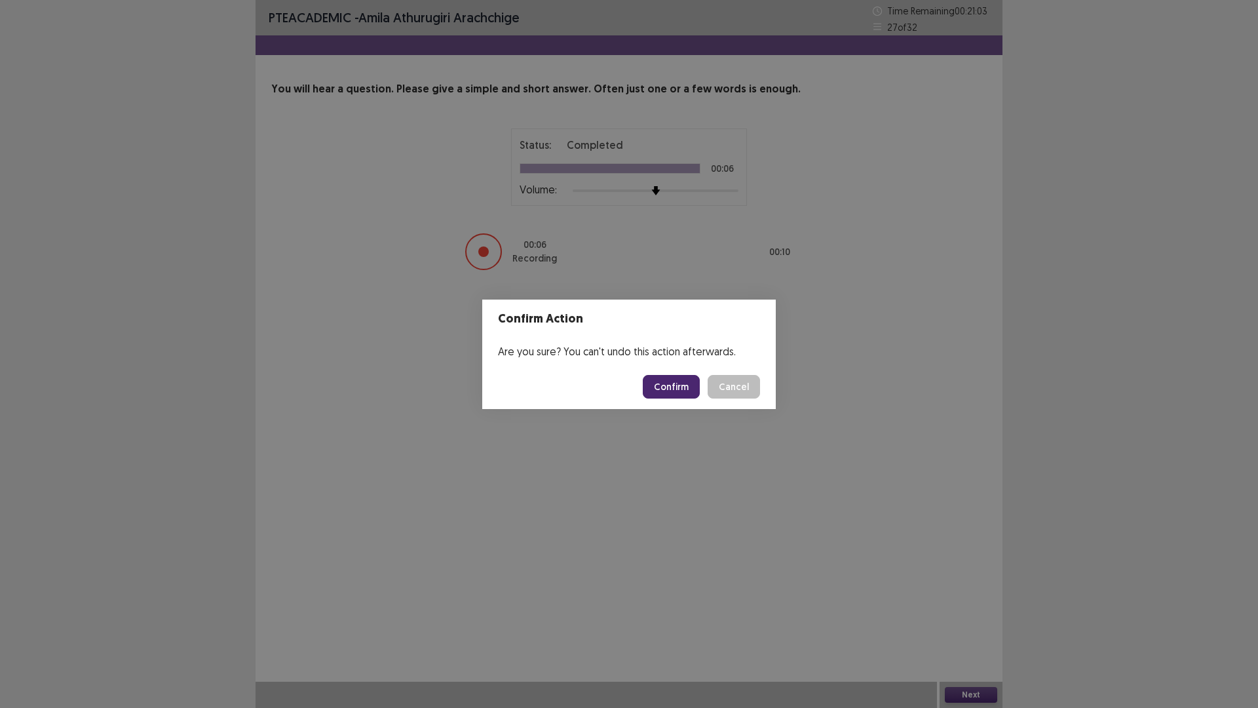
click at [667, 387] on button "Confirm" at bounding box center [671, 387] width 57 height 24
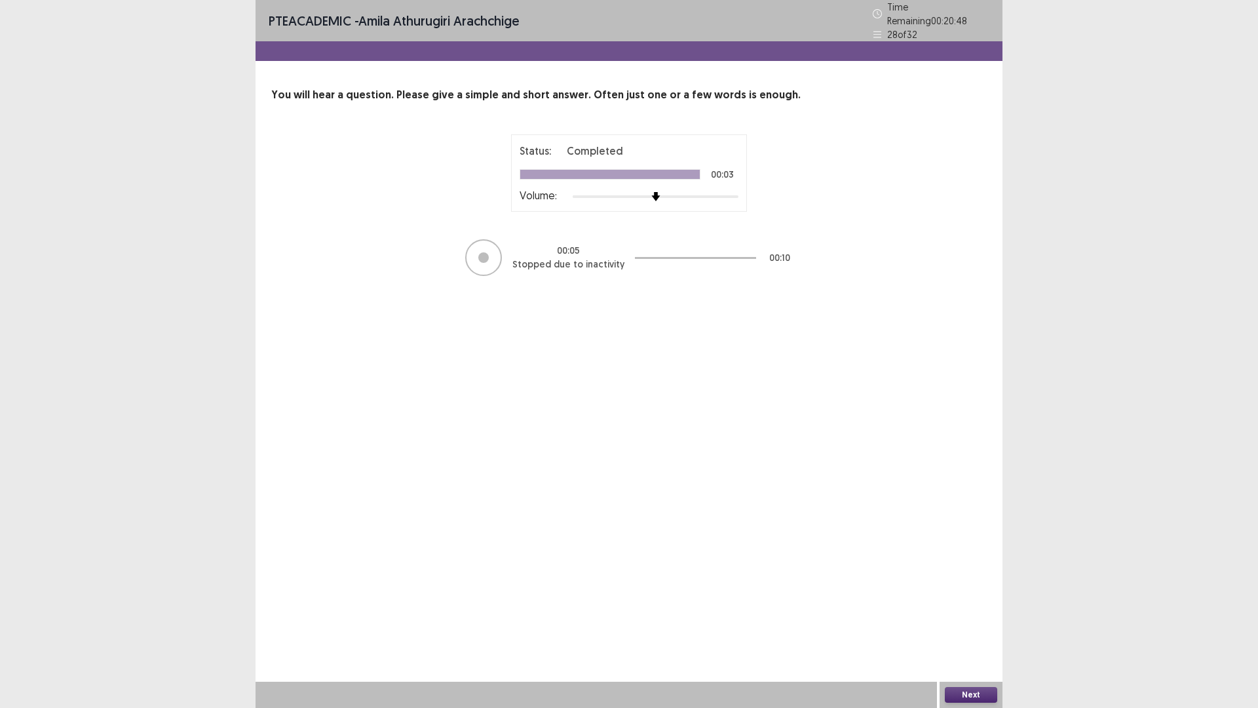
click at [987, 619] on button "Next" at bounding box center [971, 695] width 52 height 16
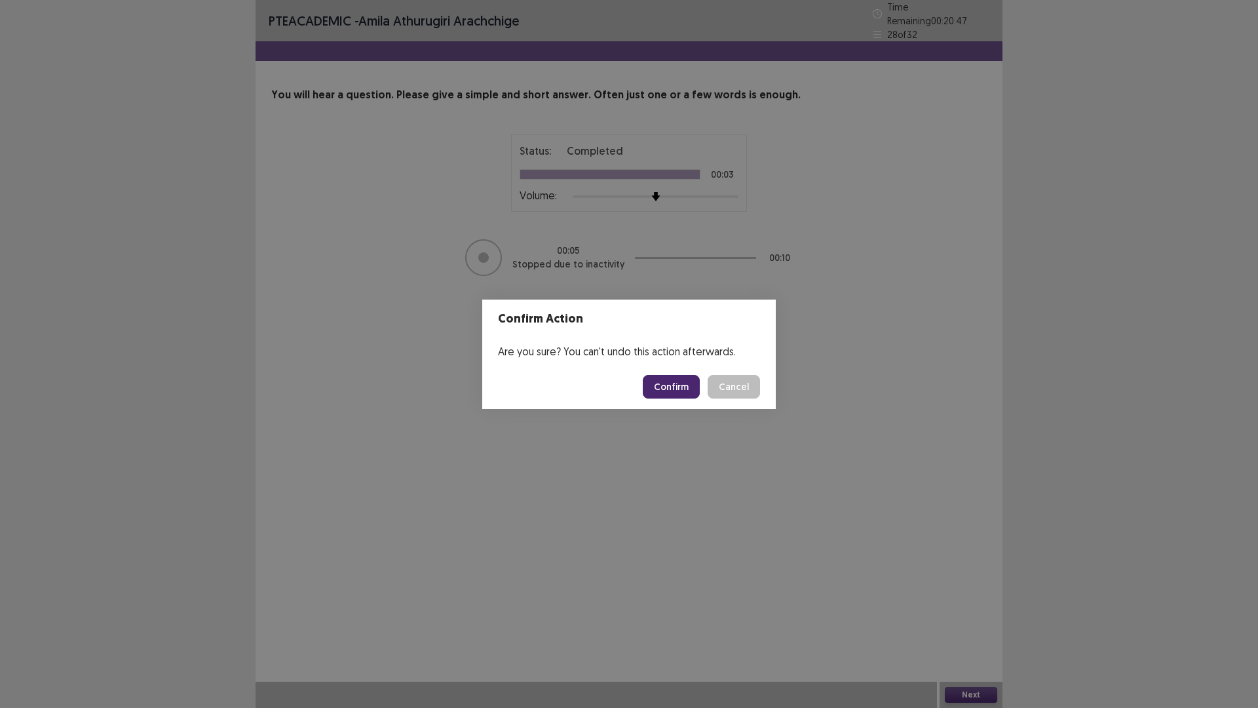
drag, startPoint x: 658, startPoint y: 380, endPoint x: 665, endPoint y: 377, distance: 7.7
click at [661, 379] on button "Confirm" at bounding box center [671, 387] width 57 height 24
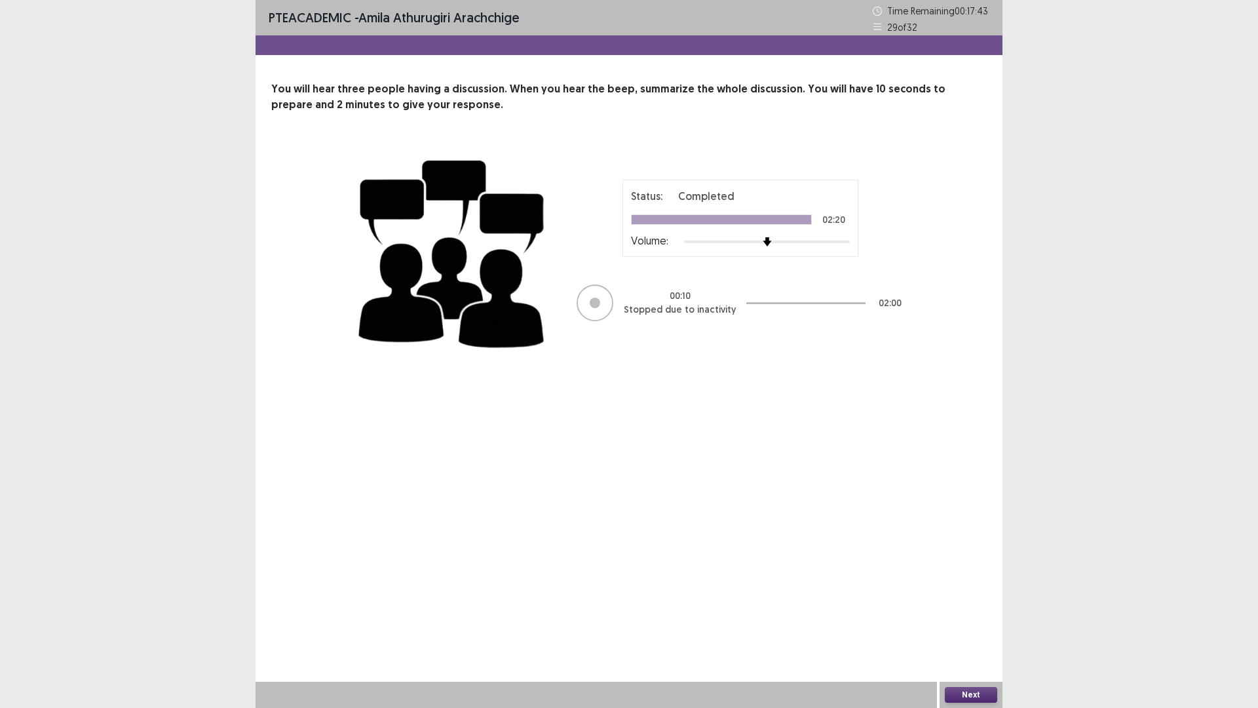
click at [990, 619] on button "Next" at bounding box center [971, 695] width 52 height 16
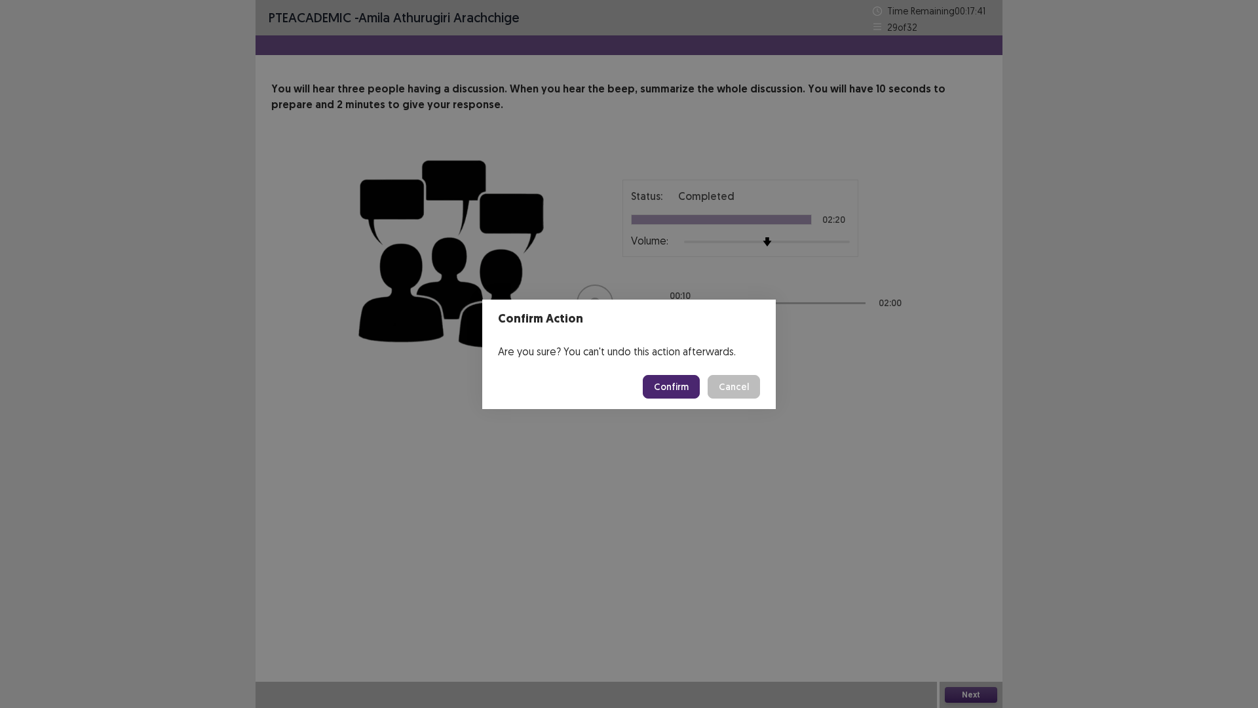
click at [676, 383] on button "Confirm" at bounding box center [671, 387] width 57 height 24
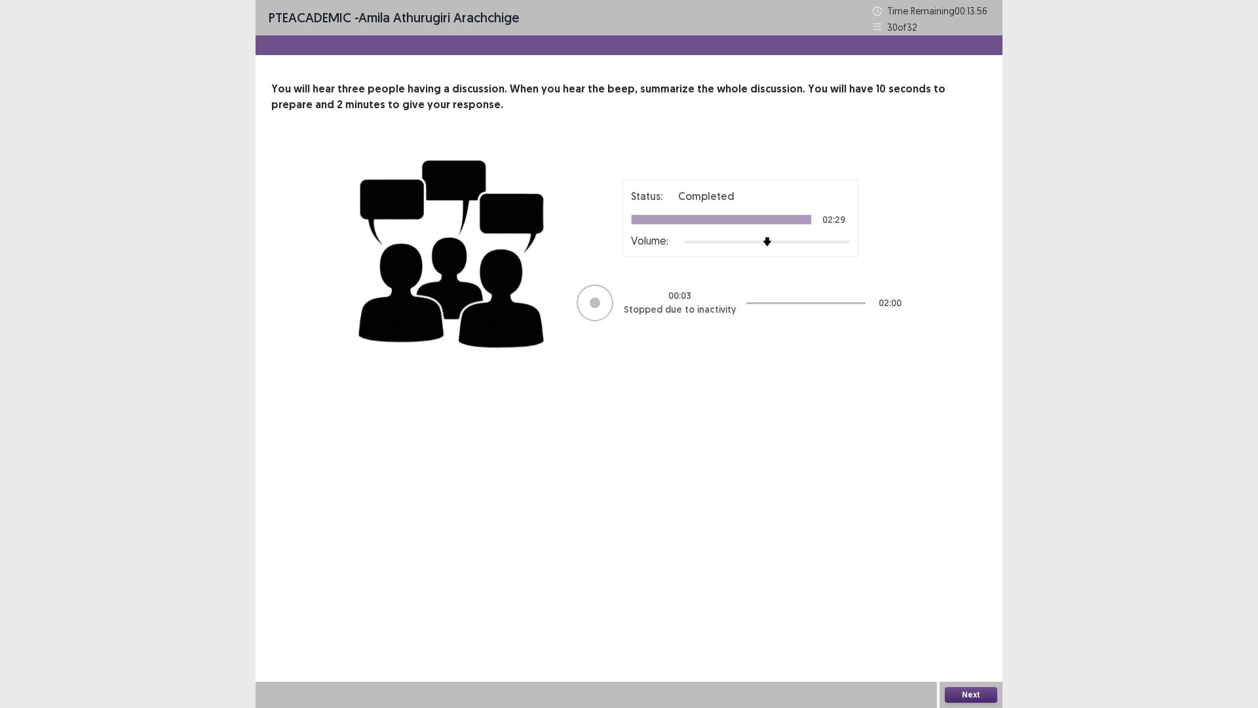
click at [970, 619] on button "Next" at bounding box center [971, 695] width 52 height 16
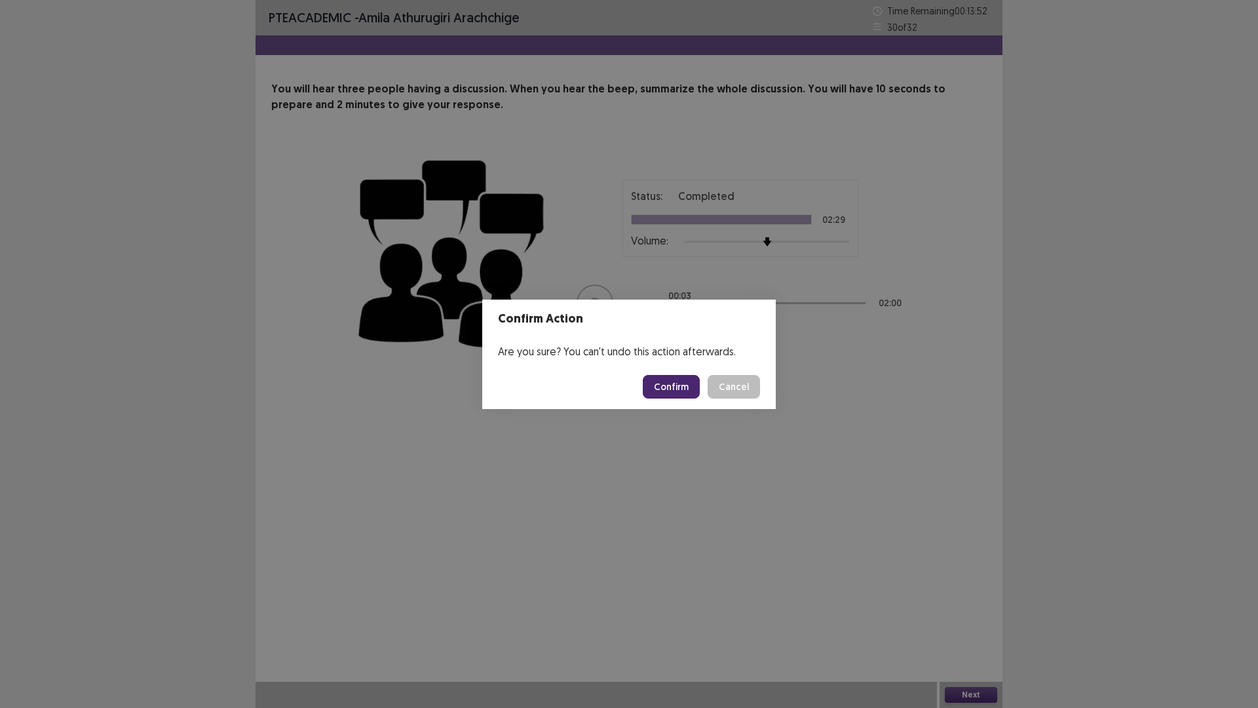
click at [678, 383] on button "Confirm" at bounding box center [671, 387] width 57 height 24
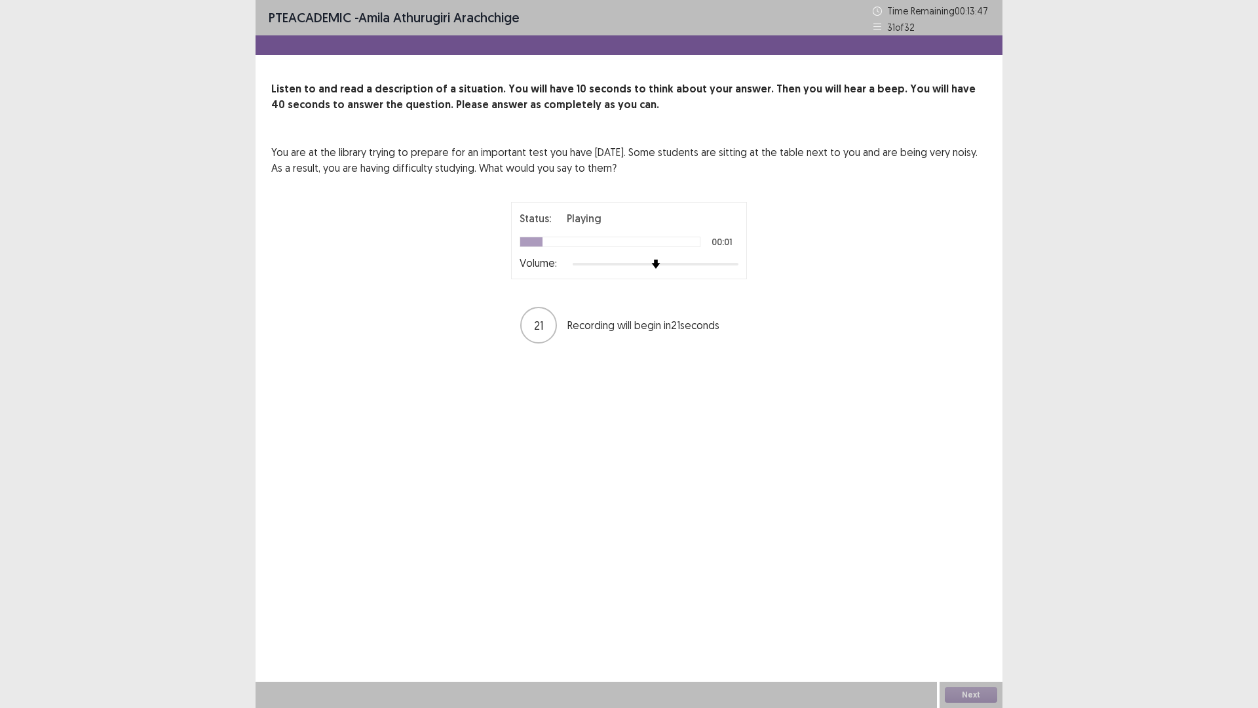
click at [874, 28] on icon at bounding box center [877, 26] width 9 height 9
click at [878, 28] on icon at bounding box center [877, 26] width 9 height 9
click at [882, 26] on div "31 of 32" at bounding box center [931, 27] width 117 height 14
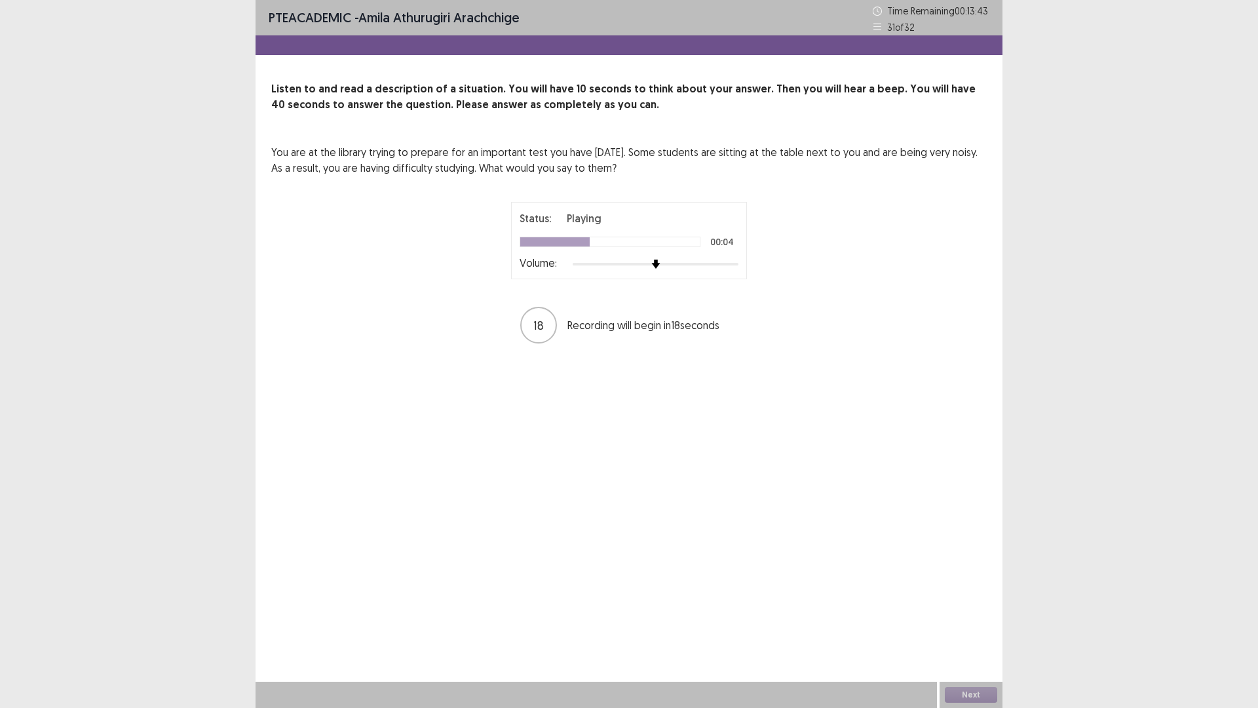
drag, startPoint x: 847, startPoint y: 452, endPoint x: 1072, endPoint y: 74, distance: 439.9
click at [1132, 93] on div "PTE academic - [PERSON_NAME] arachchige Time Remaining 00 : 13 : 43 31 of 32 Li…" at bounding box center [629, 354] width 1258 height 708
click at [969, 8] on p "Time Remaining 00 : 13 : 43" at bounding box center [938, 11] width 102 height 14
click at [886, 27] on div "31 of 32" at bounding box center [931, 27] width 117 height 14
click at [875, 30] on icon at bounding box center [877, 26] width 9 height 9
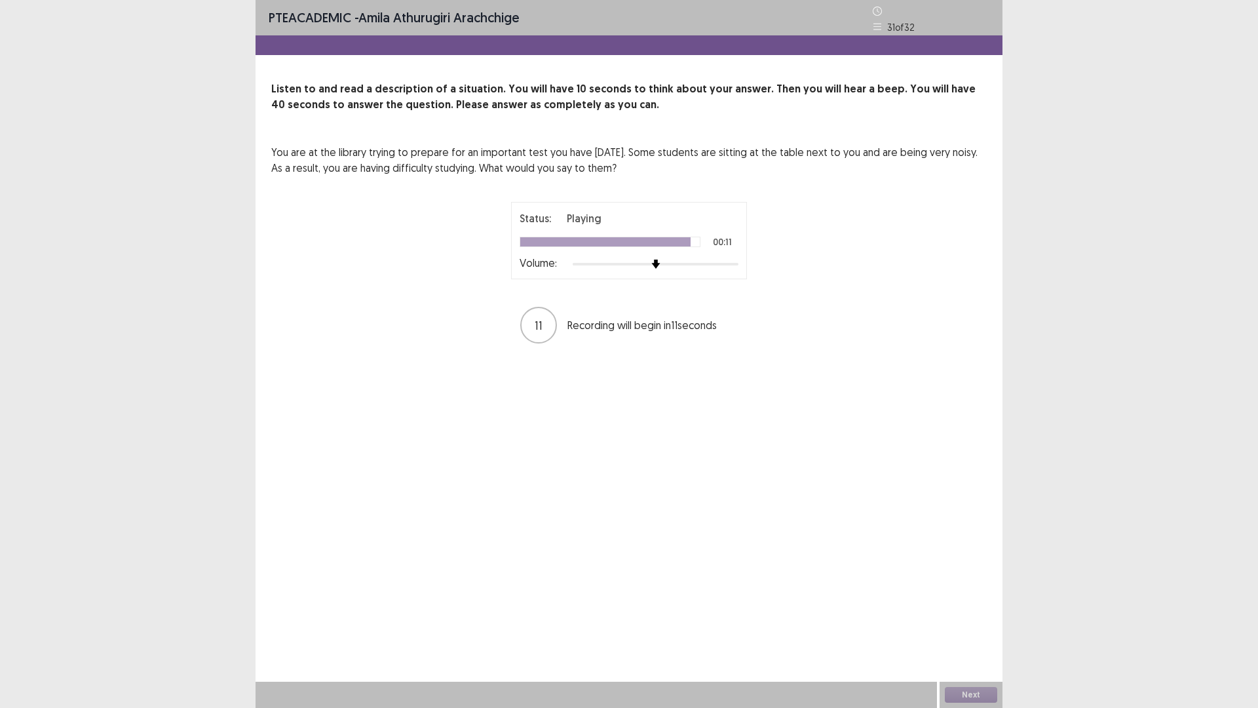
drag, startPoint x: 893, startPoint y: 29, endPoint x: 1111, endPoint y: 100, distance: 230.2
click at [1111, 100] on div "PTE academic - [PERSON_NAME] arachchige Time Remaining 00 : 13 : 37 31 of 32 Li…" at bounding box center [629, 354] width 1258 height 708
click at [986, 619] on button "Next" at bounding box center [971, 695] width 52 height 16
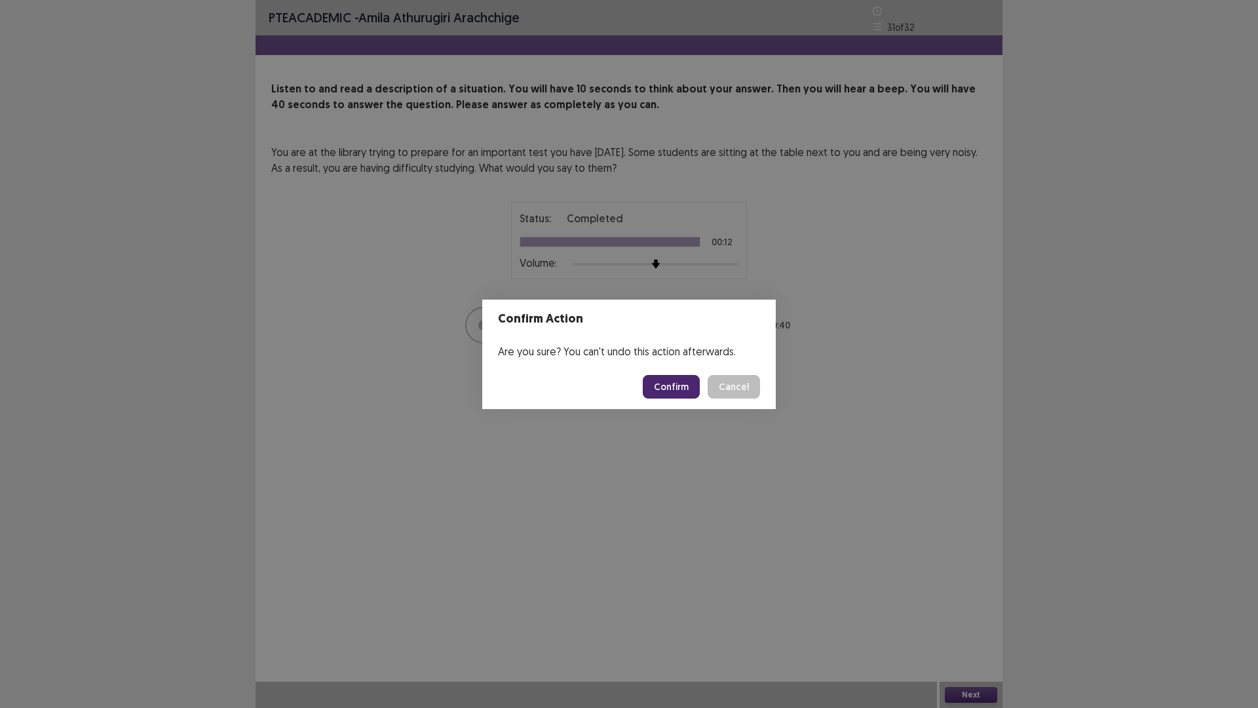
click at [670, 391] on button "Confirm" at bounding box center [671, 387] width 57 height 24
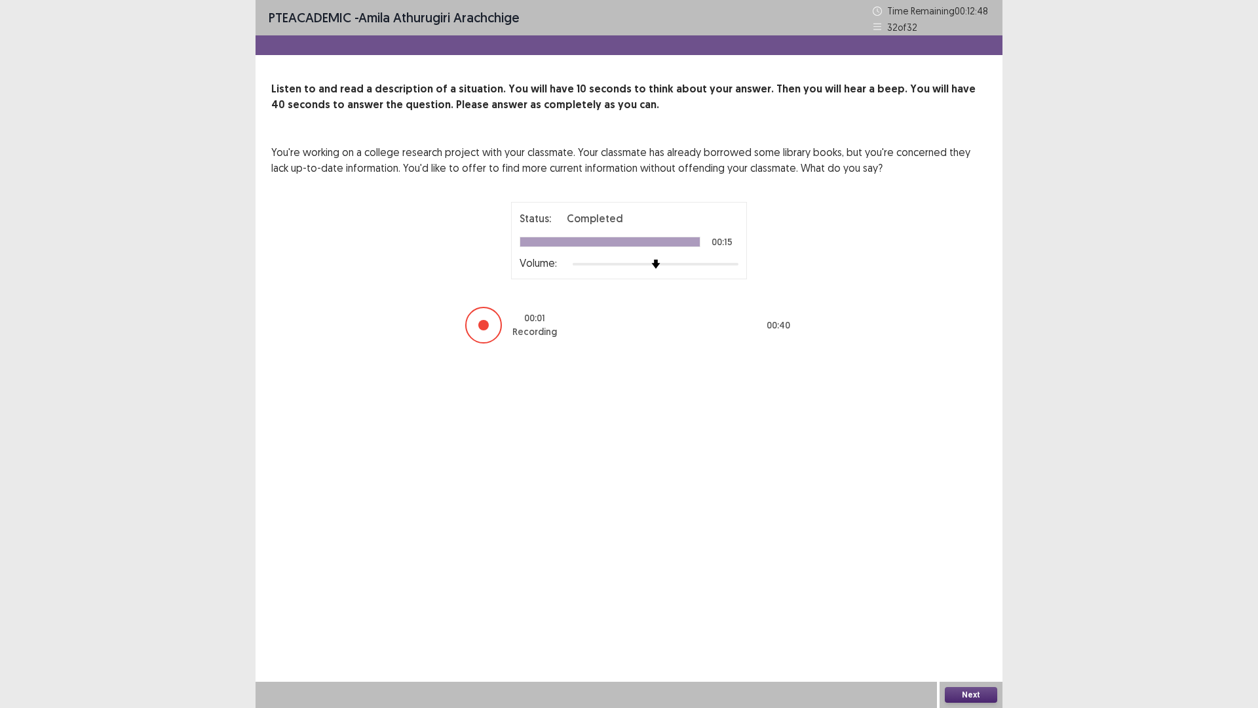
click at [987, 619] on button "Next" at bounding box center [971, 695] width 52 height 16
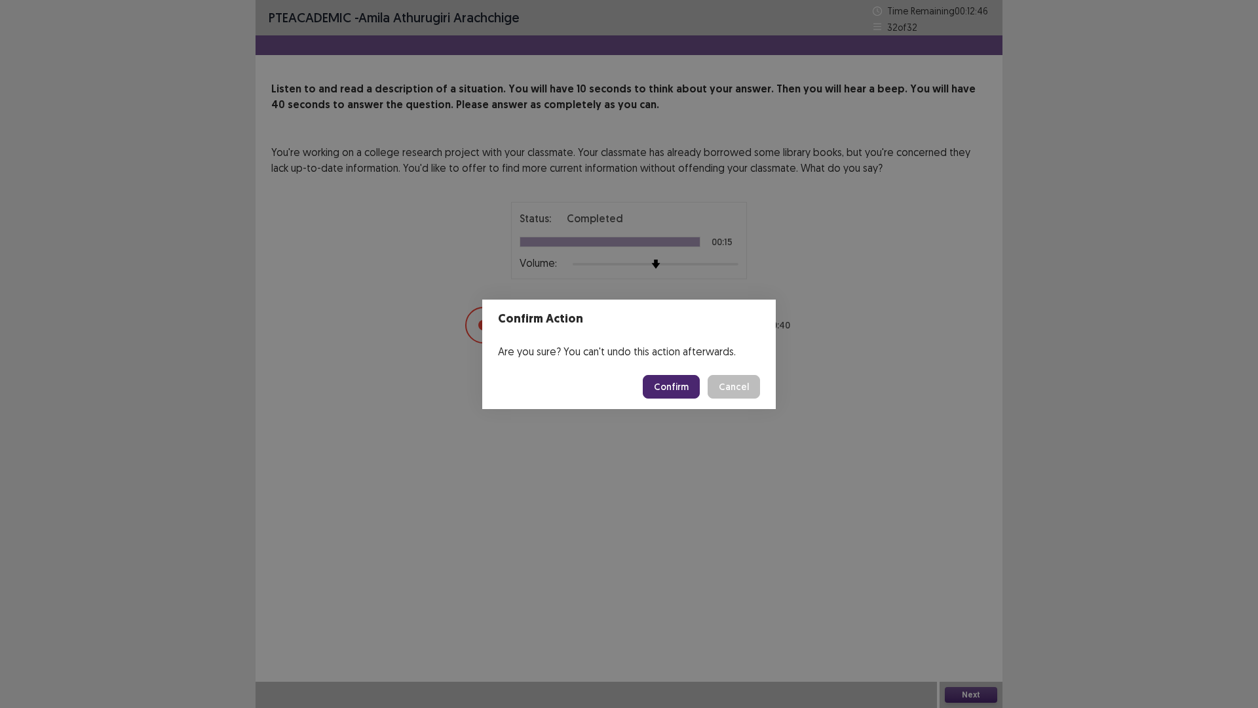
click at [690, 389] on button "Confirm" at bounding box center [671, 387] width 57 height 24
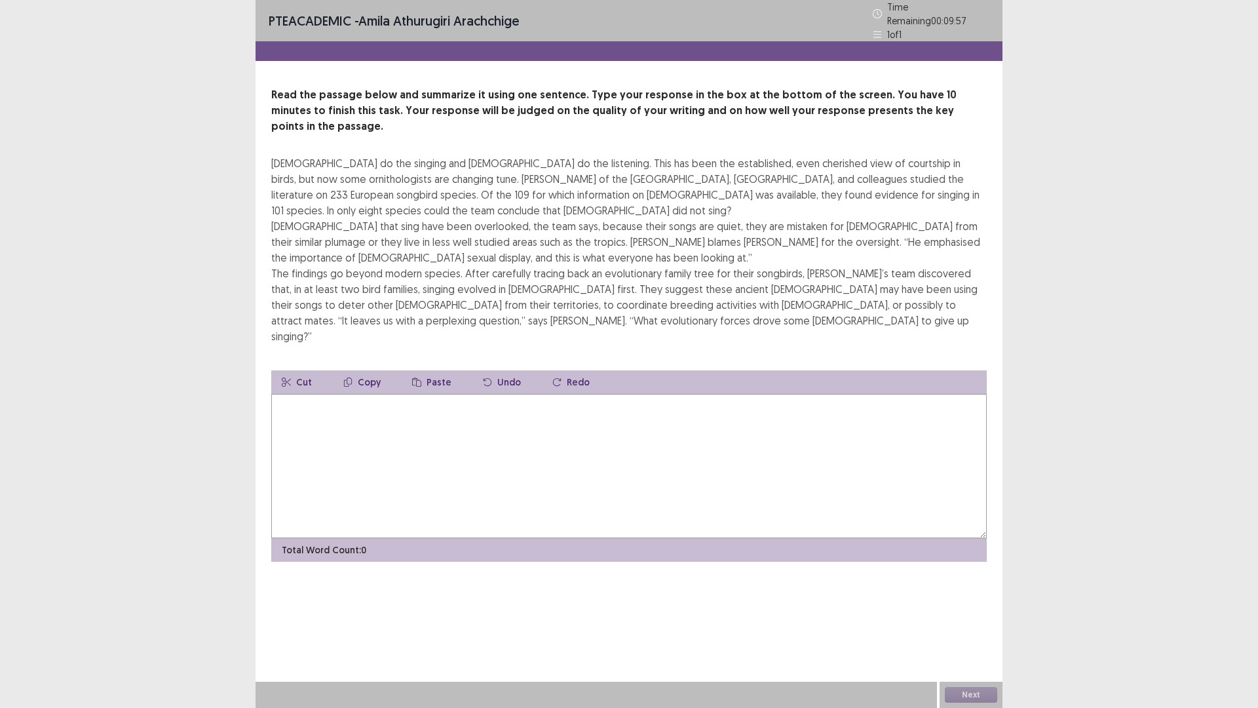
click at [928, 6] on p "Time Remaining 00 : 09 : 57" at bounding box center [938, 14] width 102 height 28
click at [876, 31] on icon at bounding box center [878, 34] width 8 height 7
click at [900, 5] on div "Time Remaining 00 : 09 : 55" at bounding box center [931, 14] width 117 height 28
drag, startPoint x: 896, startPoint y: 7, endPoint x: 766, endPoint y: 226, distance: 254.8
click at [766, 226] on div "[DEMOGRAPHIC_DATA] do the singing and [DEMOGRAPHIC_DATA] do the listening. This…" at bounding box center [629, 249] width 716 height 189
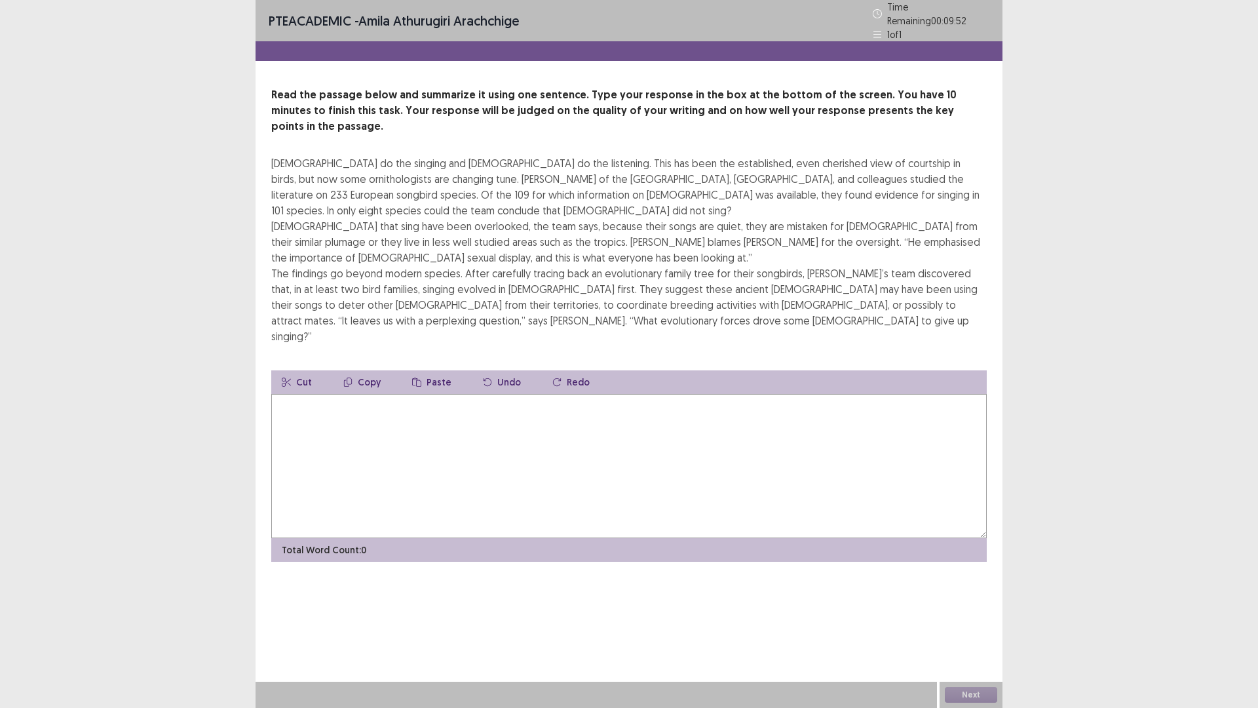
click at [967, 619] on div "Next" at bounding box center [971, 695] width 63 height 26
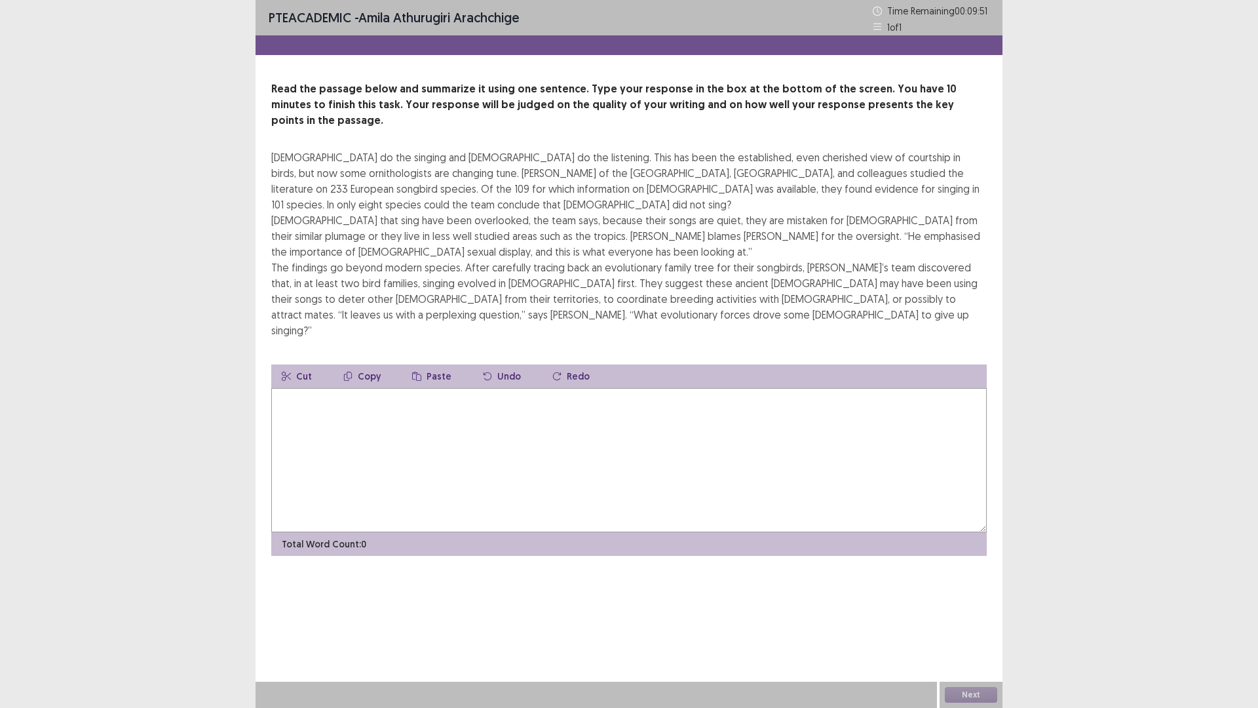
click at [523, 326] on div "Read the passage below and summarize it using one sentence. Type your response …" at bounding box center [629, 318] width 747 height 474
click at [379, 53] on div at bounding box center [629, 45] width 747 height 20
click at [382, 54] on div at bounding box center [629, 45] width 747 height 20
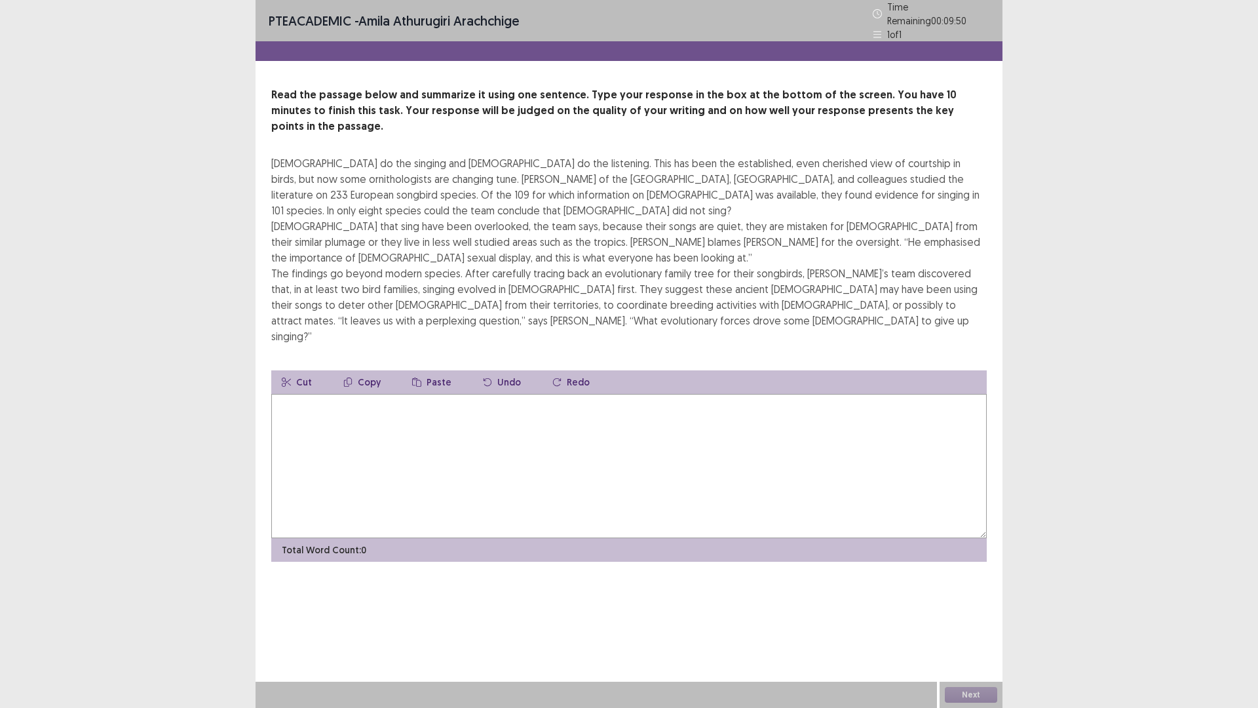
click at [337, 41] on div at bounding box center [629, 51] width 747 height 20
drag, startPoint x: 322, startPoint y: 22, endPoint x: 343, endPoint y: 48, distance: 34.5
click at [329, 33] on div "PTE academic - [PERSON_NAME] arachchige Time Remaining 00 : 09 : 50 1 of 1" at bounding box center [629, 20] width 747 height 41
drag, startPoint x: 359, startPoint y: 64, endPoint x: 387, endPoint y: 67, distance: 27.7
click at [377, 67] on div "PTE academic - [PERSON_NAME] arachchige Time Remaining 00 : 09 : 50 1 of 1 Read…" at bounding box center [629, 294] width 747 height 588
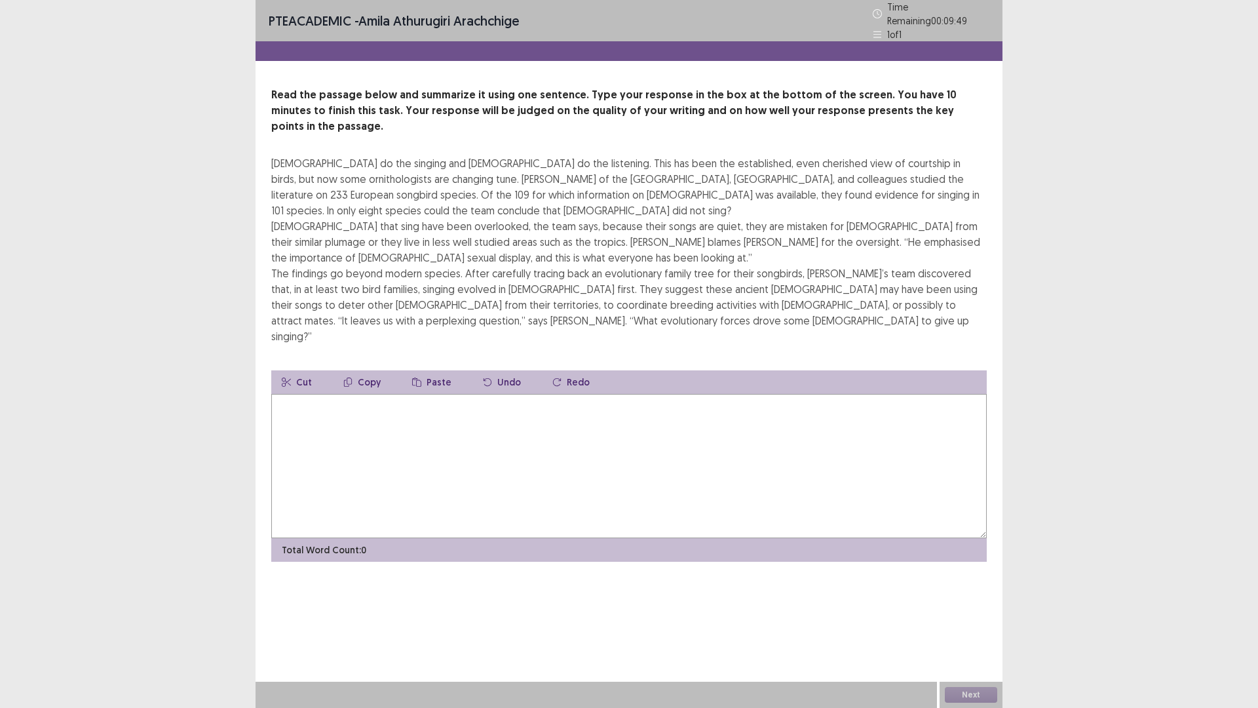
drag, startPoint x: 465, startPoint y: 64, endPoint x: 619, endPoint y: 64, distance: 153.3
click at [472, 66] on div "PTE academic - [PERSON_NAME] arachchige Time Remaining 00 : 09 : 49 1 of 1 Read…" at bounding box center [629, 294] width 747 height 588
click at [977, 48] on div at bounding box center [629, 51] width 747 height 20
click at [982, 10] on p "Time Remaining 00 : 09 : 48" at bounding box center [938, 14] width 102 height 28
click at [1258, 11] on div "PTE academic - [PERSON_NAME] arachchige Time Remaining 00 : 09 : 48 1 of 1 Read…" at bounding box center [629, 354] width 1258 height 708
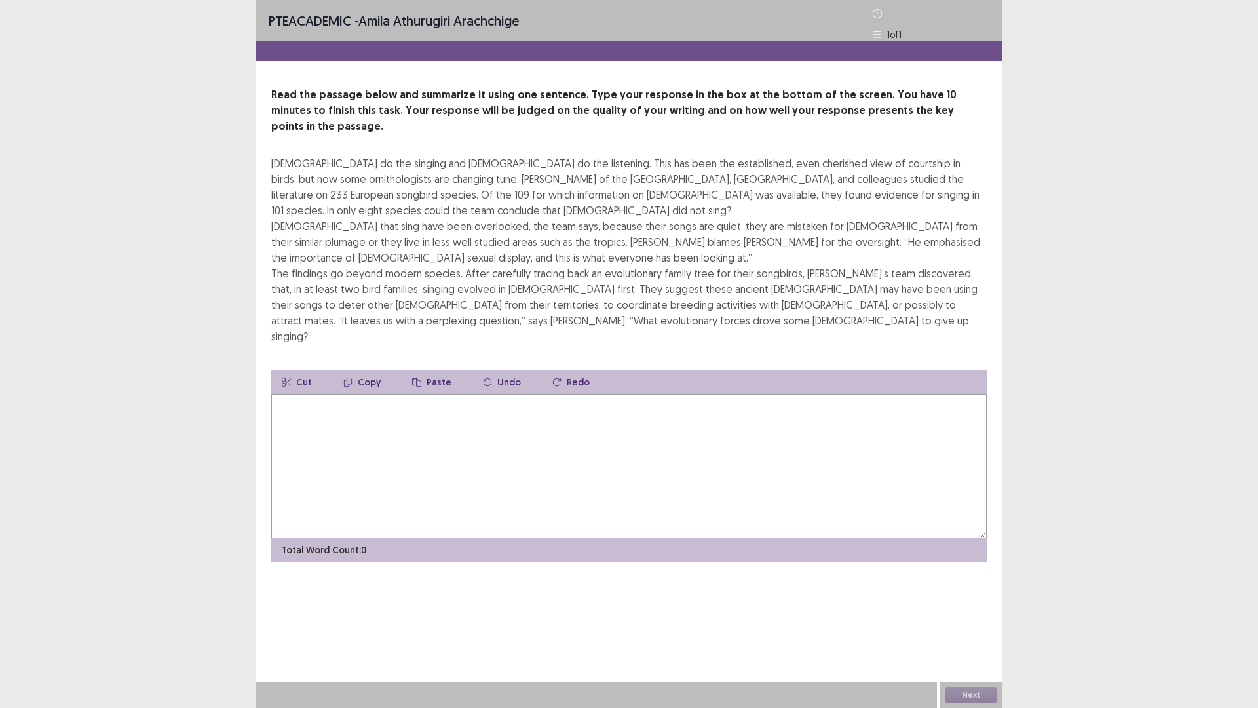
click at [1258, 619] on div "PTE academic - [PERSON_NAME] arachchige Time Remaining 00 : 09 : 47 1 of 1 Read…" at bounding box center [629, 354] width 1258 height 708
drag, startPoint x: 450, startPoint y: 583, endPoint x: 411, endPoint y: 560, distance: 44.6
drag, startPoint x: 411, startPoint y: 560, endPoint x: 128, endPoint y: 386, distance: 332.5
click at [128, 389] on div "PTE academic - [PERSON_NAME] arachchige Time Remaining 00 : 09 : 45 1 of 1 Read…" at bounding box center [629, 354] width 1258 height 708
click at [875, 30] on icon at bounding box center [877, 34] width 9 height 9
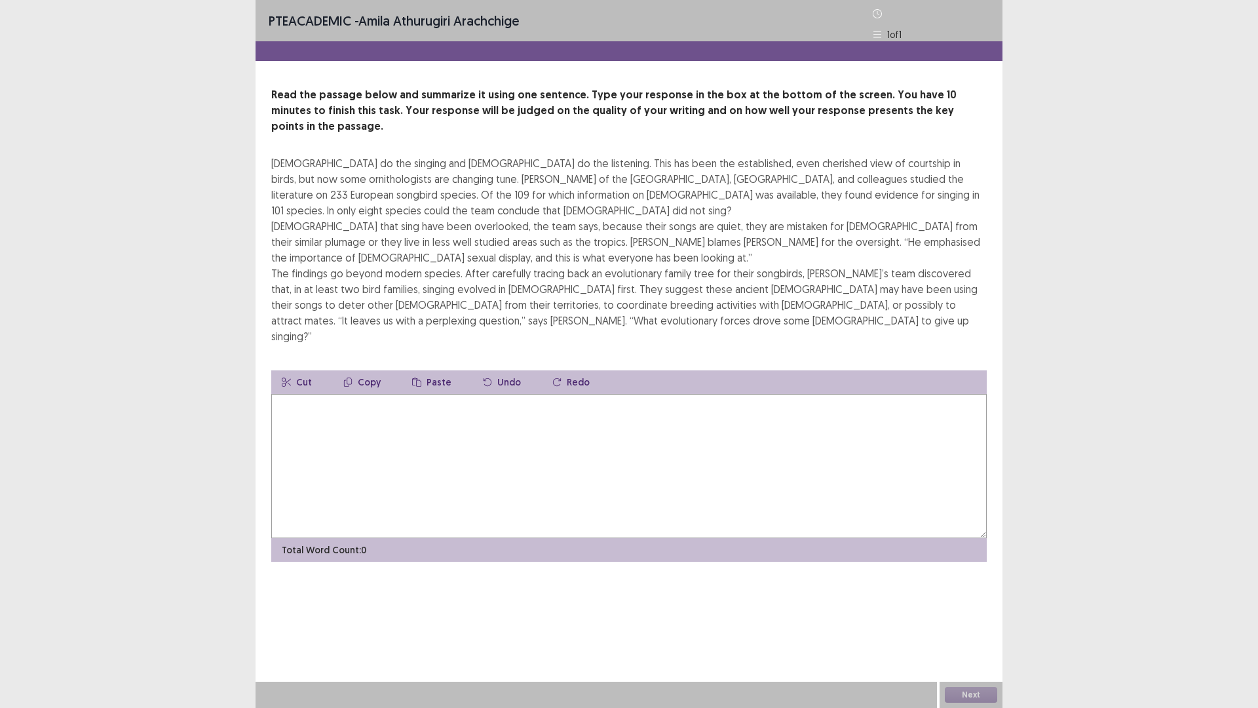
click at [875, 30] on icon at bounding box center [877, 34] width 9 height 9
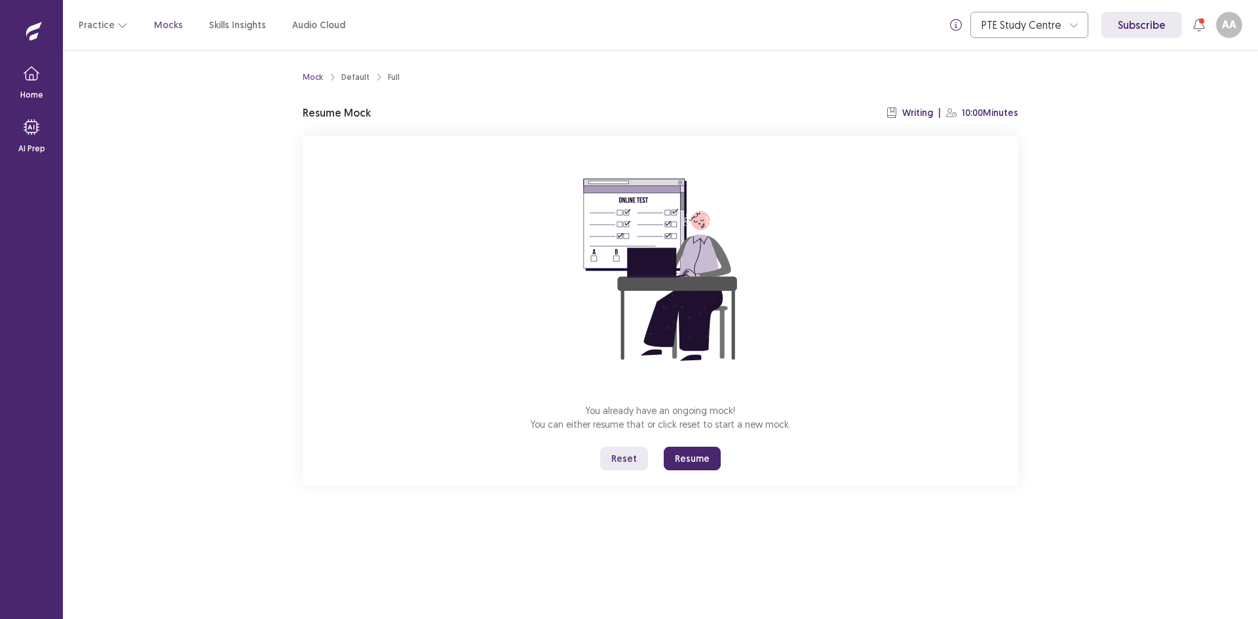
click at [619, 457] on button "Reset" at bounding box center [624, 459] width 48 height 24
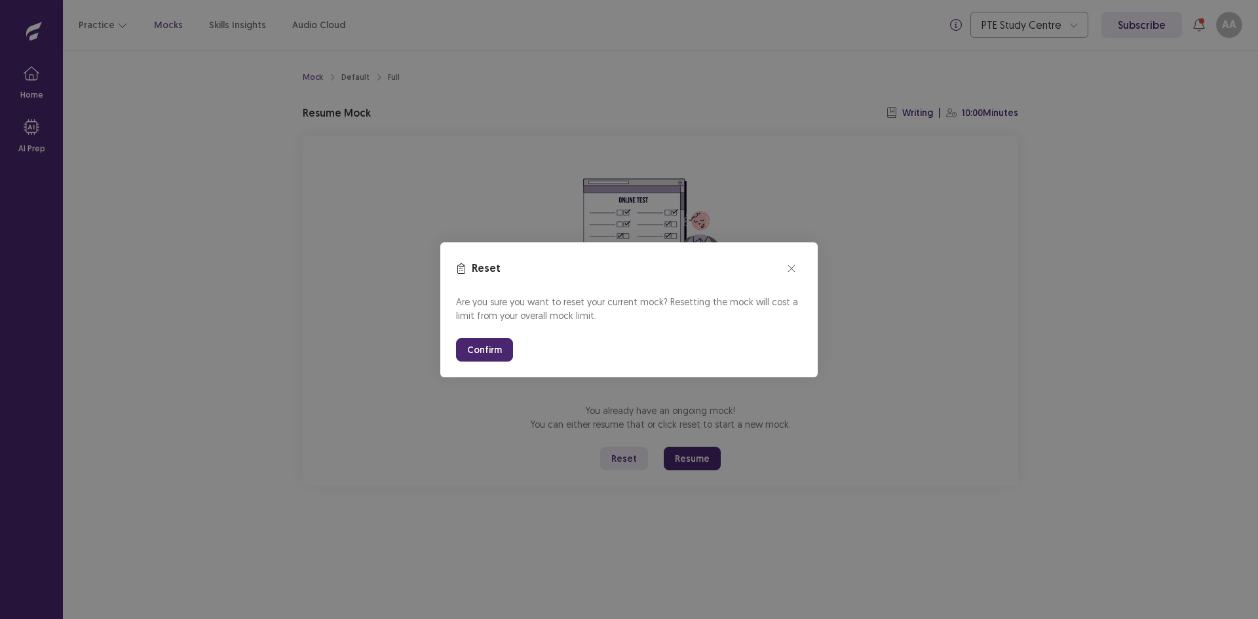
click at [469, 348] on button "Confirm" at bounding box center [484, 350] width 57 height 24
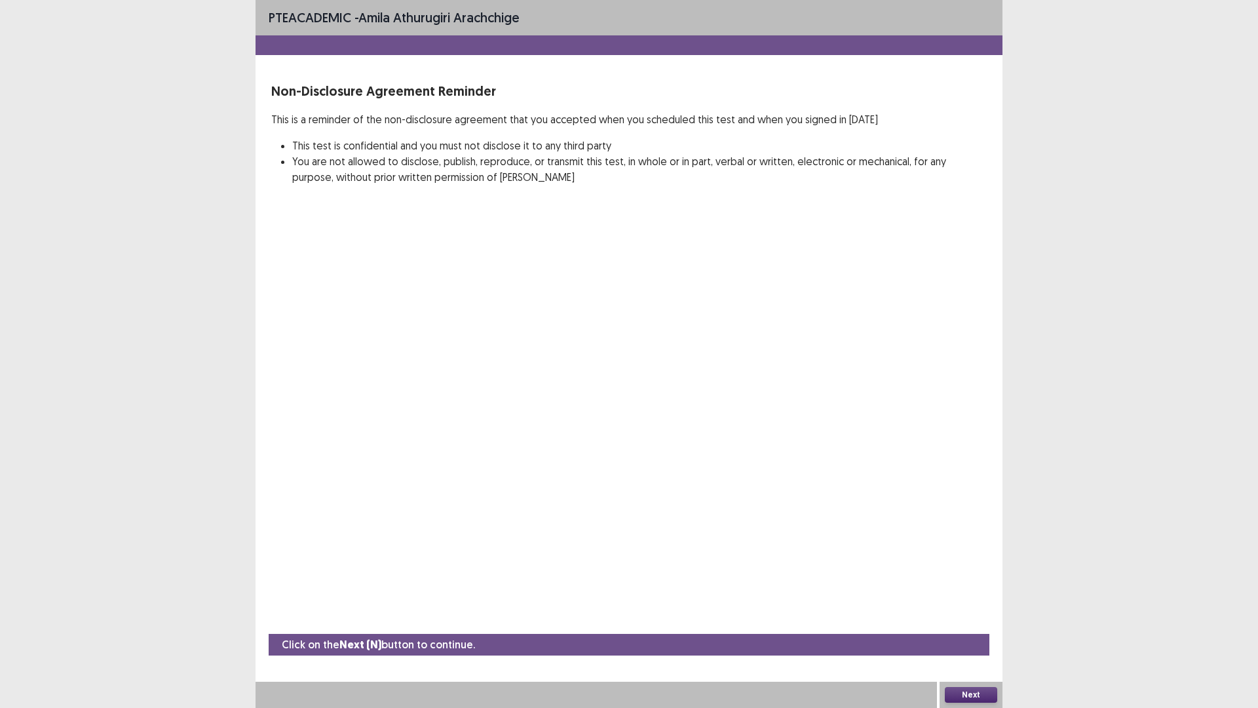
click at [167, 303] on div "PTE academic - amila athurugiri arachchige Non-Disclosure Agreement Reminder Th…" at bounding box center [629, 354] width 1258 height 708
